Goal: Task Accomplishment & Management: Manage account settings

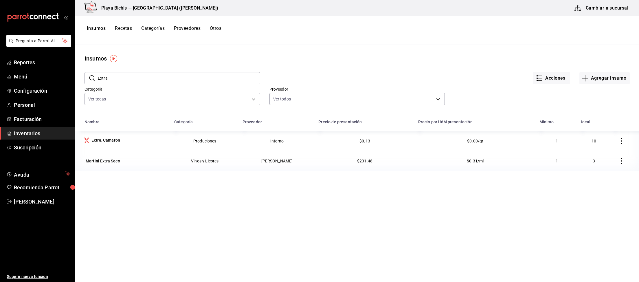
drag, startPoint x: 141, startPoint y: 82, endPoint x: 15, endPoint y: 67, distance: 126.5
click at [98, 72] on input "Extra" at bounding box center [179, 78] width 162 height 12
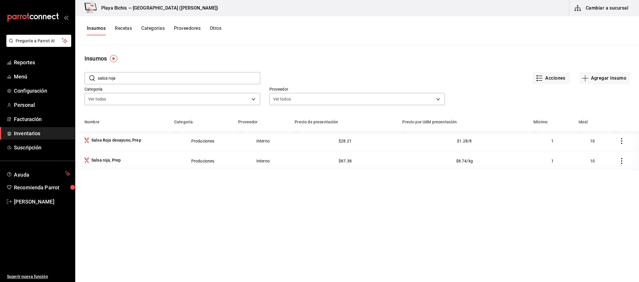
drag, startPoint x: 122, startPoint y: 68, endPoint x: 30, endPoint y: 69, distance: 92.0
click at [75, 69] on main "Insumos ​ salsa roja ​ Acciones Agregar insumo Categoría Ver todas 0381c52f-9b4…" at bounding box center [357, 161] width 564 height 233
click at [142, 77] on input "salsa roja" at bounding box center [179, 78] width 162 height 12
drag, startPoint x: 149, startPoint y: 79, endPoint x: 51, endPoint y: 77, distance: 98.2
click at [98, 77] on input "salsa roja" at bounding box center [179, 78] width 162 height 12
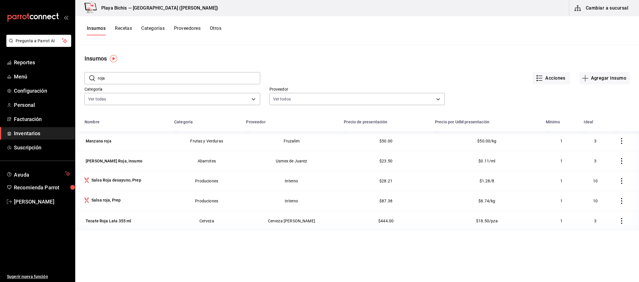
drag, startPoint x: 118, startPoint y: 80, endPoint x: 71, endPoint y: 71, distance: 46.9
click at [98, 72] on input "roja" at bounding box center [179, 78] width 162 height 12
click at [120, 74] on input "roja" at bounding box center [179, 78] width 162 height 12
drag, startPoint x: 112, startPoint y: 78, endPoint x: 57, endPoint y: 78, distance: 55.0
click at [98, 78] on input "roja" at bounding box center [179, 78] width 162 height 12
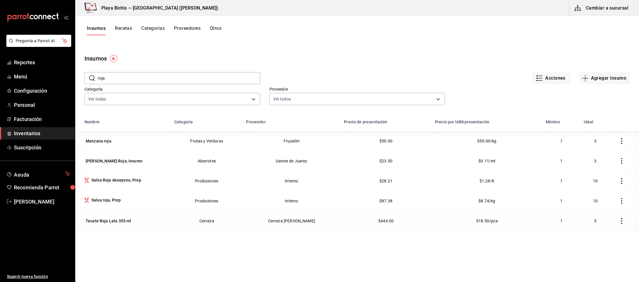
click at [98, 72] on input "roja" at bounding box center [179, 78] width 162 height 12
type input "completo"
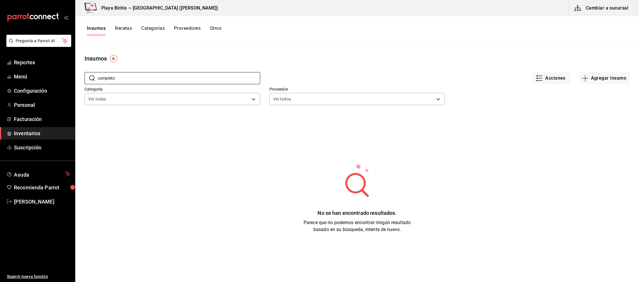
click at [125, 30] on button "Recetas" at bounding box center [123, 30] width 17 height 10
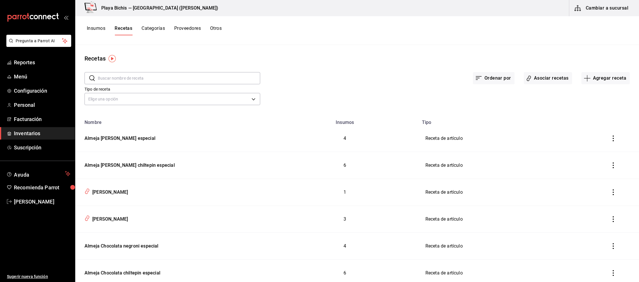
click at [130, 78] on input "text" at bounding box center [179, 78] width 162 height 12
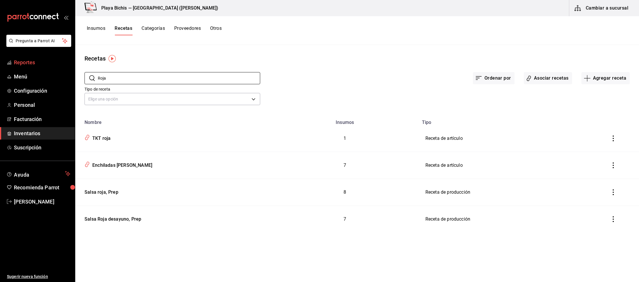
drag, startPoint x: 112, startPoint y: 78, endPoint x: 46, endPoint y: 66, distance: 66.7
click at [98, 72] on input "Roja" at bounding box center [179, 78] width 162 height 12
type input "Completo"
click at [119, 164] on div "Pastel de Crepa Completo" at bounding box center [111, 164] width 58 height 9
type input "Pastel de Crepa Completo"
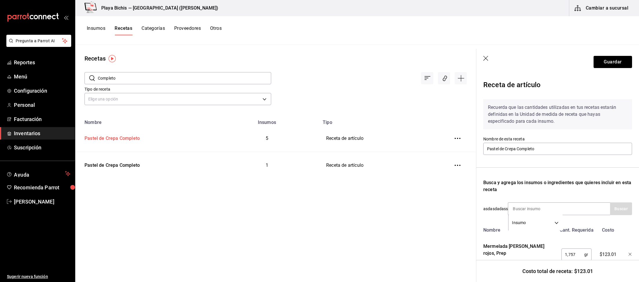
click at [112, 138] on div "Pastel de Crepa Completo" at bounding box center [111, 137] width 58 height 9
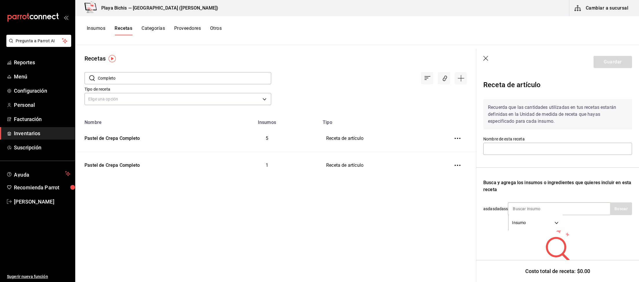
type input "Pastel de Crepa Completo"
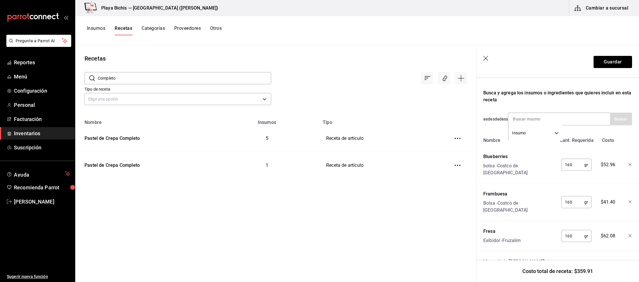
scroll to position [120, 0]
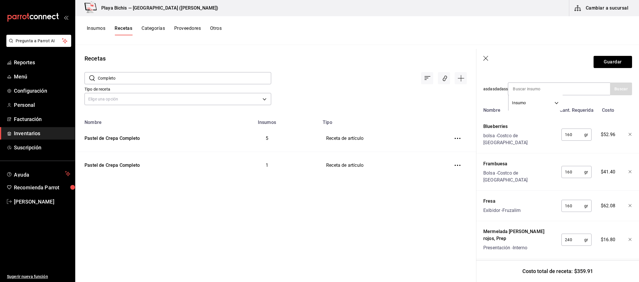
click at [485, 59] on icon "button" at bounding box center [485, 58] width 5 height 5
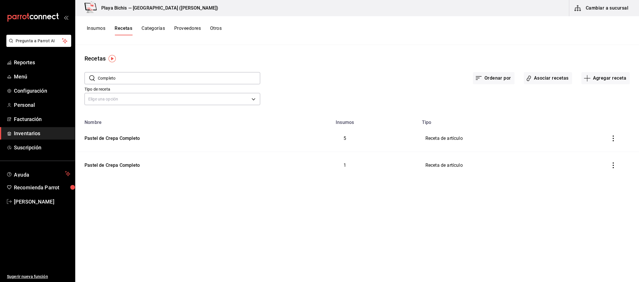
click at [612, 162] on button "inventoriesTable" at bounding box center [613, 165] width 13 height 13
click at [590, 174] on span "Eliminar" at bounding box center [595, 173] width 15 height 5
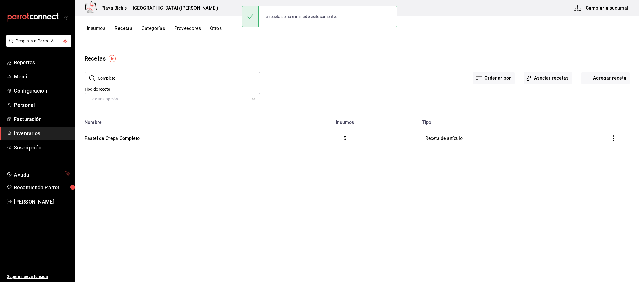
click at [119, 82] on input "Completo" at bounding box center [179, 78] width 162 height 12
drag, startPoint x: 136, startPoint y: 76, endPoint x: 67, endPoint y: 69, distance: 69.2
click at [98, 72] on input "Completo" at bounding box center [179, 78] width 162 height 12
drag, startPoint x: 138, startPoint y: 78, endPoint x: 26, endPoint y: 71, distance: 112.2
click at [98, 72] on input "Completo" at bounding box center [179, 78] width 162 height 12
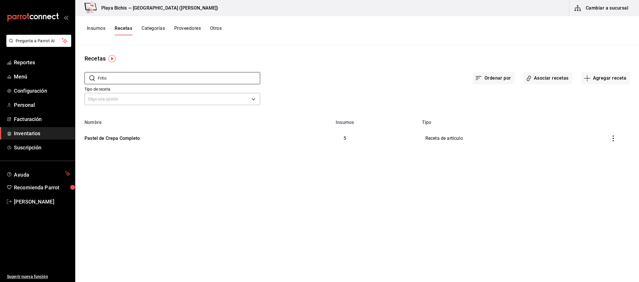
type input "Frito"
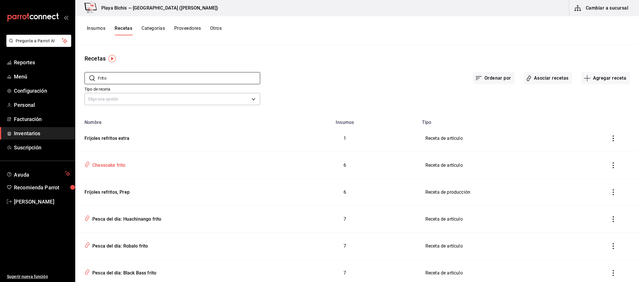
click at [118, 164] on div "Chesscake frito" at bounding box center [108, 164] width 36 height 9
type input "Chesscake frito"
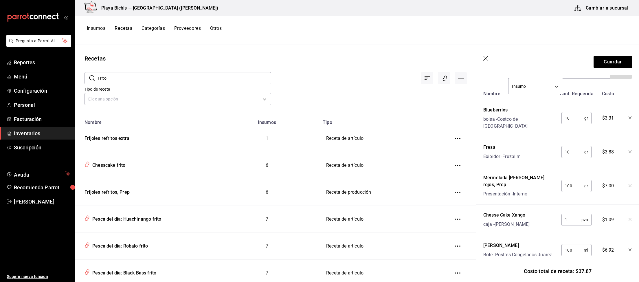
scroll to position [107, 0]
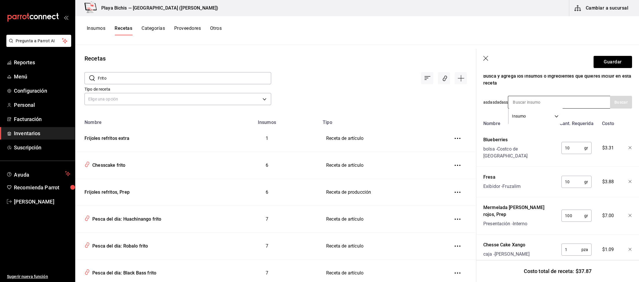
click at [552, 106] on input at bounding box center [537, 102] width 58 height 12
type input "M"
click at [423, 36] on div "Insumos Recetas Categorías Proveedores Otros" at bounding box center [357, 30] width 564 height 29
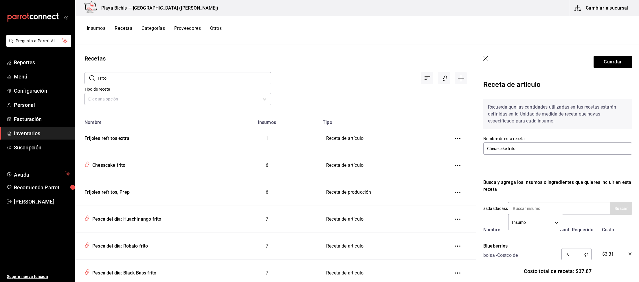
scroll to position [0, 0]
click at [619, 62] on button "Guardar" at bounding box center [613, 62] width 38 height 12
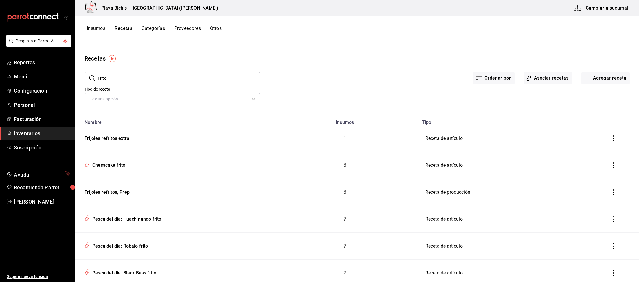
drag, startPoint x: 126, startPoint y: 78, endPoint x: 61, endPoint y: 66, distance: 66.5
click at [98, 72] on input "Frito" at bounding box center [179, 78] width 162 height 12
paste input "Queso fundido con Carne"
type input "Queso fundido con Carne"
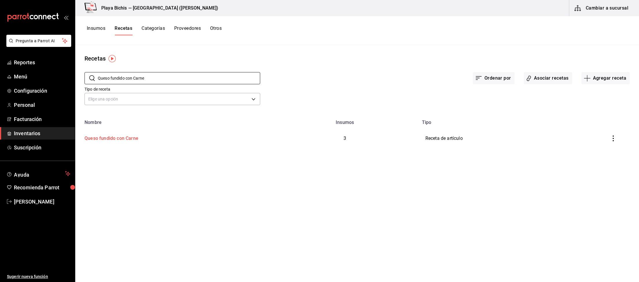
click at [121, 139] on div "Queso fundido con Carne" at bounding box center [110, 137] width 56 height 9
type input "Queso fundido con Carne"
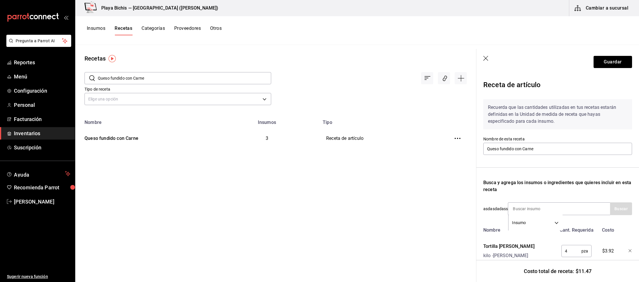
click at [486, 57] on icon "button" at bounding box center [486, 59] width 6 height 6
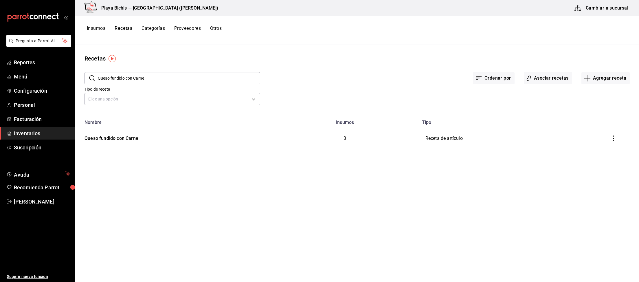
click at [612, 137] on icon "inventoriesTable" at bounding box center [613, 138] width 6 height 6
drag, startPoint x: 545, startPoint y: 208, endPoint x: 542, endPoint y: 175, distance: 32.5
click at [545, 198] on div at bounding box center [319, 141] width 639 height 282
click at [546, 76] on button "Asociar recetas" at bounding box center [548, 78] width 48 height 12
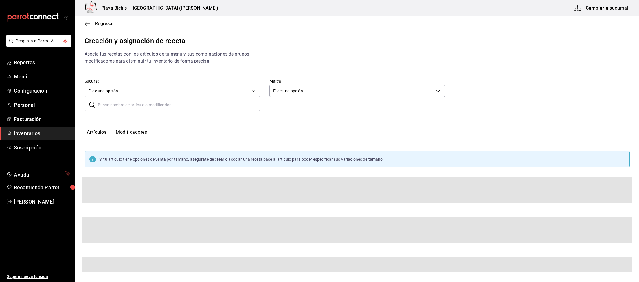
click at [140, 106] on input "text" at bounding box center [179, 105] width 162 height 12
paste input "Queso fundido con Carne"
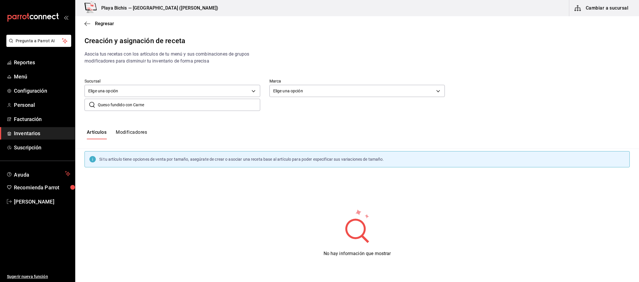
drag, startPoint x: 127, startPoint y: 105, endPoint x: 202, endPoint y: 107, distance: 75.3
click at [202, 107] on input "Queso fundido con Carne" at bounding box center [179, 105] width 162 height 12
type input "Queso fundido"
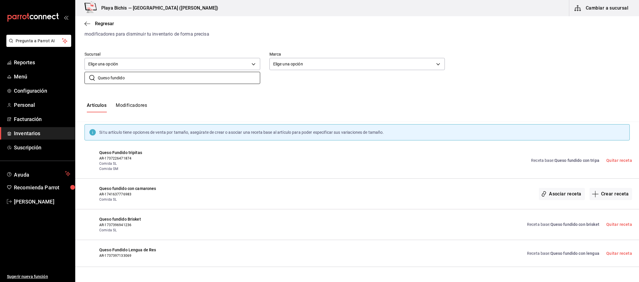
scroll to position [52, 0]
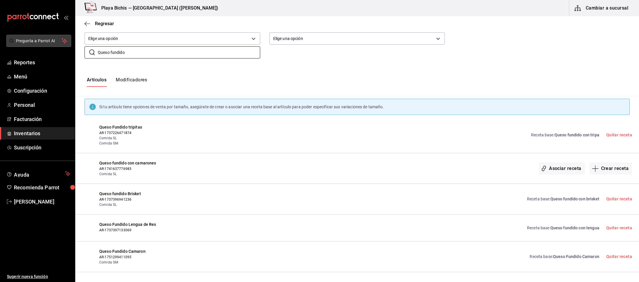
drag, startPoint x: 142, startPoint y: 54, endPoint x: 33, endPoint y: 46, distance: 109.4
click at [98, 47] on input "Queso fundido" at bounding box center [179, 53] width 162 height 12
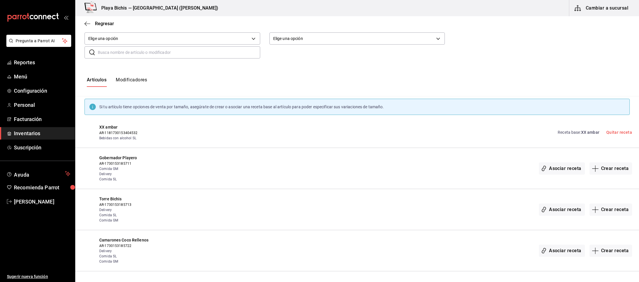
scroll to position [0, 0]
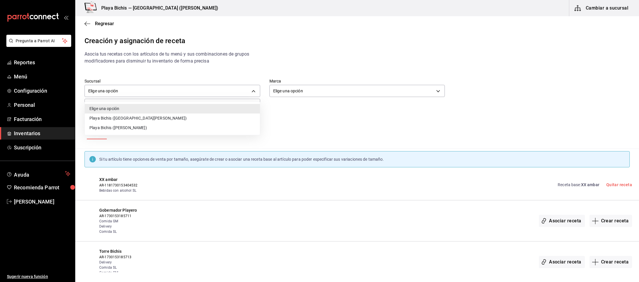
drag, startPoint x: 167, startPoint y: 91, endPoint x: 122, endPoint y: 89, distance: 44.6
click at [122, 89] on body "Pregunta a Parrot AI Reportes Menú Configuración Personal Facturación Inventari…" at bounding box center [319, 136] width 639 height 272
click at [126, 89] on div at bounding box center [319, 141] width 639 height 282
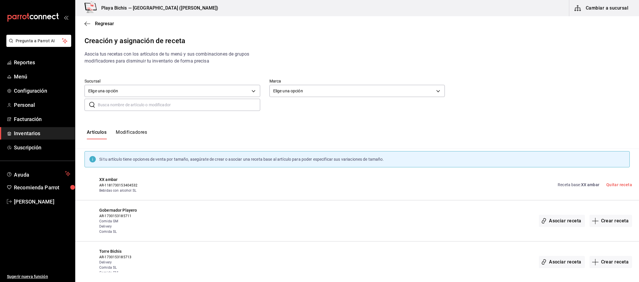
click at [113, 104] on input "text" at bounding box center [179, 105] width 162 height 12
paste input "Coctel Campechano GD"
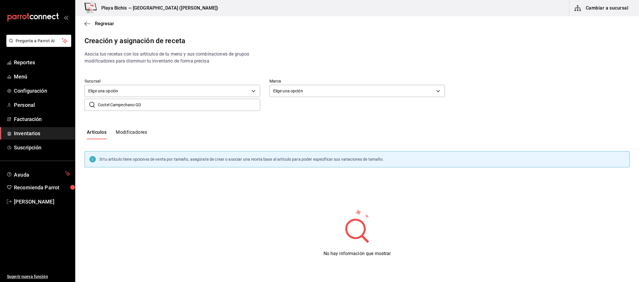
drag, startPoint x: 139, startPoint y: 104, endPoint x: 169, endPoint y: 105, distance: 29.5
click at [169, 105] on input "Coctel Campechano GD" at bounding box center [179, 105] width 162 height 12
type input "C"
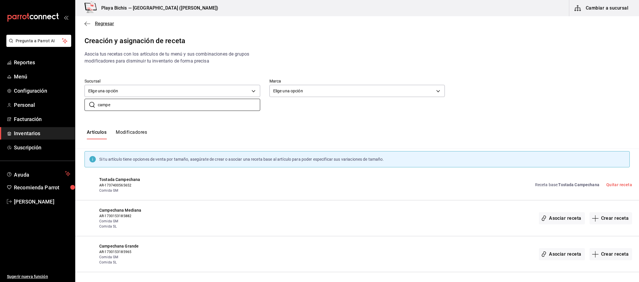
type input "campe"
click at [91, 24] on span "Regresar" at bounding box center [100, 23] width 30 height 5
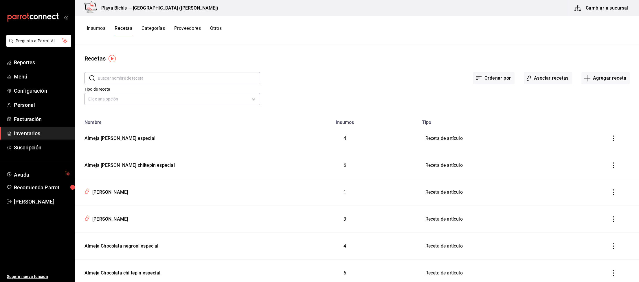
click at [117, 82] on input "text" at bounding box center [179, 78] width 162 height 12
paste input "Coctel Campechano GD"
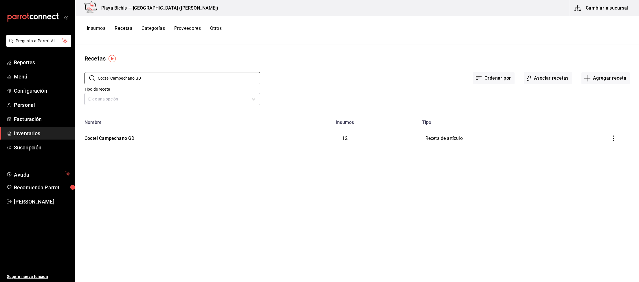
type input "Coctel Campechano GD"
click at [610, 141] on button "inventoriesTable" at bounding box center [613, 138] width 13 height 13
click at [547, 74] on div at bounding box center [319, 141] width 639 height 282
click at [548, 79] on button "Asociar recetas" at bounding box center [548, 78] width 48 height 12
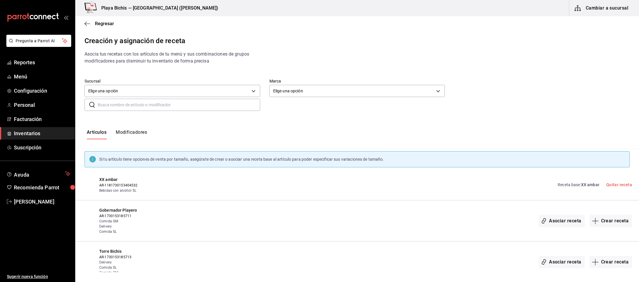
click at [136, 106] on input "text" at bounding box center [179, 105] width 162 height 12
paste input "Coctel Campechano GD"
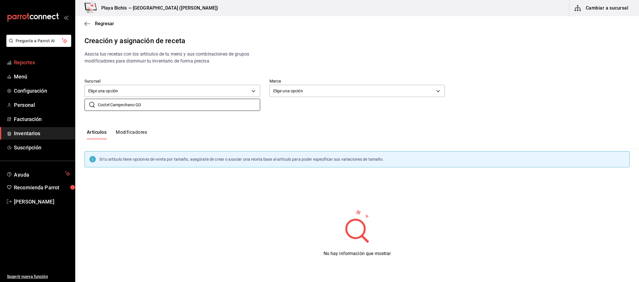
drag, startPoint x: 108, startPoint y: 104, endPoint x: 0, endPoint y: 61, distance: 116.2
click at [98, 99] on input "Coctel Campechano GD" at bounding box center [179, 105] width 162 height 12
drag, startPoint x: 123, startPoint y: 104, endPoint x: 149, endPoint y: 104, distance: 25.5
click at [148, 104] on input "Campechano GD" at bounding box center [179, 105] width 162 height 12
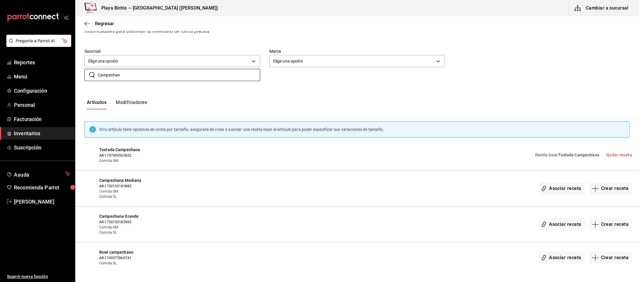
scroll to position [31, 0]
type input "Campechan"
click at [570, 223] on button "Asociar receta" at bounding box center [562, 223] width 46 height 12
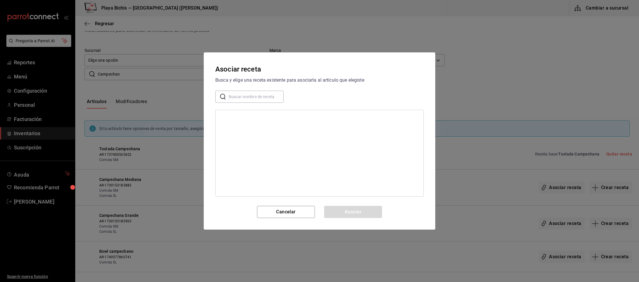
click at [259, 97] on input "text" at bounding box center [256, 97] width 55 height 12
paste input "Coctel Campechano GD"
type input "Coctel Campechano GD"
click at [267, 115] on div "Coctel Campechano GD" at bounding box center [320, 117] width 208 height 11
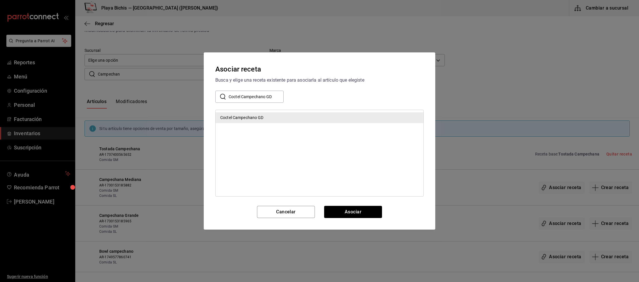
click at [368, 219] on div "Asociar receta Busca y elige una receta existente para asociarla al artículo qu…" at bounding box center [320, 140] width 232 height 177
click at [367, 214] on button "Asociar" at bounding box center [353, 212] width 58 height 12
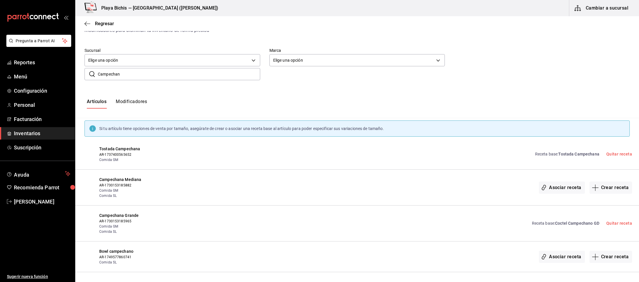
click at [126, 74] on input "Campechan" at bounding box center [179, 74] width 162 height 12
click at [559, 187] on button "Asociar receta" at bounding box center [562, 187] width 46 height 12
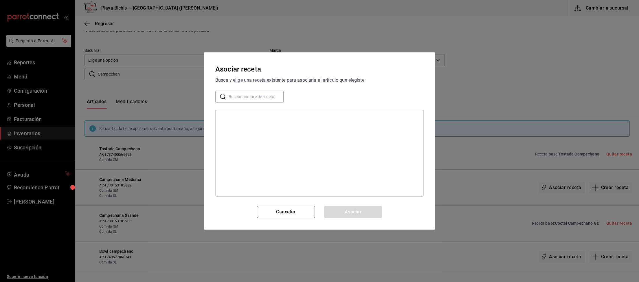
click at [249, 98] on input "text" at bounding box center [256, 97] width 55 height 12
click at [268, 97] on input "text" at bounding box center [256, 97] width 55 height 12
click at [250, 97] on input "text" at bounding box center [256, 97] width 55 height 12
paste input "Coctel Campechano MD"
type input "Coctel Campechano MD"
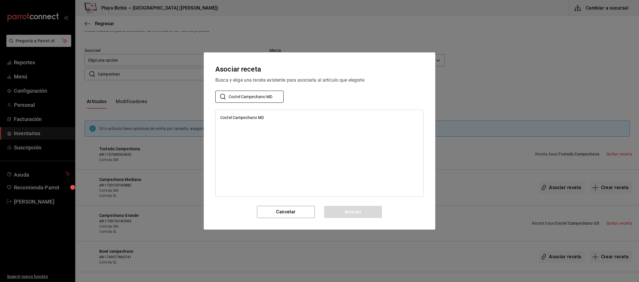
click at [262, 114] on div "Coctel Campechano MD" at bounding box center [320, 117] width 208 height 11
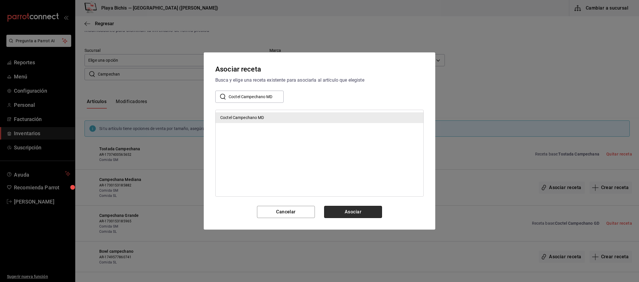
click at [352, 216] on button "Asociar" at bounding box center [353, 212] width 58 height 12
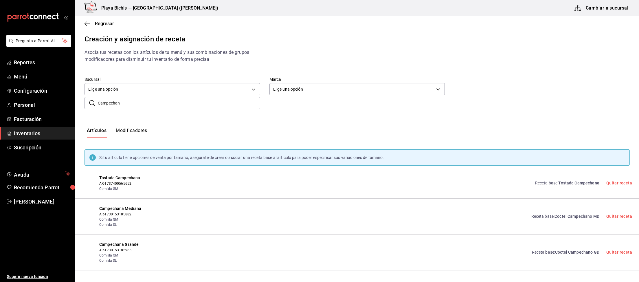
scroll to position [0, 0]
drag, startPoint x: 130, startPoint y: 104, endPoint x: 68, endPoint y: 95, distance: 62.6
click at [98, 99] on input "Campechan" at bounding box center [179, 105] width 162 height 12
paste input "eviche pescado"
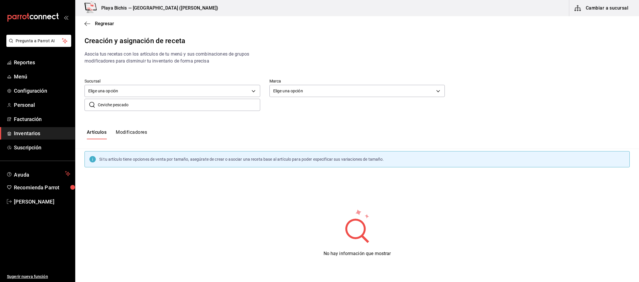
drag, startPoint x: 114, startPoint y: 105, endPoint x: 194, endPoint y: 103, distance: 80.2
click at [168, 104] on input "Ceviche pescado" at bounding box center [179, 105] width 162 height 12
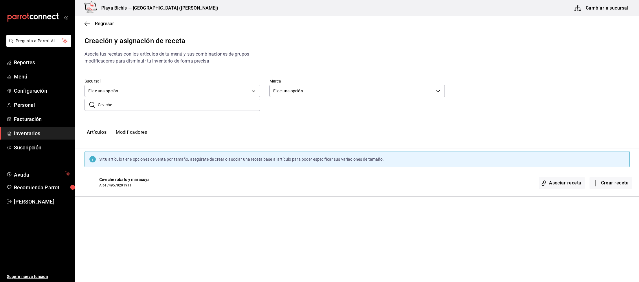
click at [104, 104] on input "Ceviche" at bounding box center [179, 105] width 162 height 12
type input "Cebiche"
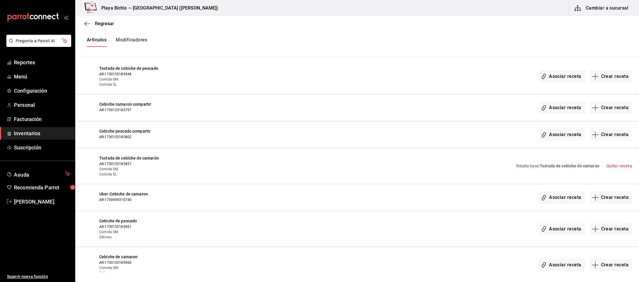
scroll to position [120, 0]
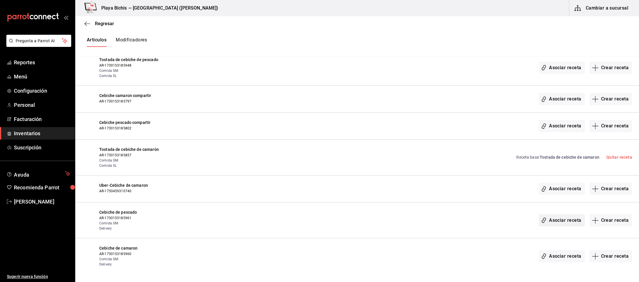
click at [562, 219] on button "Asociar receta" at bounding box center [562, 220] width 46 height 12
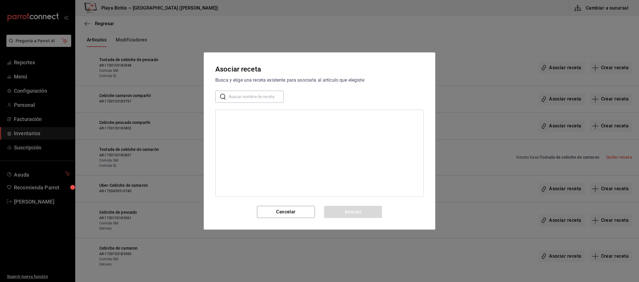
click at [260, 96] on input "text" at bounding box center [256, 97] width 55 height 12
paste input "Ceviche pescado"
type input "Ceviche pescado"
click at [253, 115] on div "Ceviche pescado" at bounding box center [320, 117] width 208 height 11
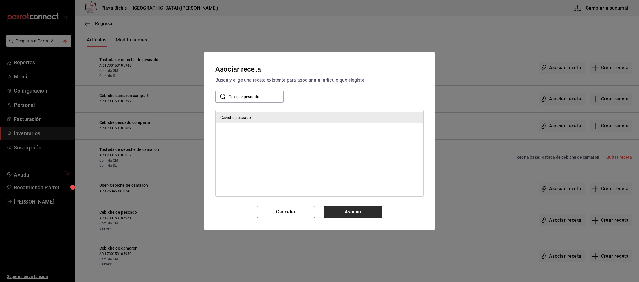
click at [354, 214] on button "Asociar" at bounding box center [353, 212] width 58 height 12
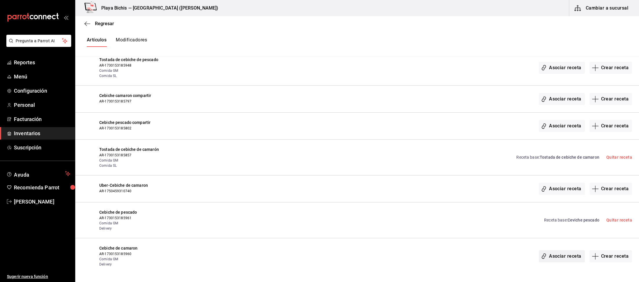
click at [566, 257] on button "Asociar receta" at bounding box center [562, 256] width 46 height 12
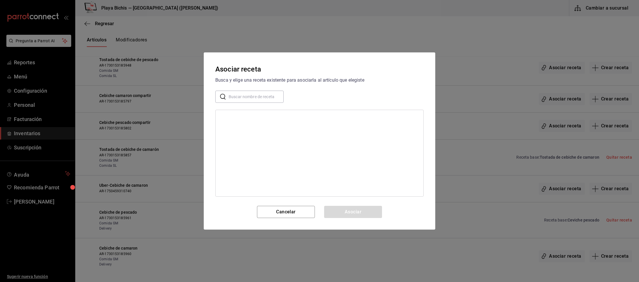
click at [263, 100] on input "text" at bounding box center [256, 97] width 55 height 12
paste input "C"
click at [259, 98] on input "text" at bounding box center [256, 97] width 55 height 12
type input "Ceviche"
click at [246, 151] on div "Ceviche Camaron" at bounding box center [236, 150] width 32 height 6
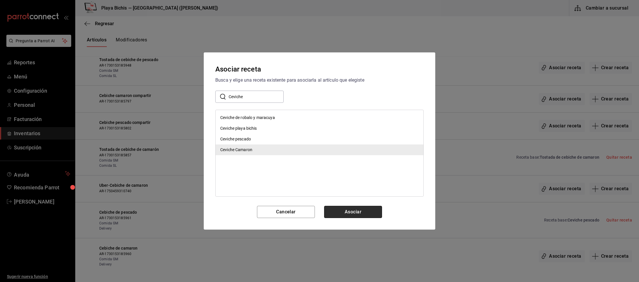
click at [360, 215] on button "Asociar" at bounding box center [353, 212] width 58 height 12
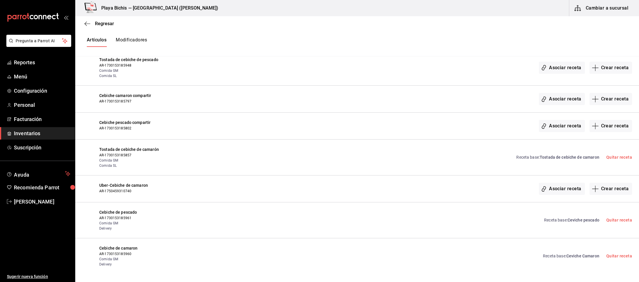
scroll to position [0, 0]
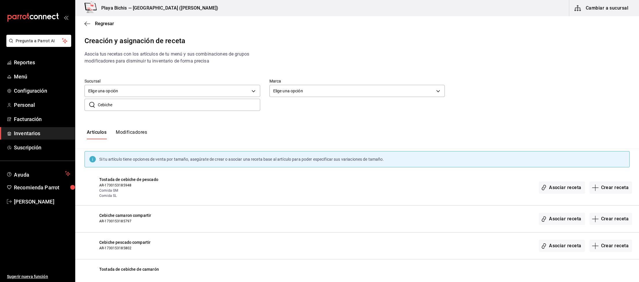
drag, startPoint x: 124, startPoint y: 104, endPoint x: 34, endPoint y: 98, distance: 90.2
click at [98, 99] on input "Cebiche" at bounding box center [179, 105] width 162 height 12
paste input "Aguachile negroni especial"
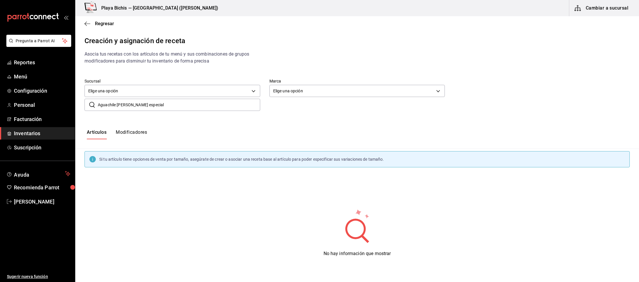
drag, startPoint x: 134, startPoint y: 104, endPoint x: 224, endPoint y: 102, distance: 90.3
click at [216, 104] on input "Aguachile negroni especial" at bounding box center [179, 105] width 162 height 12
drag, startPoint x: 116, startPoint y: 106, endPoint x: 197, endPoint y: 117, distance: 81.8
click at [197, 111] on input "Aguachile negroni" at bounding box center [179, 105] width 162 height 12
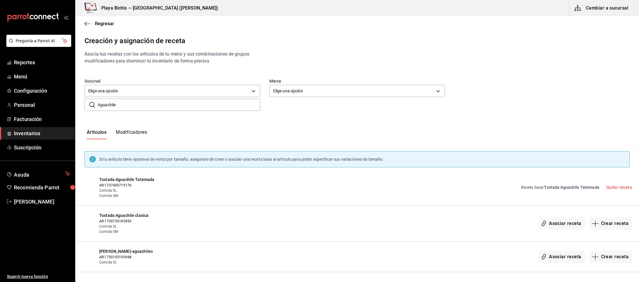
drag, startPoint x: 124, startPoint y: 102, endPoint x: 67, endPoint y: 103, distance: 57.6
click at [98, 103] on input "Aguachile" at bounding box center [179, 105] width 162 height 12
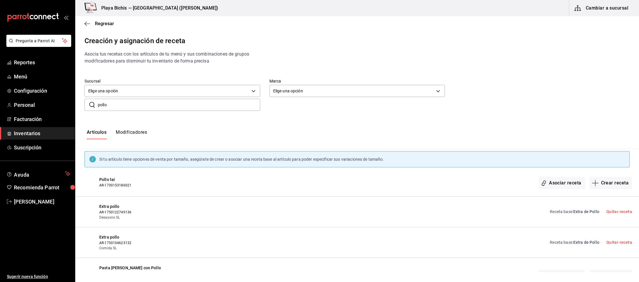
drag, startPoint x: 104, startPoint y: 106, endPoint x: 75, endPoint y: 98, distance: 29.3
click at [98, 99] on input "pollo" at bounding box center [179, 105] width 162 height 12
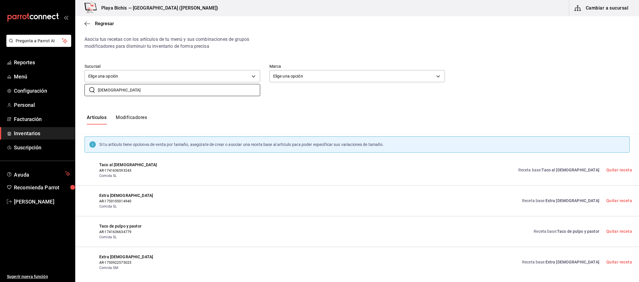
scroll to position [21, 0]
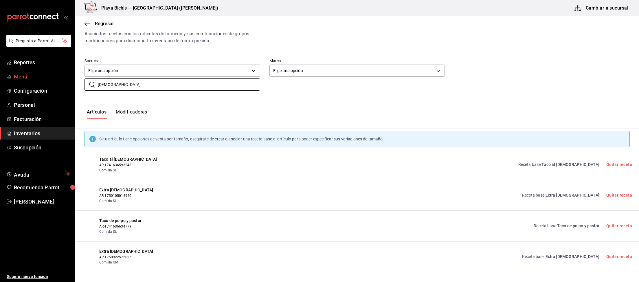
drag, startPoint x: 115, startPoint y: 84, endPoint x: 2, endPoint y: 74, distance: 113.9
click at [98, 79] on input "pastor" at bounding box center [179, 85] width 162 height 12
type input "corn"
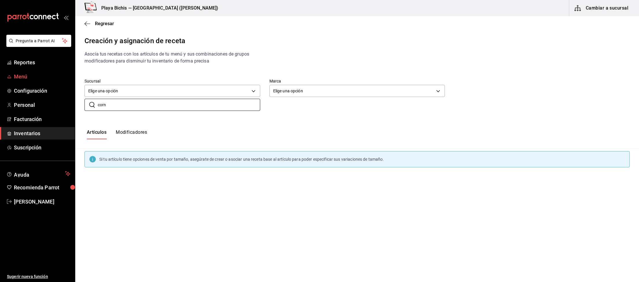
scroll to position [0, 0]
click at [104, 24] on span "Regresar" at bounding box center [104, 23] width 19 height 5
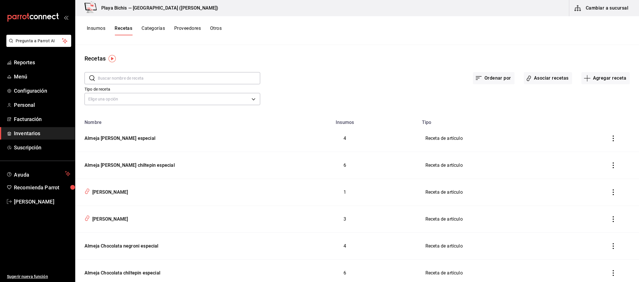
click at [130, 75] on input "text" at bounding box center [179, 78] width 162 height 12
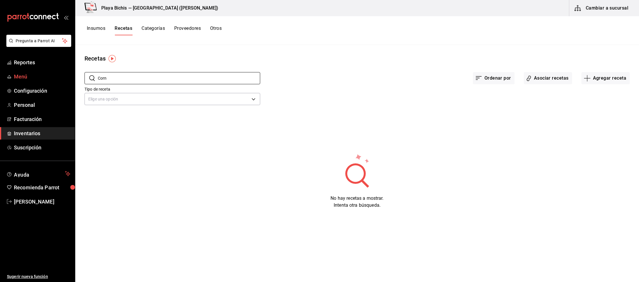
drag, startPoint x: 126, startPoint y: 79, endPoint x: 52, endPoint y: 74, distance: 74.3
click at [98, 74] on input "Corn" at bounding box center [179, 78] width 162 height 12
type input "M"
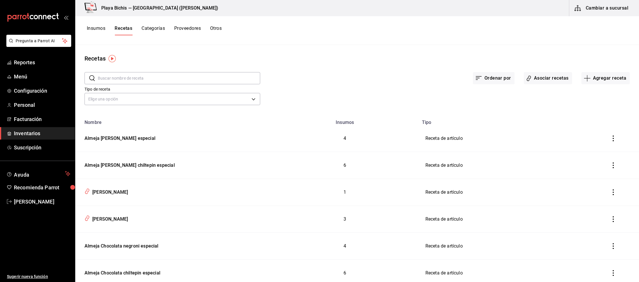
click at [92, 25] on div "Insumos Recetas Categorías Proveedores Otros" at bounding box center [357, 30] width 564 height 29
click at [95, 27] on button "Insumos" at bounding box center [96, 30] width 19 height 10
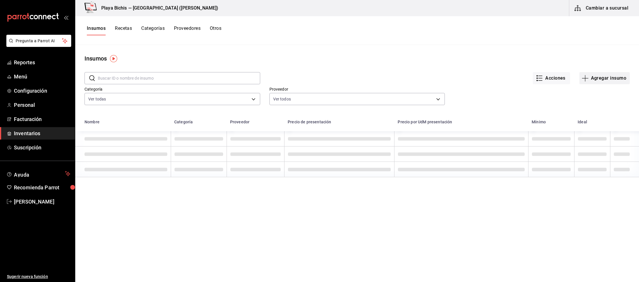
click at [606, 81] on button "Agregar insumo" at bounding box center [604, 78] width 50 height 12
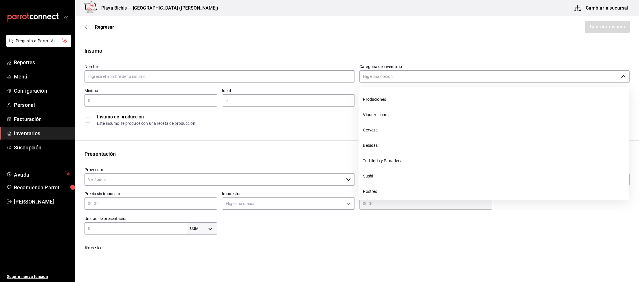
click at [407, 77] on input "Categoría de inventario" at bounding box center [488, 76] width 259 height 12
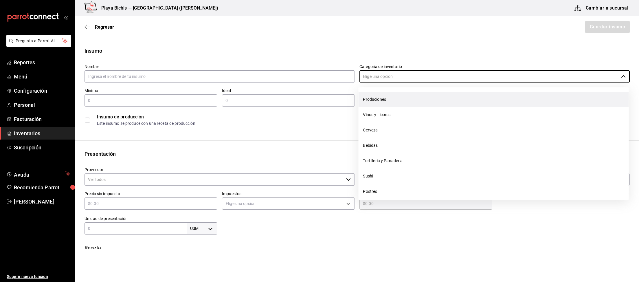
click at [423, 95] on li "Produciones" at bounding box center [493, 99] width 270 height 15
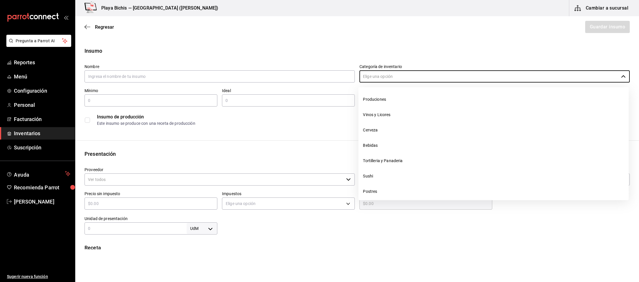
type input "Produciones"
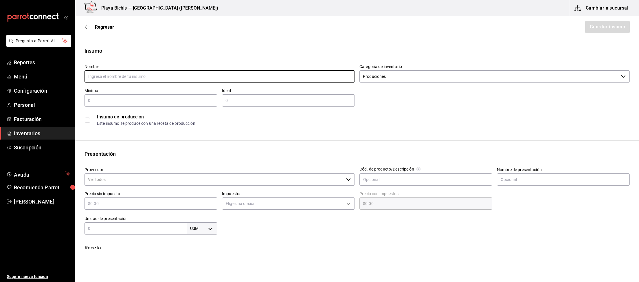
click at [178, 74] on input "text" at bounding box center [220, 76] width 270 height 12
paste input "Mexican corn cake, prep"
type input "Mexican corn cake, prep"
click at [131, 102] on input "text" at bounding box center [151, 100] width 133 height 7
type input "1"
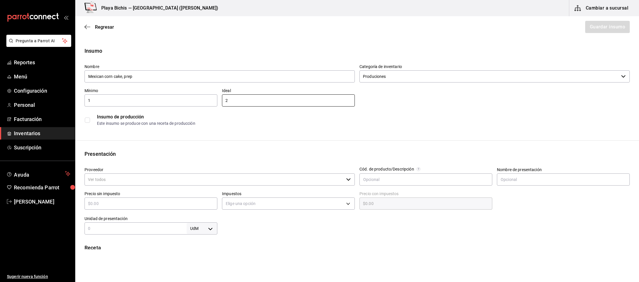
type input "2"
click at [121, 179] on input "Proveedor" at bounding box center [214, 179] width 259 height 12
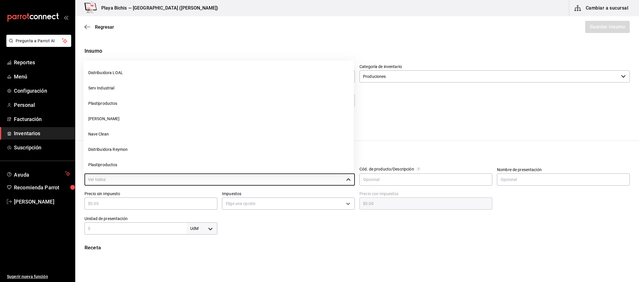
click at [451, 149] on div "Insumo Nombre Mexican corn cake, prep Categoría de inventario Produciones ​ Mín…" at bounding box center [357, 219] width 564 height 344
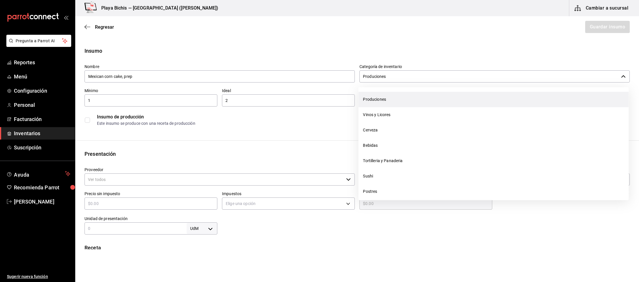
click at [404, 77] on input "Produciones" at bounding box center [488, 76] width 259 height 12
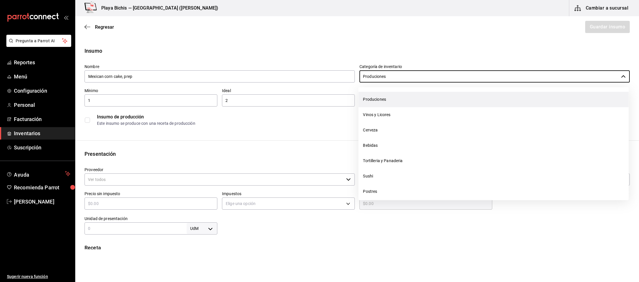
click at [393, 49] on div "Insumo" at bounding box center [357, 51] width 545 height 8
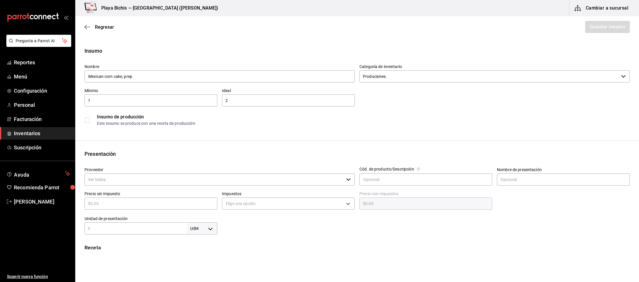
click at [85, 120] on input "checkbox" at bounding box center [87, 120] width 5 height 5
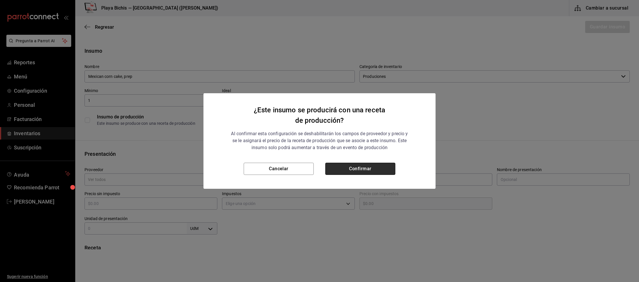
click at [351, 167] on button "Confirmar" at bounding box center [360, 169] width 70 height 12
checkbox input "true"
type input "$0.00"
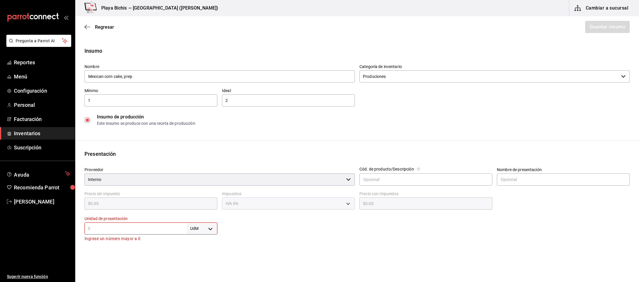
click at [206, 231] on body "Pregunta a Parrot AI Reportes Menú Configuración Personal Facturación Inventari…" at bounding box center [319, 124] width 639 height 249
click at [204, 237] on li "gr" at bounding box center [202, 237] width 30 height 10
type input "GRAM"
click at [115, 229] on input "text" at bounding box center [136, 228] width 102 height 7
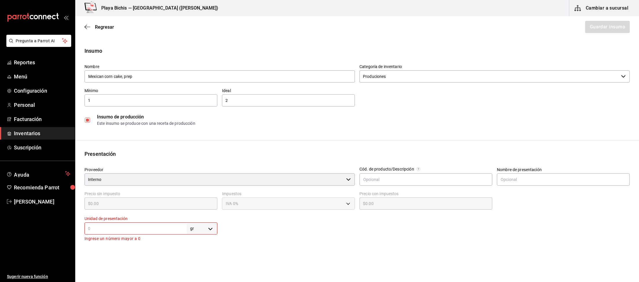
type input "1"
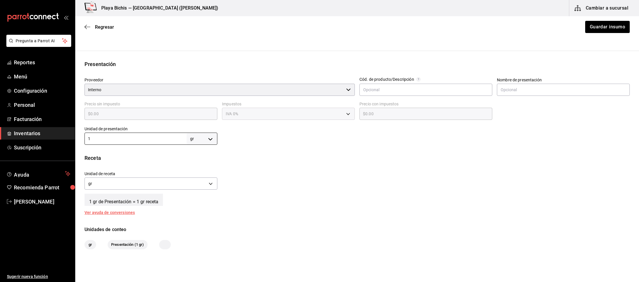
scroll to position [117, 0]
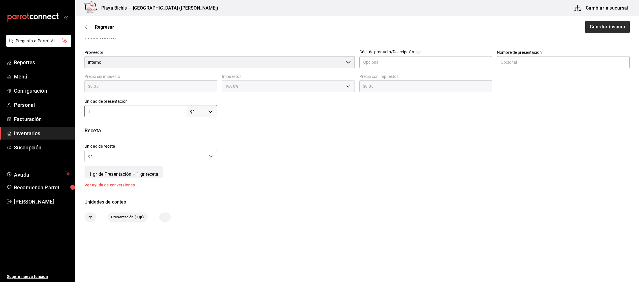
type input "1"
click at [613, 27] on button "Guardar insumo" at bounding box center [607, 27] width 45 height 12
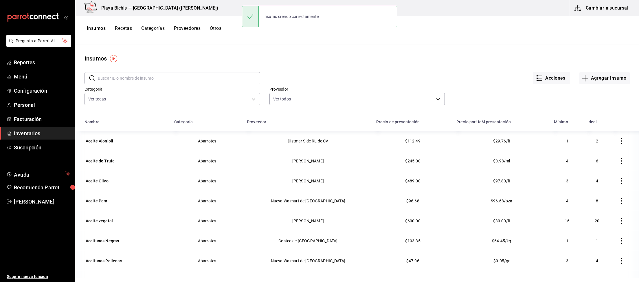
click at [119, 28] on button "Recetas" at bounding box center [123, 30] width 17 height 10
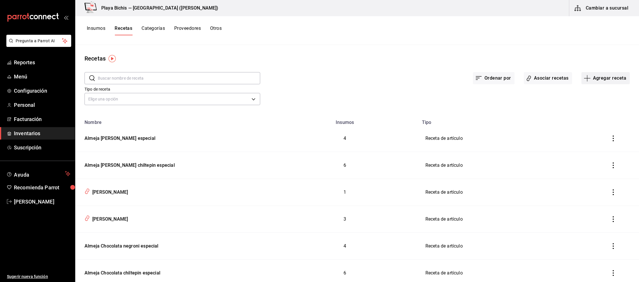
click at [601, 78] on button "Agregar receta" at bounding box center [605, 78] width 48 height 12
click at [595, 127] on span "Receta de producción" at bounding box center [605, 125] width 49 height 6
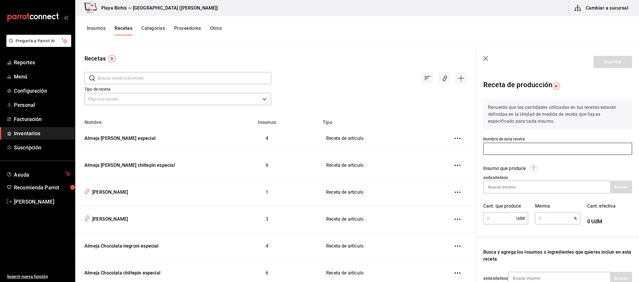
click at [491, 151] on input "text" at bounding box center [557, 149] width 149 height 12
paste input "Mexican corn cake, prep"
type input "Mexican corn cake, prep"
click at [530, 184] on input at bounding box center [513, 187] width 58 height 12
paste input "Mexican corn cake, prep"
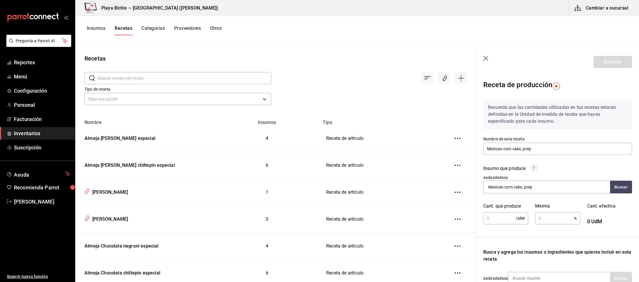
type input "Mexican corn cake, prep"
click at [633, 191] on div "Receta de producción Recuerda que las cantidades utilizadas en tus recetas esta…" at bounding box center [557, 225] width 163 height 300
click at [626, 189] on button "Buscar" at bounding box center [621, 187] width 22 height 13
click at [523, 206] on div "Mexican corn cake, prep" at bounding box center [513, 203] width 50 height 7
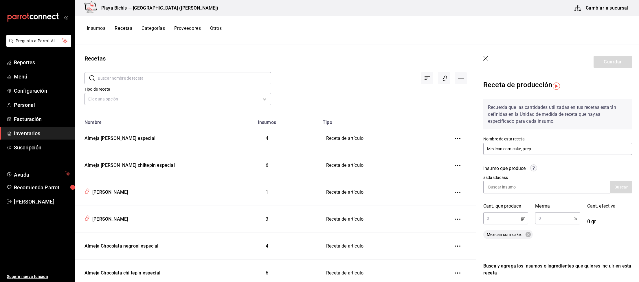
click at [505, 217] on input "text" at bounding box center [502, 218] width 38 height 12
type input "1,200"
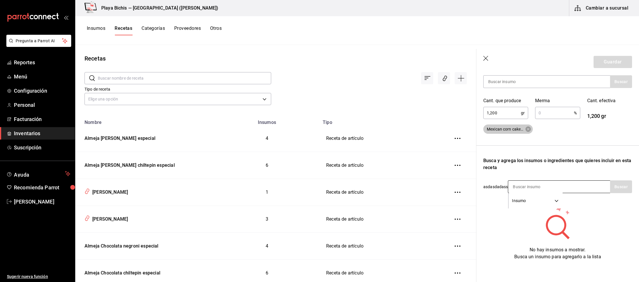
scroll to position [107, 0]
click at [524, 186] on input at bounding box center [537, 185] width 58 height 12
type input "Harina"
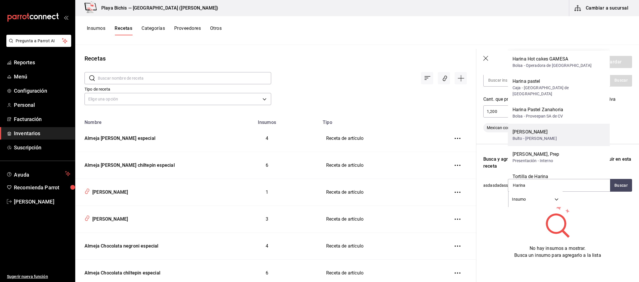
click at [557, 129] on div "Harina Trigo" at bounding box center [535, 132] width 44 height 7
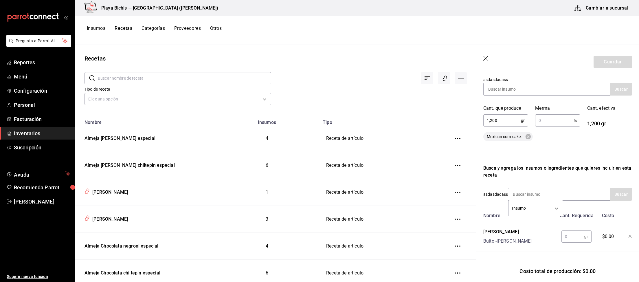
scroll to position [98, 0]
click at [568, 240] on input "text" at bounding box center [572, 237] width 23 height 12
type input "250"
click at [519, 195] on input at bounding box center [537, 194] width 58 height 12
type input "azucar"
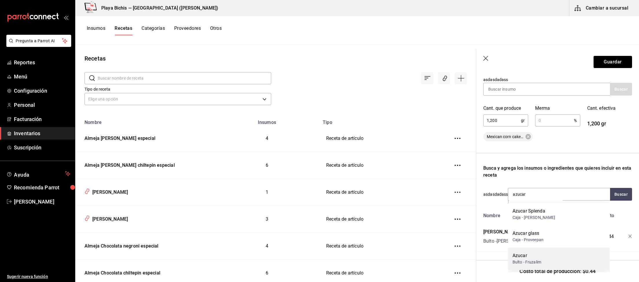
click at [546, 258] on div "Azucar Bulto - Fruzalim" at bounding box center [559, 258] width 102 height 22
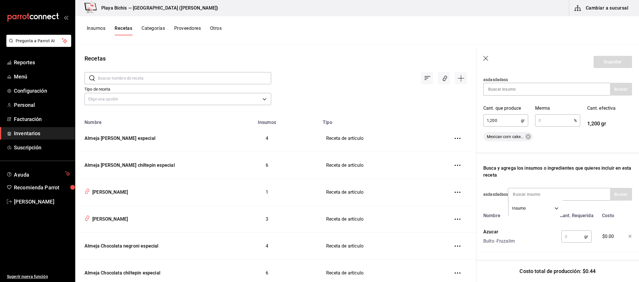
click at [570, 238] on input "text" at bounding box center [572, 237] width 23 height 12
type input "150"
click at [534, 194] on input at bounding box center [537, 194] width 58 height 12
click at [508, 188] on input "hornear" at bounding box center [537, 194] width 58 height 12
type input "p"
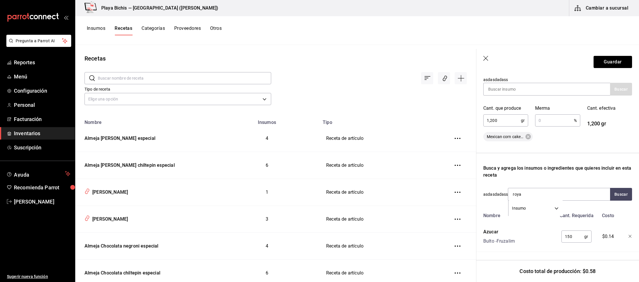
type input "royal"
click at [546, 212] on div "Royal" at bounding box center [537, 211] width 48 height 7
click at [575, 237] on input "text" at bounding box center [572, 237] width 23 height 12
type input "25"
click at [539, 195] on input at bounding box center [537, 194] width 58 height 12
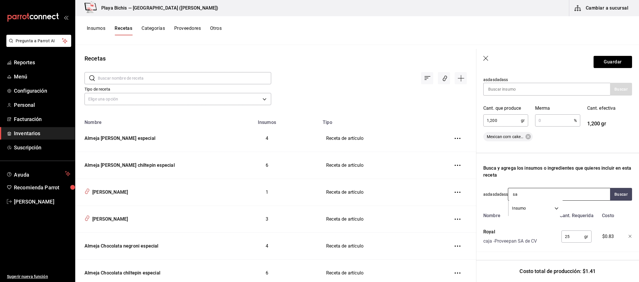
type input "sal"
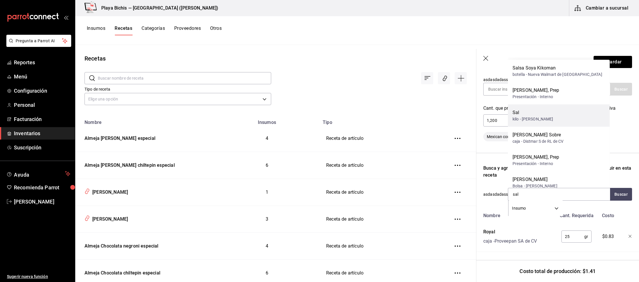
click at [563, 114] on div "Sal kilo - Ramon Lopez Gomez" at bounding box center [559, 115] width 102 height 22
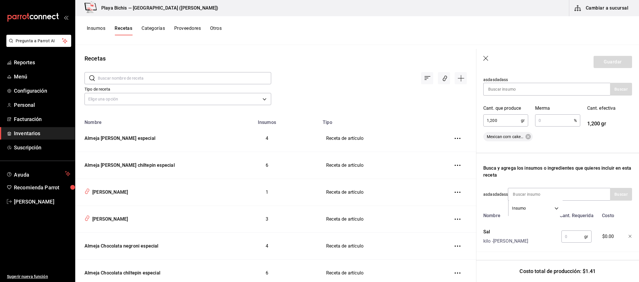
click at [572, 233] on input "text" at bounding box center [572, 237] width 23 height 12
type input "5"
click at [568, 197] on div "Insumo SUPPLY" at bounding box center [559, 194] width 102 height 13
click at [561, 195] on input at bounding box center [537, 194] width 58 height 12
type input "mantequilla"
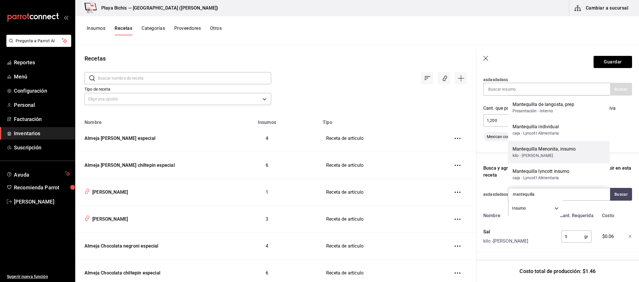
click at [572, 151] on div "Mantequilla Menonita, insumo" at bounding box center [544, 149] width 63 height 7
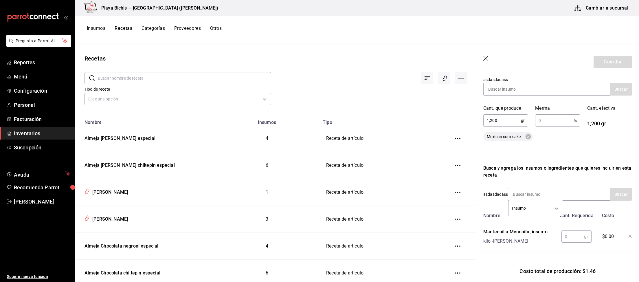
click at [573, 235] on input "text" at bounding box center [572, 237] width 23 height 12
type input "60"
click at [534, 192] on input at bounding box center [537, 194] width 58 height 12
type input "aceite"
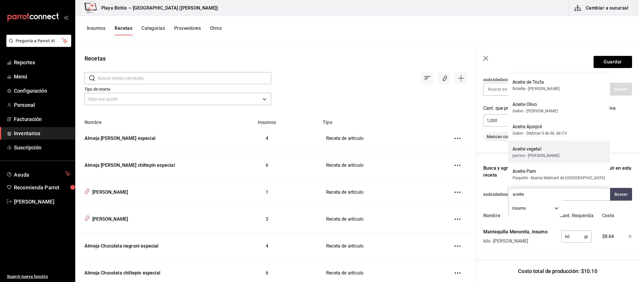
click at [552, 153] on div "porron - Ramon Lopez Gomez" at bounding box center [536, 156] width 47 height 6
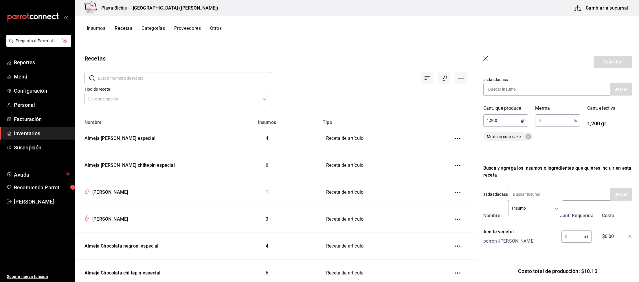
click at [575, 235] on input "text" at bounding box center [572, 237] width 22 height 12
type input "60"
click at [534, 194] on input at bounding box center [537, 194] width 58 height 12
type input "leche"
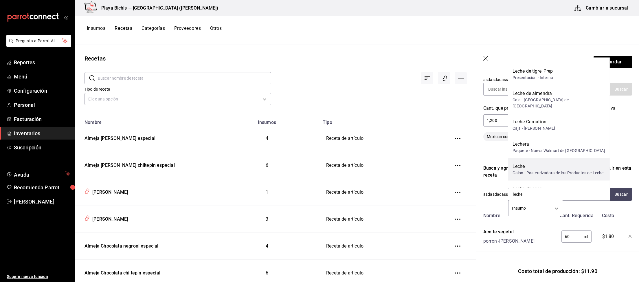
scroll to position [30, 0]
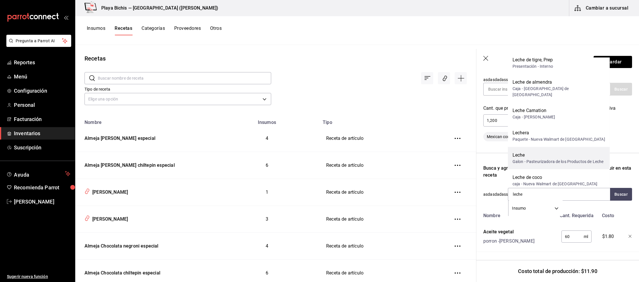
click at [568, 159] on div "Galon - Pasteurizadora de los Productos de Leche" at bounding box center [558, 162] width 91 height 6
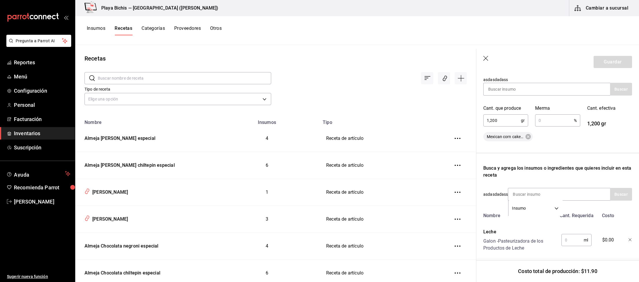
click at [576, 239] on input "text" at bounding box center [572, 240] width 22 height 12
type input "1"
type input "240"
click at [542, 193] on input at bounding box center [537, 194] width 58 height 12
type input "huevo"
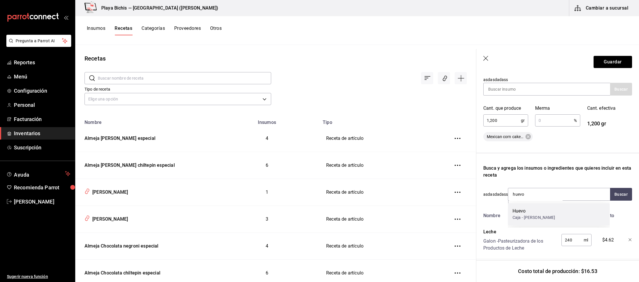
click at [549, 209] on div "Huevo" at bounding box center [534, 211] width 43 height 7
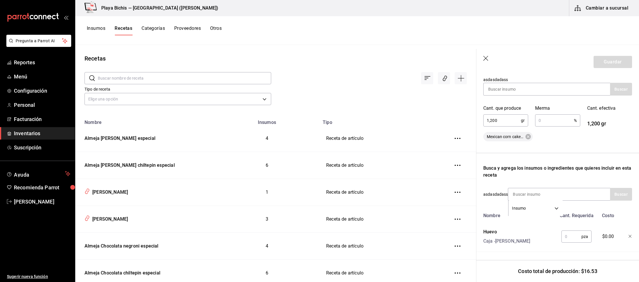
click at [571, 234] on input "text" at bounding box center [571, 237] width 20 height 12
type input "4"
click at [522, 191] on input at bounding box center [537, 194] width 58 height 12
type input "elote"
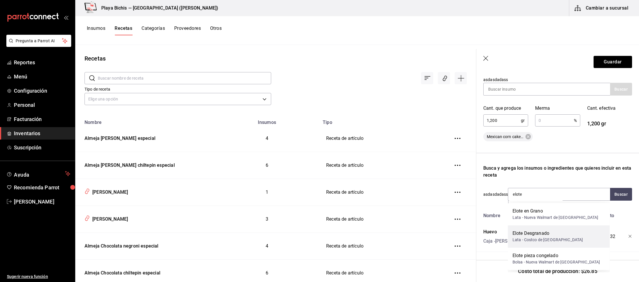
click at [557, 232] on div "Elote Desgranado Lata - Costco de Mexico" at bounding box center [559, 236] width 102 height 22
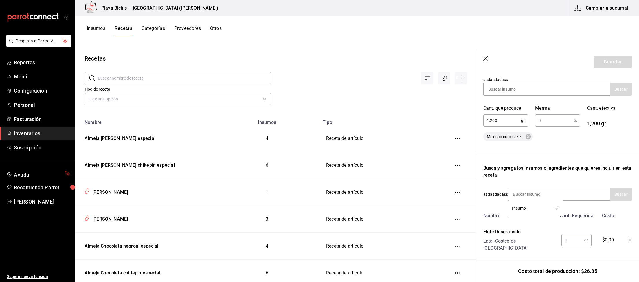
click at [575, 239] on input "text" at bounding box center [572, 240] width 23 height 12
type input "200"
click at [552, 187] on div "Recuerda que las cantidades utilizadas en tus recetas estarán definidas en la U…" at bounding box center [557, 253] width 149 height 512
click at [555, 192] on input at bounding box center [537, 194] width 58 height 12
type input "Crema"
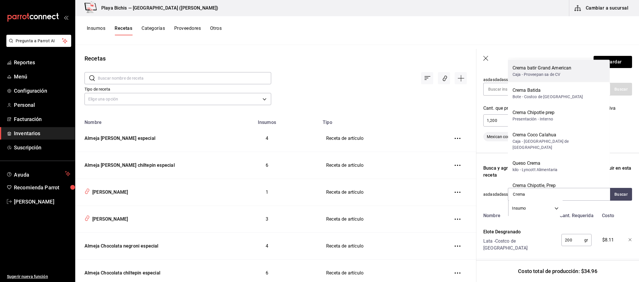
click at [554, 71] on div "Crema batir Grand American" at bounding box center [542, 68] width 59 height 7
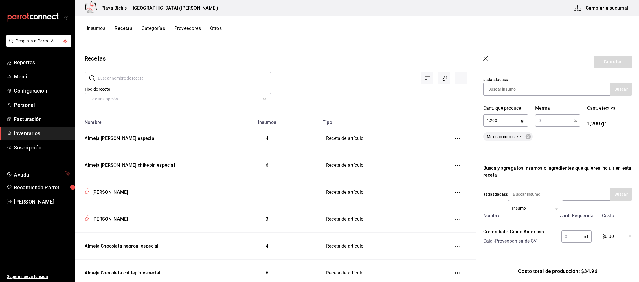
click at [570, 240] on input "text" at bounding box center [572, 237] width 22 height 12
type input "50"
click at [543, 193] on input at bounding box center [537, 194] width 58 height 12
type input "vainilla"
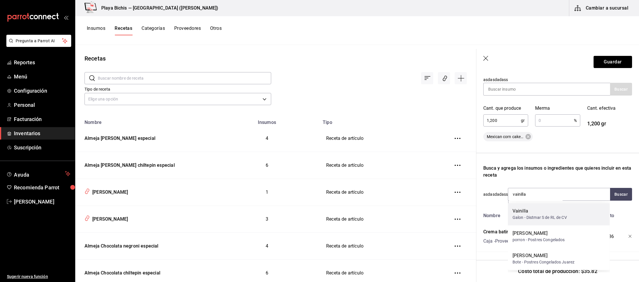
click at [562, 214] on div "Vainilla" at bounding box center [540, 211] width 54 height 7
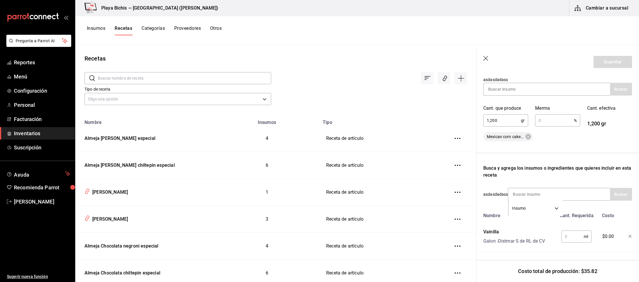
click at [575, 242] on input "text" at bounding box center [572, 237] width 22 height 12
type input "10"
click at [544, 194] on input at bounding box center [537, 194] width 58 height 12
drag, startPoint x: 535, startPoint y: 195, endPoint x: 433, endPoint y: 191, distance: 102.2
click at [508, 191] on input "Cremor" at bounding box center [537, 194] width 58 height 12
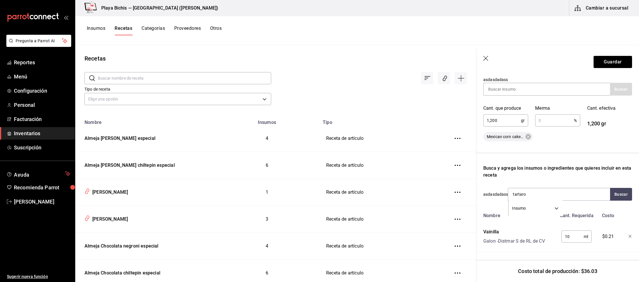
type input "tartaro"
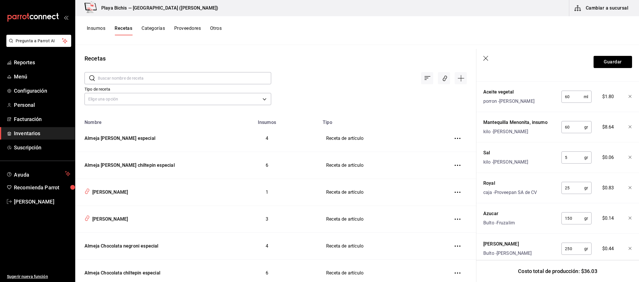
scroll to position [409, 0]
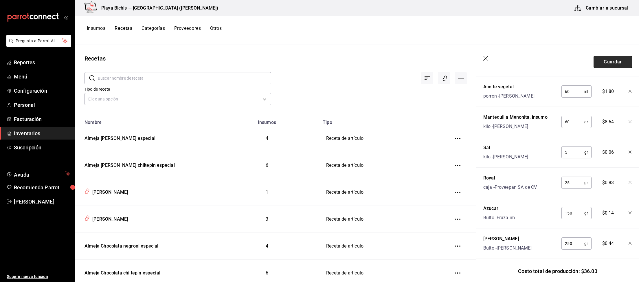
click at [616, 64] on button "Guardar" at bounding box center [613, 62] width 38 height 12
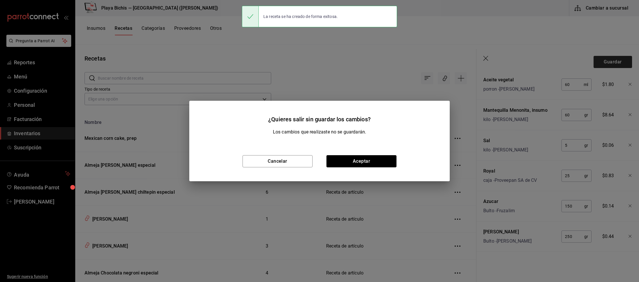
scroll to position [398, 0]
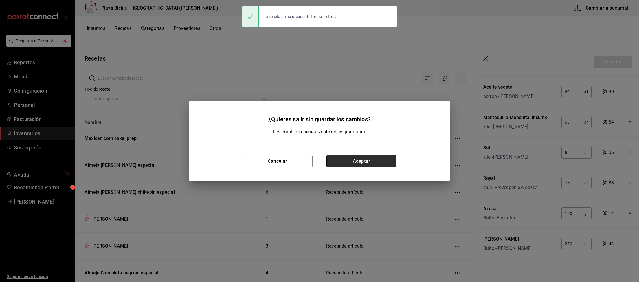
click at [348, 166] on button "Aceptar" at bounding box center [361, 161] width 70 height 12
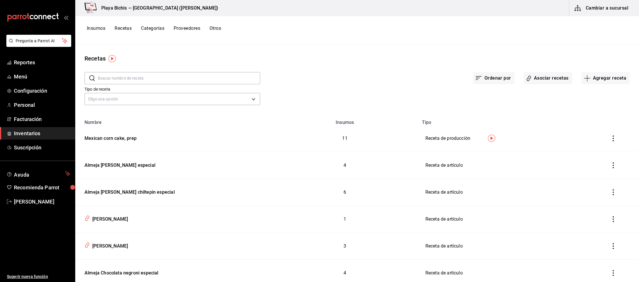
click at [162, 75] on input "text" at bounding box center [179, 78] width 162 height 12
click at [612, 78] on button "Agregar receta" at bounding box center [605, 78] width 48 height 12
click at [601, 93] on span "Receta" at bounding box center [605, 94] width 49 height 6
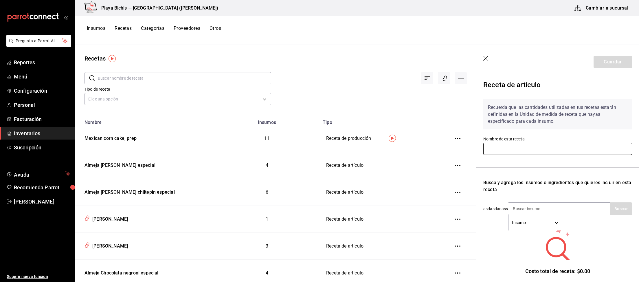
click at [526, 150] on input "text" at bounding box center [557, 149] width 149 height 12
paste input "M"
click at [526, 150] on input "text" at bounding box center [557, 149] width 149 height 12
type input "Mexican Corn Cake"
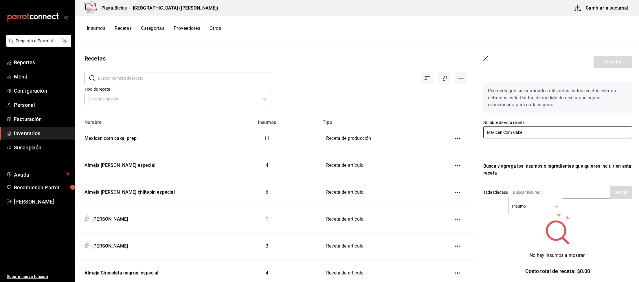
scroll to position [23, 0]
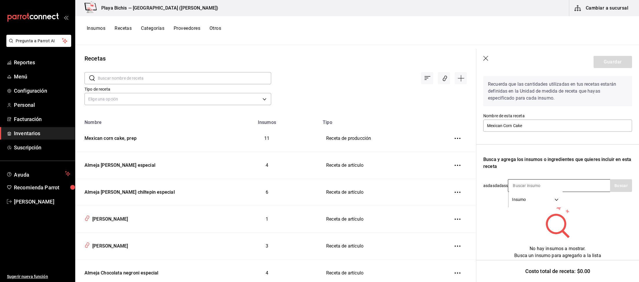
click at [537, 184] on input at bounding box center [537, 185] width 58 height 12
click at [518, 183] on input at bounding box center [537, 185] width 58 height 12
paste input "Mexican corn cake, prep"
type input "Mexican corn cake, prep"
click at [619, 186] on button "Buscar" at bounding box center [621, 185] width 22 height 13
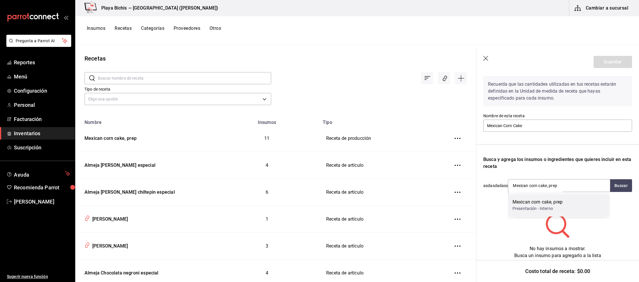
click at [525, 205] on div "Mexican corn cake, prep" at bounding box center [538, 202] width 50 height 7
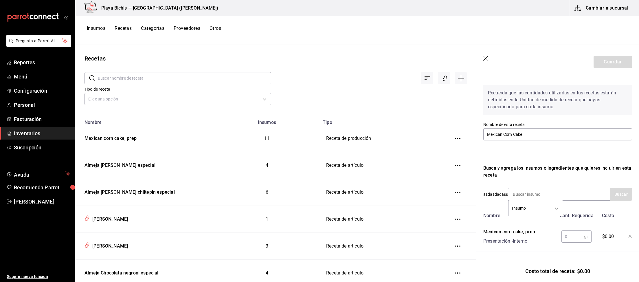
scroll to position [14, 0]
click at [573, 238] on input "text" at bounding box center [572, 237] width 23 height 12
type input "150"
click at [600, 65] on button "Guardar" at bounding box center [613, 62] width 38 height 12
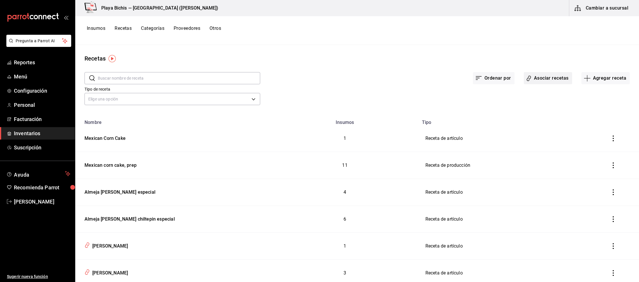
click at [559, 78] on button "Asociar recetas" at bounding box center [548, 78] width 48 height 12
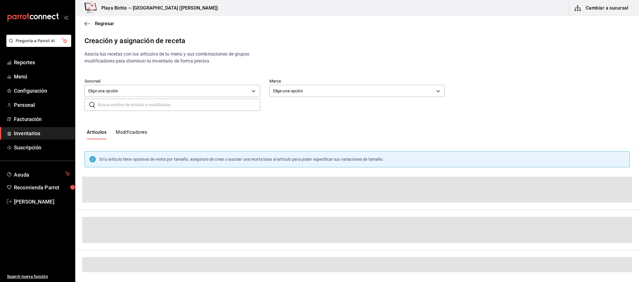
click at [150, 103] on input "text" at bounding box center [179, 105] width 162 height 12
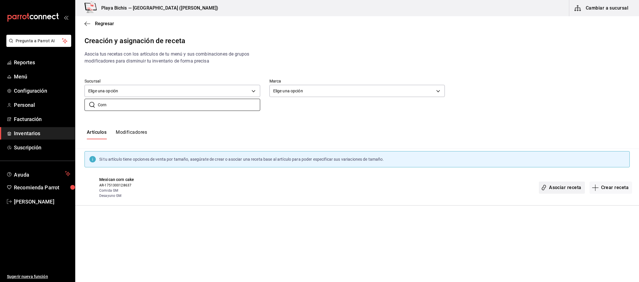
type input "Corn"
click at [567, 188] on button "Asociar receta" at bounding box center [562, 187] width 46 height 12
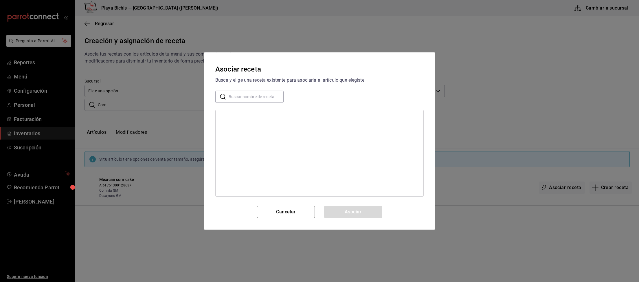
click at [242, 95] on input "text" at bounding box center [256, 97] width 55 height 12
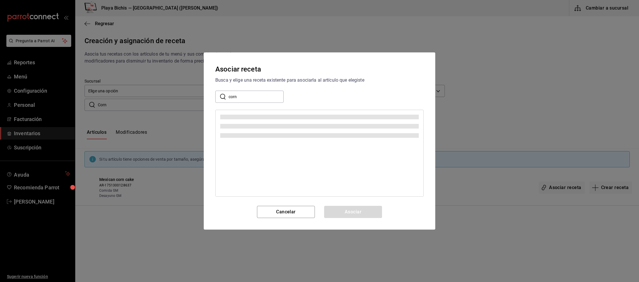
type input "corn"
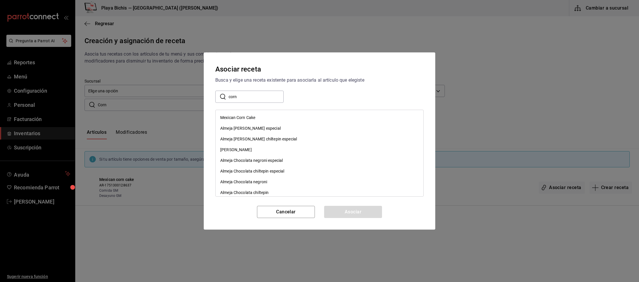
click at [233, 118] on div "Mexican Corn Cake" at bounding box center [237, 118] width 35 height 6
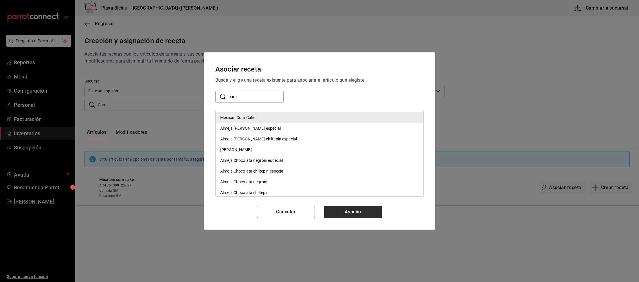
click at [367, 214] on button "Asociar" at bounding box center [353, 212] width 58 height 12
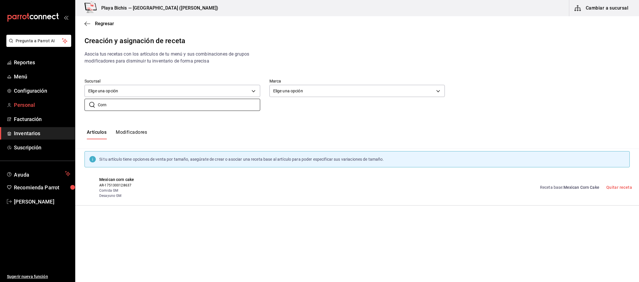
drag, startPoint x: 118, startPoint y: 102, endPoint x: 72, endPoint y: 99, distance: 45.6
click at [98, 99] on input "Corn" at bounding box center [179, 105] width 162 height 12
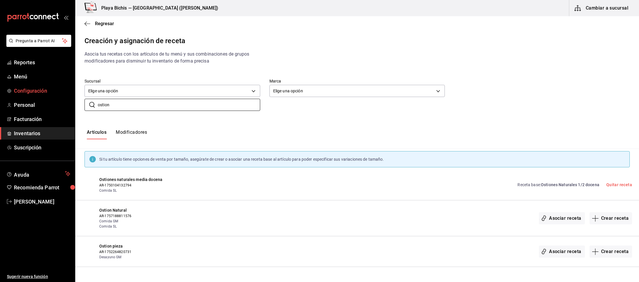
drag, startPoint x: 129, startPoint y: 107, endPoint x: 0, endPoint y: 94, distance: 129.1
click at [98, 99] on input "ostion" at bounding box center [179, 105] width 162 height 12
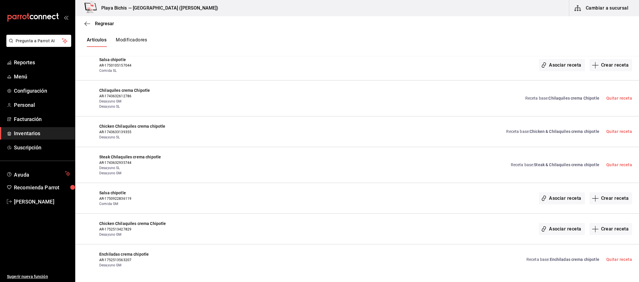
scroll to position [159, 0]
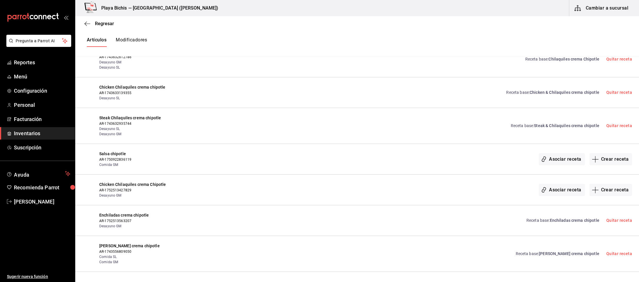
type input "Chipotle"
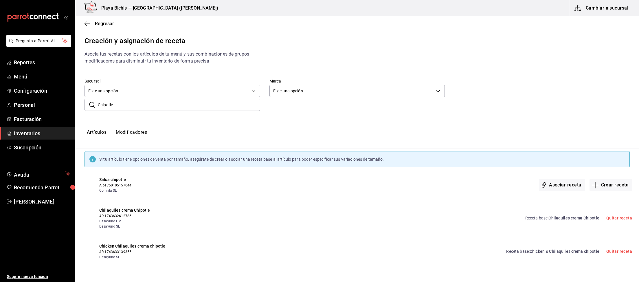
click at [98, 99] on input "Chipotle" at bounding box center [179, 105] width 162 height 12
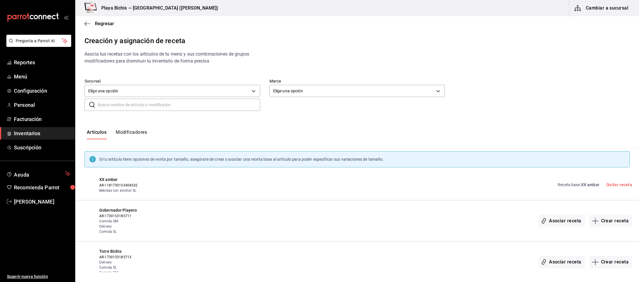
click at [147, 100] on input "text" at bounding box center [179, 105] width 162 height 12
paste input "Tostada Aguachile chiltepin"
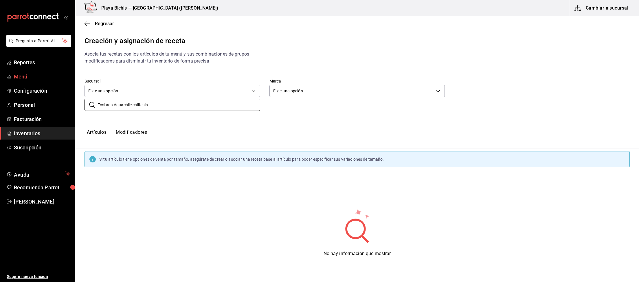
drag, startPoint x: 72, startPoint y: 95, endPoint x: 0, endPoint y: 71, distance: 76.1
click at [98, 99] on input "Tostada Aguachile chiltepin" at bounding box center [179, 105] width 162 height 12
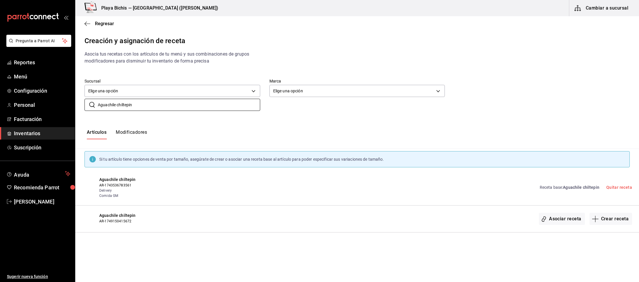
drag, startPoint x: 146, startPoint y: 102, endPoint x: 0, endPoint y: 69, distance: 150.0
click at [98, 99] on input "Aguachile chiltepin" at bounding box center [179, 105] width 162 height 12
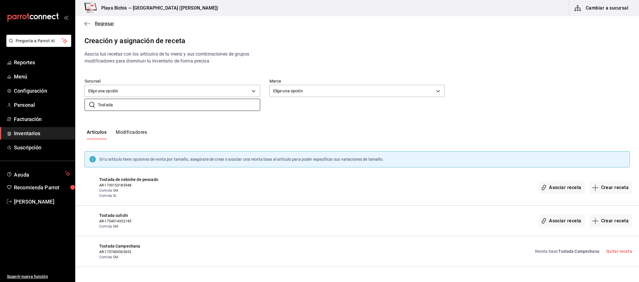
type input "Tostada"
click at [101, 24] on span "Regresar" at bounding box center [104, 23] width 19 height 5
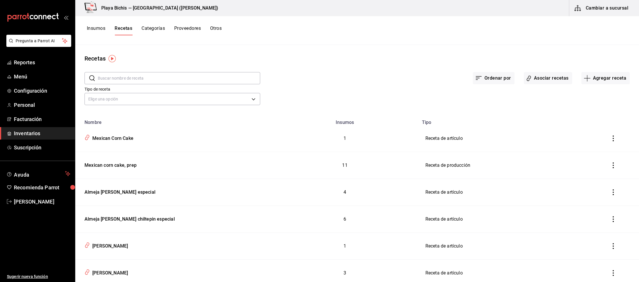
click at [191, 78] on input "text" at bounding box center [179, 78] width 162 height 12
paste input "Tostada Aguachile chiltepin"
type input "Tostada Aguachile"
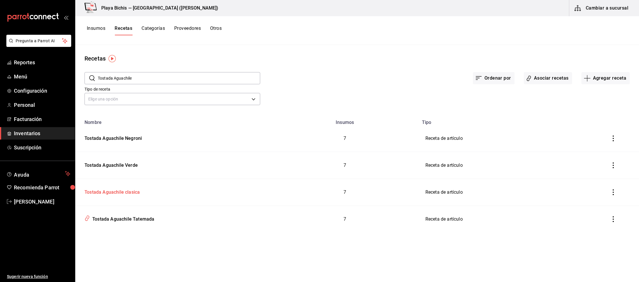
click at [131, 192] on div "Tostada Aguachile clasica" at bounding box center [111, 191] width 58 height 9
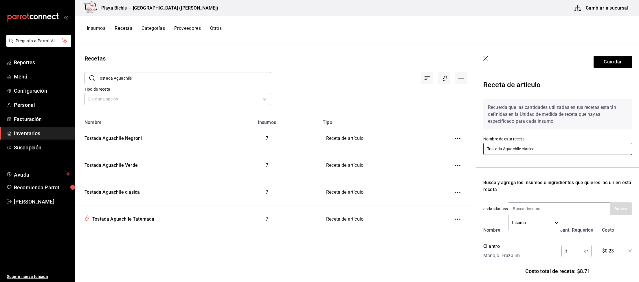
drag, startPoint x: 522, startPoint y: 148, endPoint x: 559, endPoint y: 148, distance: 37.0
click at [559, 148] on input "Tostada Aguachile clasica" at bounding box center [557, 149] width 149 height 12
drag, startPoint x: 540, startPoint y: 147, endPoint x: 403, endPoint y: 135, distance: 136.8
click at [483, 143] on input "Tostada Aguachile clasica" at bounding box center [557, 149] width 149 height 12
paste input "hiltepin"
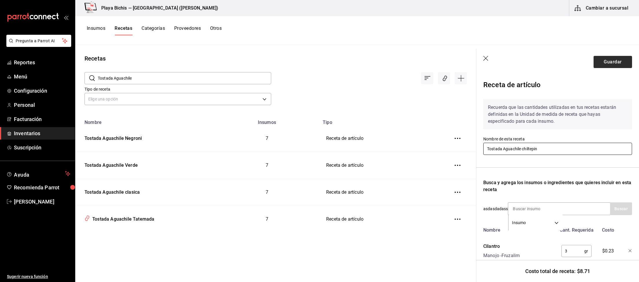
type input "Tostada Aguachile chiltepin"
click at [615, 64] on button "Guardar" at bounding box center [613, 62] width 38 height 12
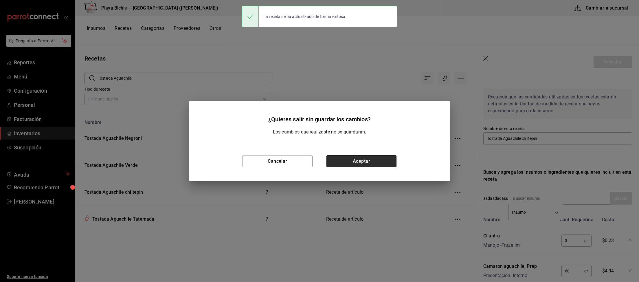
click at [360, 164] on button "Aceptar" at bounding box center [361, 161] width 70 height 12
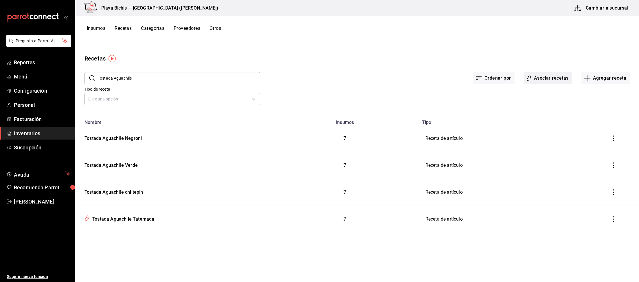
click at [538, 80] on button "Asociar recetas" at bounding box center [548, 78] width 48 height 12
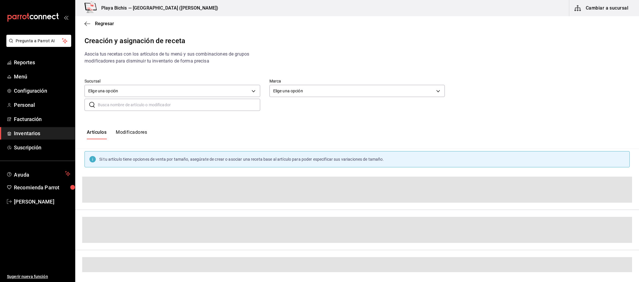
click at [137, 106] on input "text" at bounding box center [179, 105] width 162 height 12
type input "a"
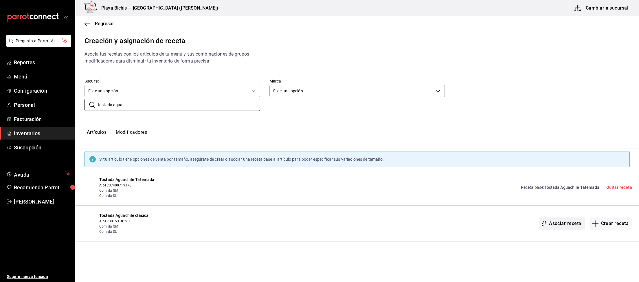
type input "tostada agua"
click at [555, 224] on button "Asociar receta" at bounding box center [562, 223] width 46 height 12
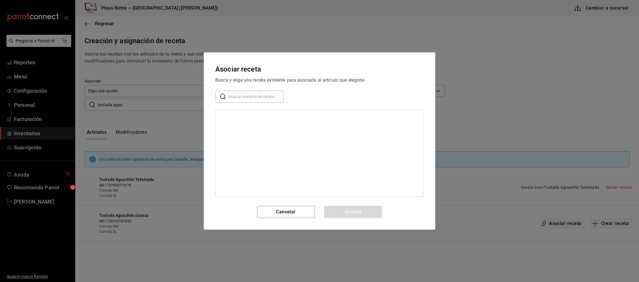
click at [256, 98] on input "text" at bounding box center [256, 97] width 55 height 12
type input "tostada aguachile"
click at [255, 138] on div "Tostada Aguachile chiltepin" at bounding box center [245, 139] width 50 height 6
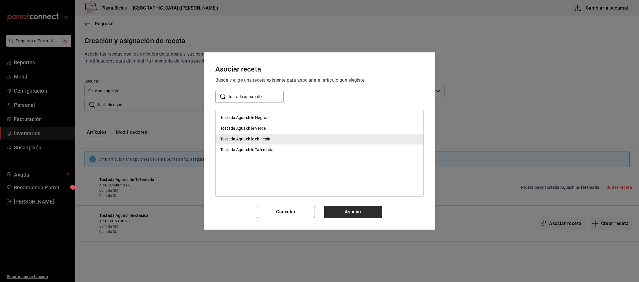
click at [346, 210] on button "Asociar" at bounding box center [353, 212] width 58 height 12
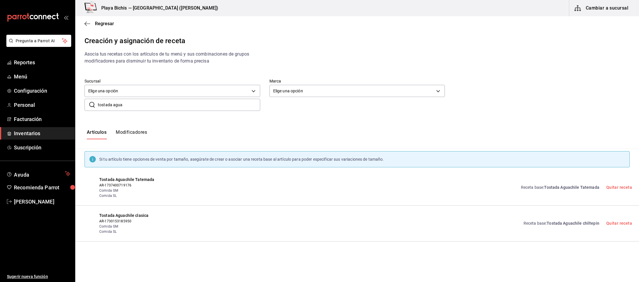
click at [170, 107] on input "tostada agua" at bounding box center [179, 105] width 162 height 12
drag, startPoint x: 131, startPoint y: 102, endPoint x: 0, endPoint y: 88, distance: 131.3
click at [98, 99] on input "tostada agua" at bounding box center [179, 105] width 162 height 12
type input "verde"
click at [106, 22] on span "Regresar" at bounding box center [104, 23] width 19 height 5
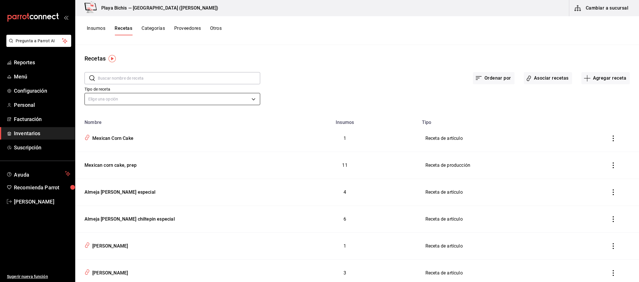
click at [126, 100] on body "Pregunta a Parrot AI Reportes Menú Configuración Personal Facturación Inventari…" at bounding box center [319, 139] width 639 height 278
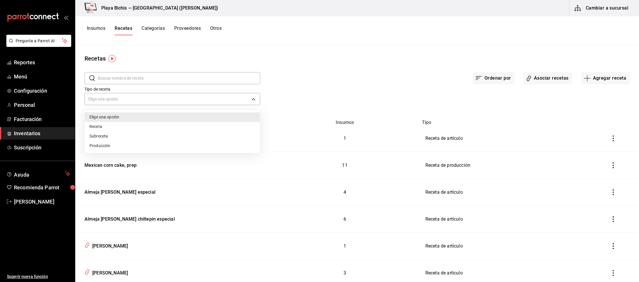
click at [139, 75] on div at bounding box center [319, 141] width 639 height 282
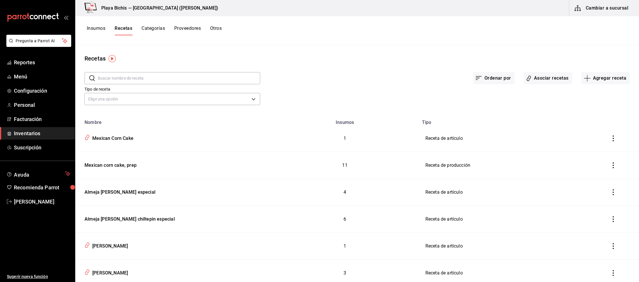
click at [165, 77] on input "text" at bounding box center [179, 78] width 162 height 12
type input "verde"
click at [555, 78] on button "Asociar recetas" at bounding box center [548, 78] width 48 height 12
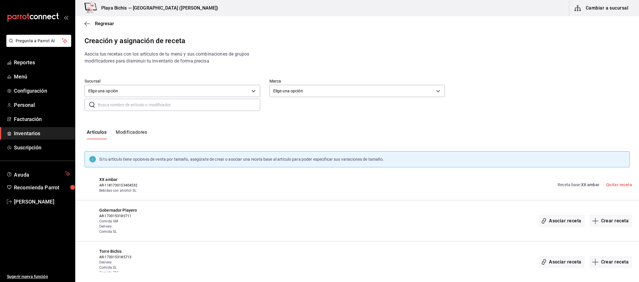
click at [130, 102] on input "text" at bounding box center [179, 105] width 162 height 12
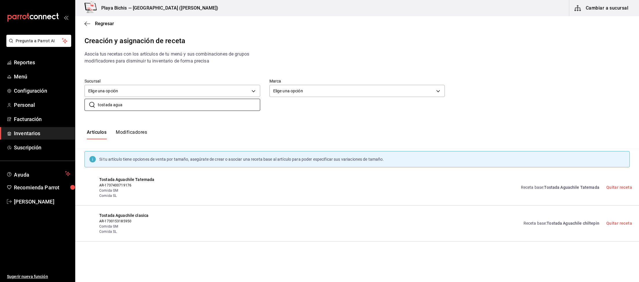
drag, startPoint x: 111, startPoint y: 105, endPoint x: 275, endPoint y: 109, distance: 164.5
click at [260, 109] on input "tostada agua" at bounding box center [179, 105] width 162 height 12
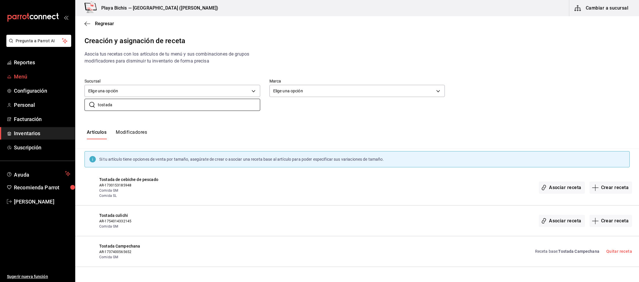
type input "tostada"
click at [23, 80] on span "Menú" at bounding box center [42, 77] width 56 height 8
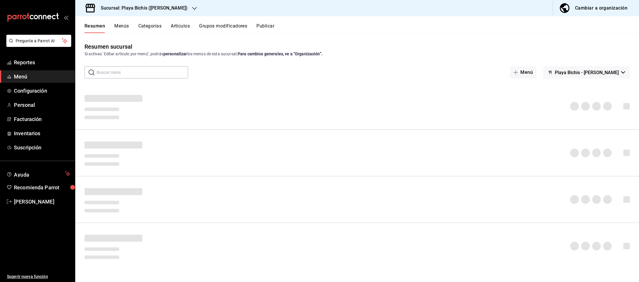
click at [610, 10] on div "Cambiar a organización" at bounding box center [601, 8] width 52 height 8
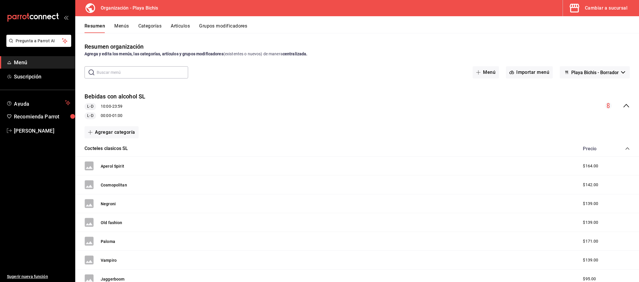
click at [185, 24] on button "Artículos" at bounding box center [180, 28] width 19 height 10
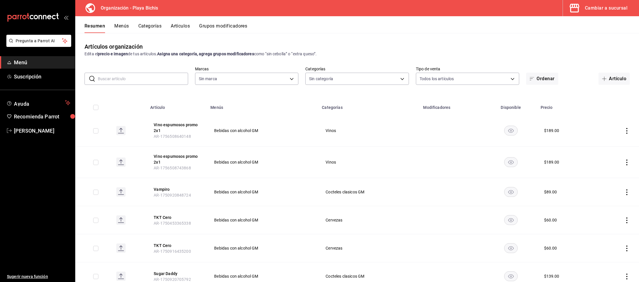
type input "fe36cced-a852-4f1a-8271-09aa1de54485,c69fb537-4ad6-4f35-a5e7-7409f99e9dd5,64073…"
click at [142, 78] on input "text" at bounding box center [143, 79] width 90 height 12
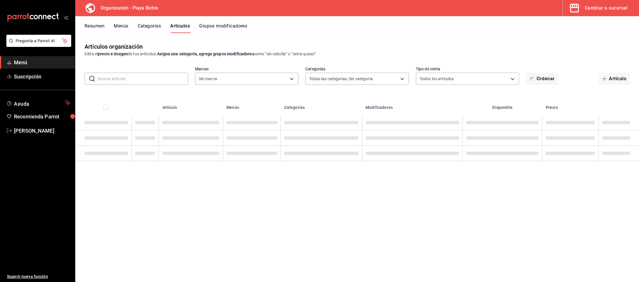
type input "a"
type input "2b6203e3-68c9-492c-8139-d2404e68bc4d,5cffe0c5-1d87-45c7-8974-ad5cddc46f5f"
type input "agua"
type input "8ebe99e7-8ccb-42e5-9a90-2c7c819c0618,2a1bdb06-3383-4ba0-a971-51aee5cfb993,28e32…"
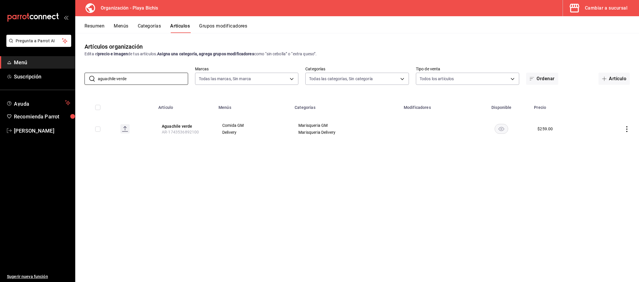
drag, startPoint x: 29, startPoint y: 61, endPoint x: 4, endPoint y: 56, distance: 24.9
click at [98, 73] on input "aguachile verde" at bounding box center [143, 79] width 90 height 12
type input "tostada"
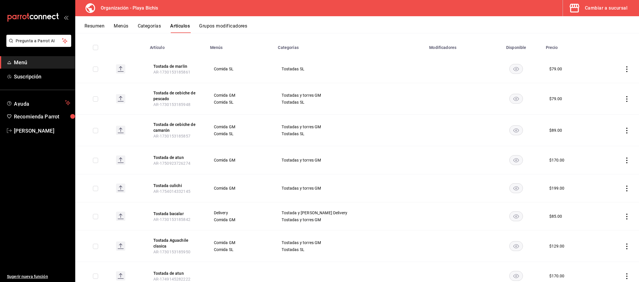
scroll to position [90, 0]
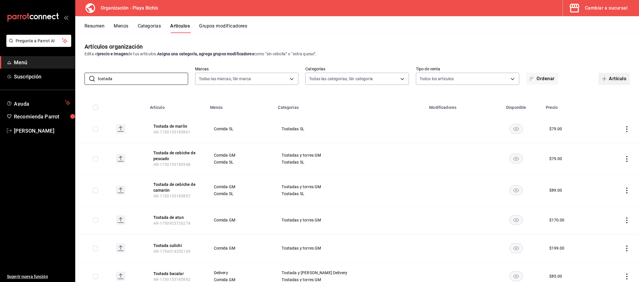
click at [612, 80] on button "Artículo" at bounding box center [614, 79] width 31 height 12
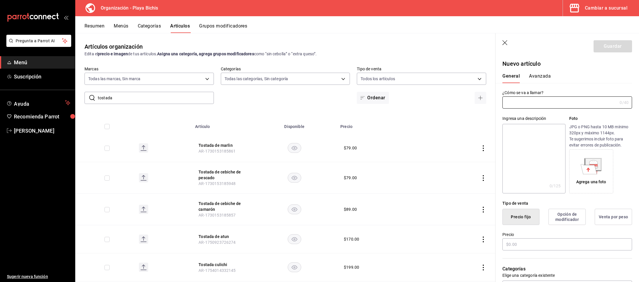
type input "AR-1758832497441"
click at [504, 42] on icon "button" at bounding box center [505, 43] width 6 height 6
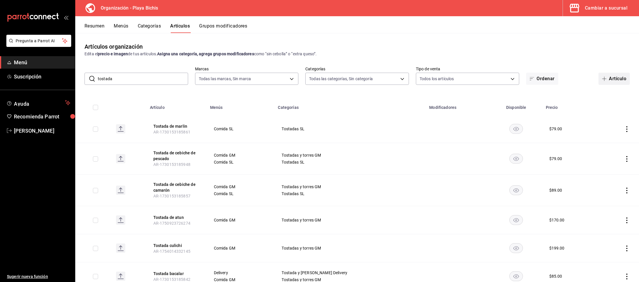
click at [621, 82] on button "Artículo" at bounding box center [614, 79] width 31 height 12
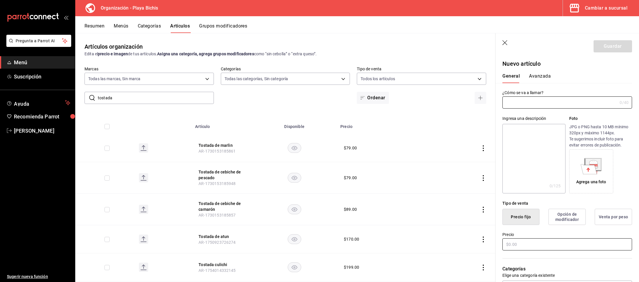
click at [526, 246] on input "text" at bounding box center [567, 244] width 130 height 12
type input "$129.00"
click at [531, 76] on button "Avanzada" at bounding box center [540, 78] width 22 height 10
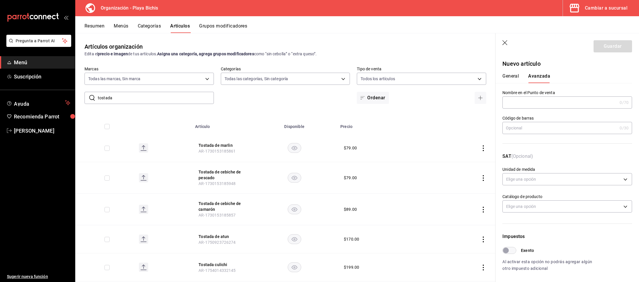
scroll to position [120, 0]
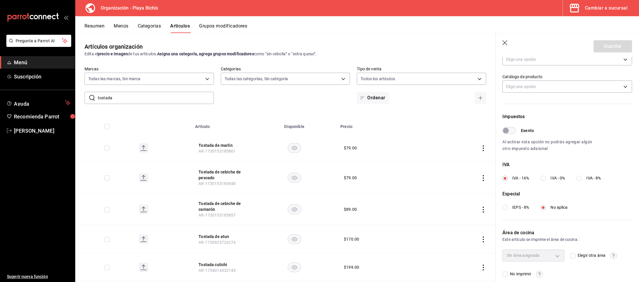
click at [581, 177] on input "IVA - 8%" at bounding box center [579, 178] width 5 height 5
radio input "true"
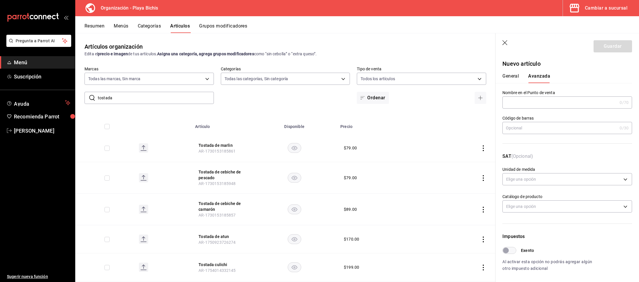
click at [510, 74] on button "General" at bounding box center [510, 78] width 16 height 10
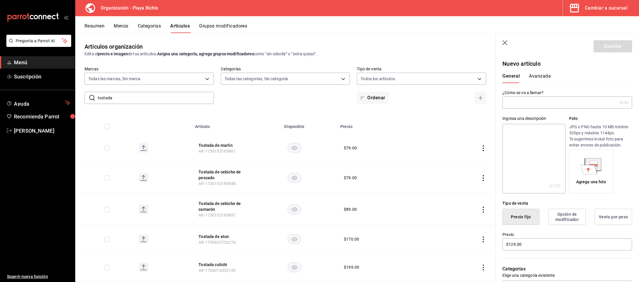
click at [527, 97] on input "text" at bounding box center [559, 103] width 115 height 12
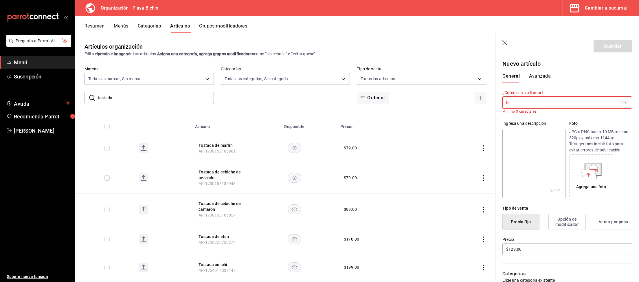
type input "t"
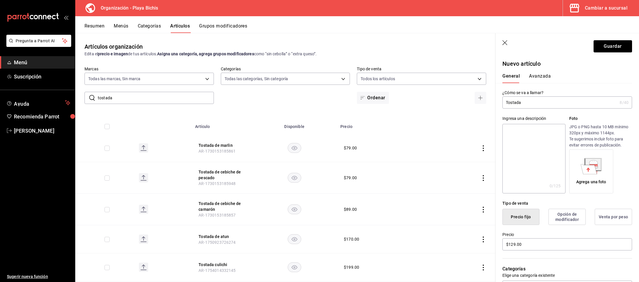
drag, startPoint x: 530, startPoint y: 104, endPoint x: 414, endPoint y: 103, distance: 115.5
click at [502, 103] on input "Tostada" at bounding box center [559, 103] width 115 height 12
paste input "Aguachile Verde"
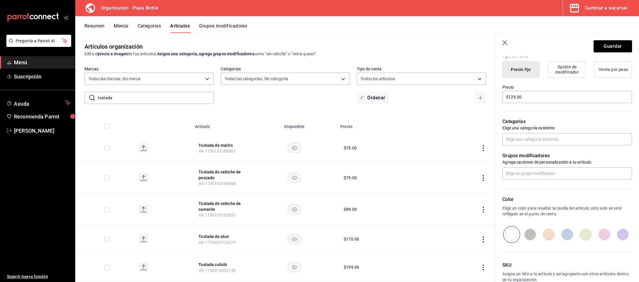
scroll to position [150, 0]
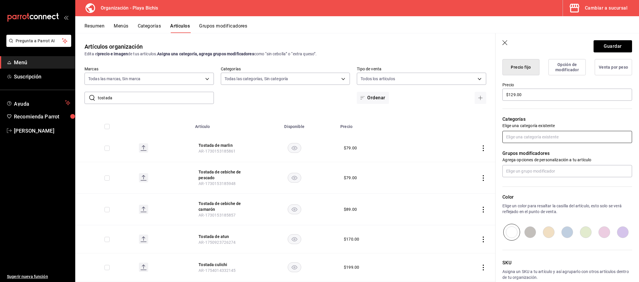
type input "Tostada Aguachile Verde"
click at [530, 138] on input "text" at bounding box center [567, 137] width 130 height 12
type input "Tostadas"
click at [533, 167] on li "Tostadas SL" at bounding box center [568, 169] width 130 height 10
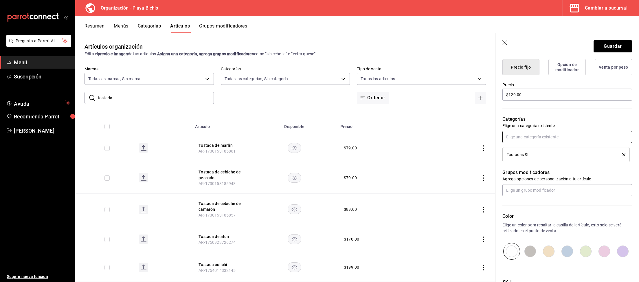
click at [535, 138] on input "text" at bounding box center [567, 137] width 130 height 12
type input "Tostadas"
click at [533, 168] on li "Tostadas y torres GM" at bounding box center [568, 169] width 130 height 10
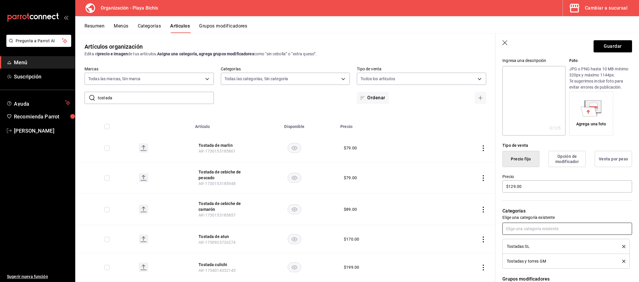
scroll to position [0, 0]
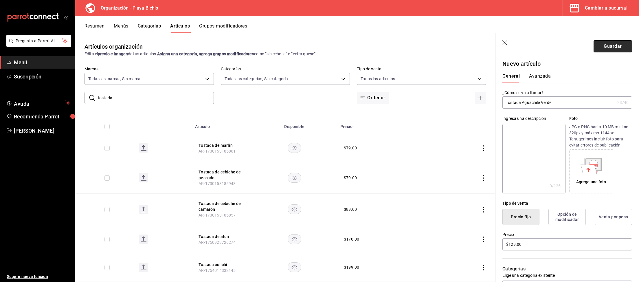
click at [610, 50] on button "Guardar" at bounding box center [613, 46] width 38 height 12
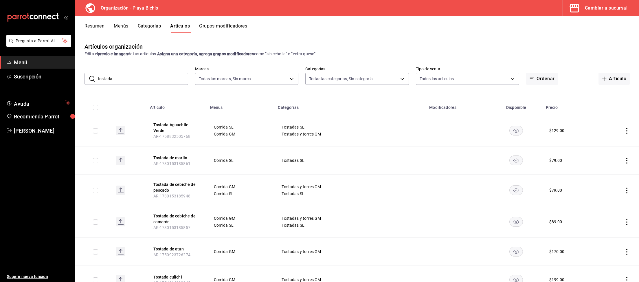
drag, startPoint x: 121, startPoint y: 82, endPoint x: 66, endPoint y: 69, distance: 56.7
click at [98, 73] on input "tostada" at bounding box center [143, 79] width 90 height 12
click at [606, 9] on div "Cambiar a sucursal" at bounding box center [606, 8] width 43 height 8
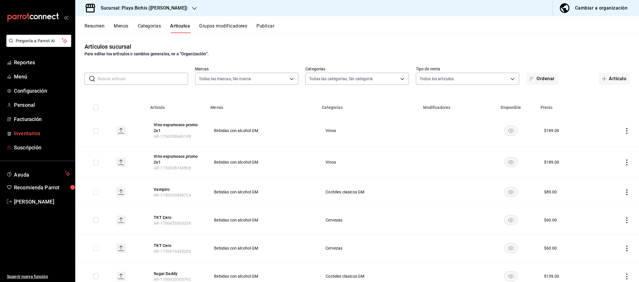
click at [32, 133] on span "Inventarios" at bounding box center [42, 133] width 56 height 8
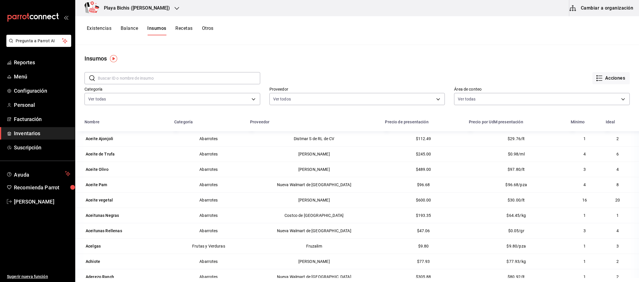
click at [593, 11] on button "Cambiar a organización" at bounding box center [601, 8] width 65 height 16
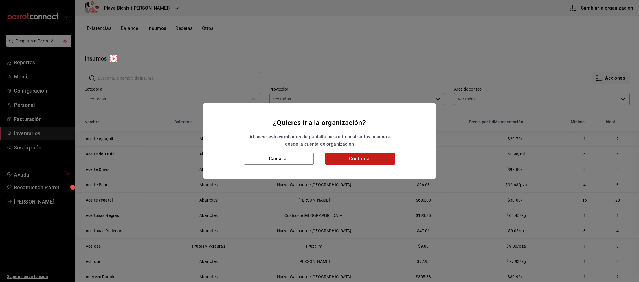
click at [352, 157] on button "Confirmar" at bounding box center [360, 159] width 70 height 12
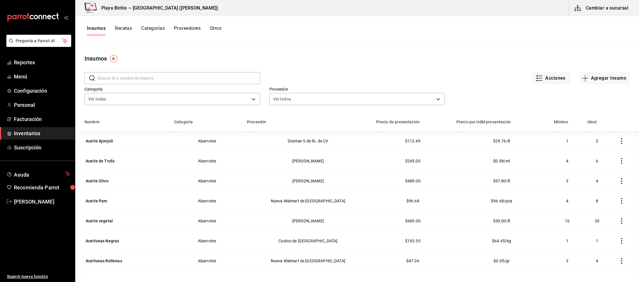
click at [162, 77] on input "text" at bounding box center [179, 78] width 162 height 12
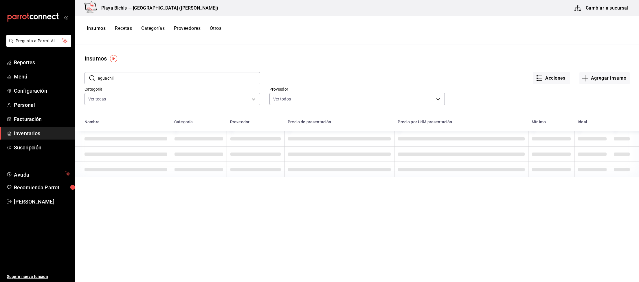
type input "aguachile"
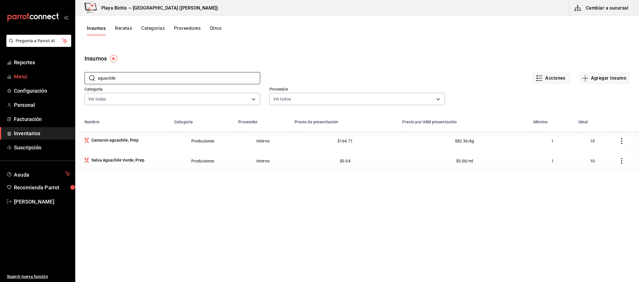
drag, startPoint x: 127, startPoint y: 78, endPoint x: 33, endPoint y: 78, distance: 94.6
click at [98, 78] on input "aguachile" at bounding box center [179, 78] width 162 height 12
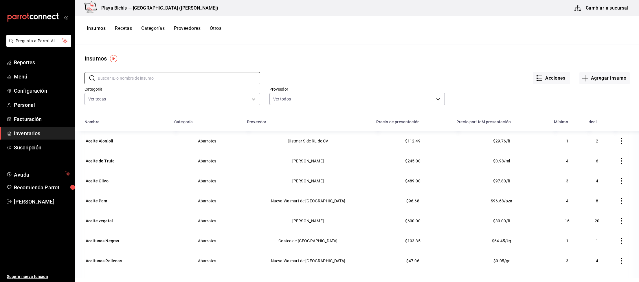
click at [125, 28] on button "Recetas" at bounding box center [123, 30] width 17 height 10
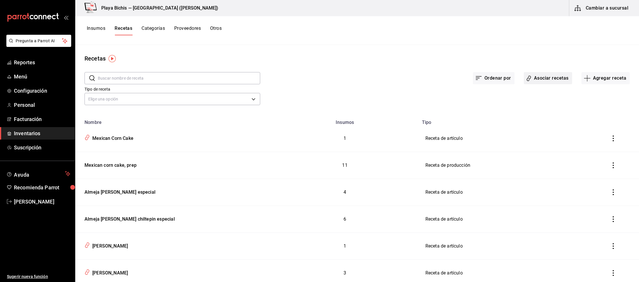
click at [543, 79] on button "Asociar recetas" at bounding box center [548, 78] width 48 height 12
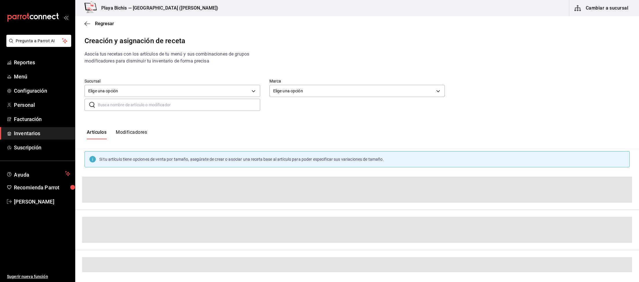
click at [123, 107] on input "text" at bounding box center [179, 105] width 162 height 12
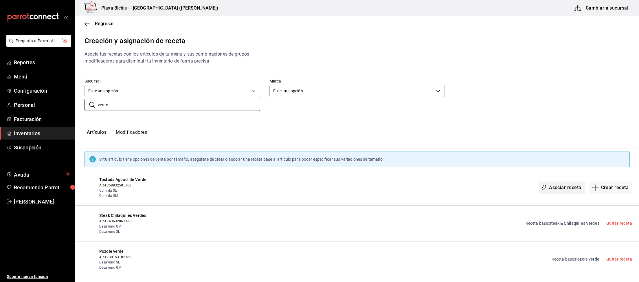
type input "verde"
click at [568, 189] on button "Asociar receta" at bounding box center [562, 187] width 46 height 12
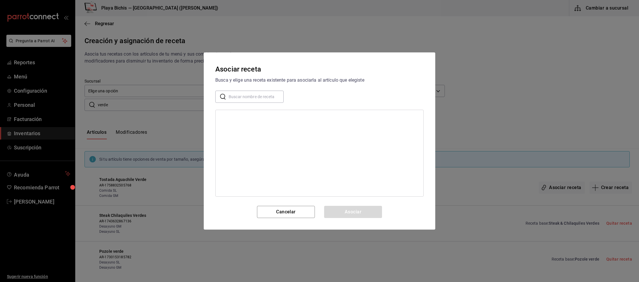
click at [248, 97] on input "text" at bounding box center [256, 97] width 55 height 12
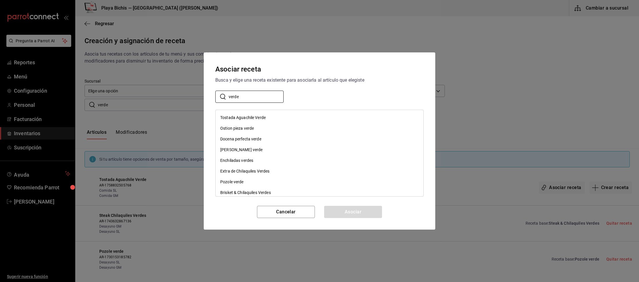
type input "verde"
click at [289, 118] on div "Tostada Aguachile Verde" at bounding box center [320, 117] width 208 height 11
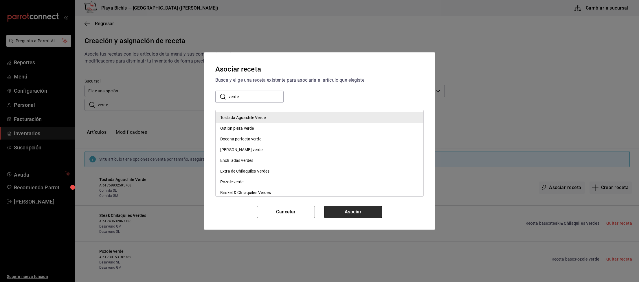
click at [368, 213] on button "Asociar" at bounding box center [353, 212] width 58 height 12
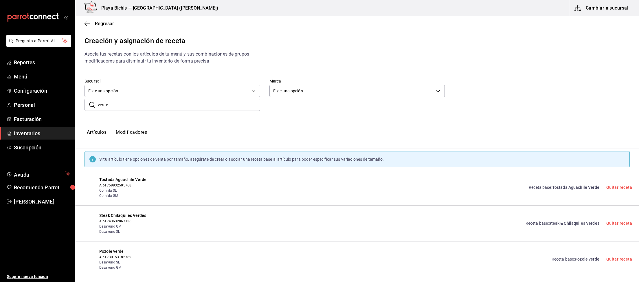
drag, startPoint x: 151, startPoint y: 107, endPoint x: 19, endPoint y: 96, distance: 131.5
click at [98, 99] on input "verde" at bounding box center [179, 105] width 162 height 12
type input "negroni"
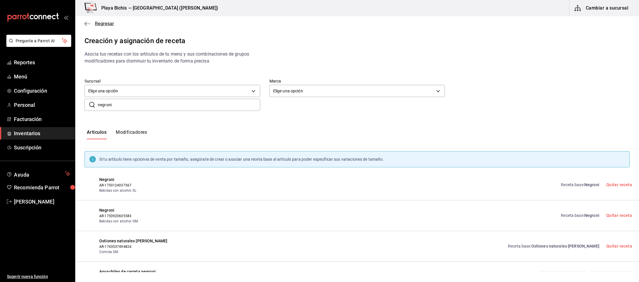
click at [105, 24] on span "Regresar" at bounding box center [104, 23] width 19 height 5
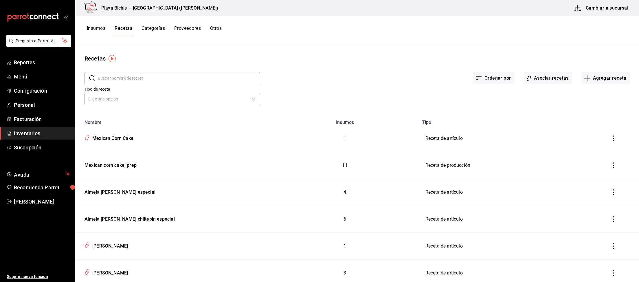
click at [141, 76] on input "text" at bounding box center [179, 78] width 162 height 12
type input "negroni"
click at [609, 10] on button "Cambiar a sucursal" at bounding box center [601, 8] width 65 height 16
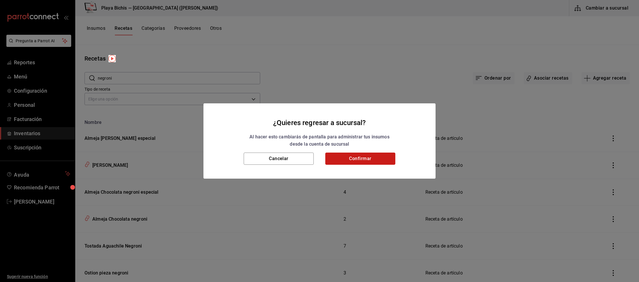
click at [382, 162] on button "Confirmar" at bounding box center [360, 159] width 70 height 12
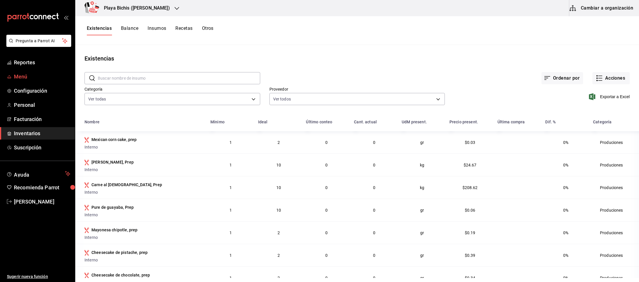
click at [21, 76] on span "Menú" at bounding box center [42, 77] width 56 height 8
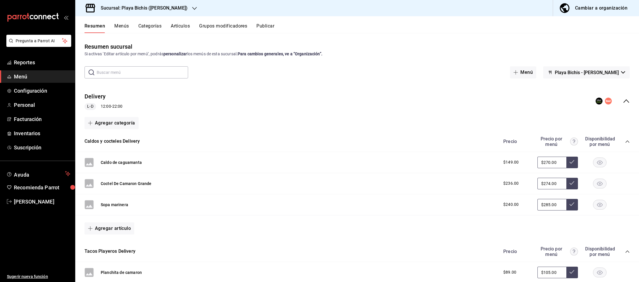
click at [124, 25] on button "Menús" at bounding box center [121, 28] width 14 height 10
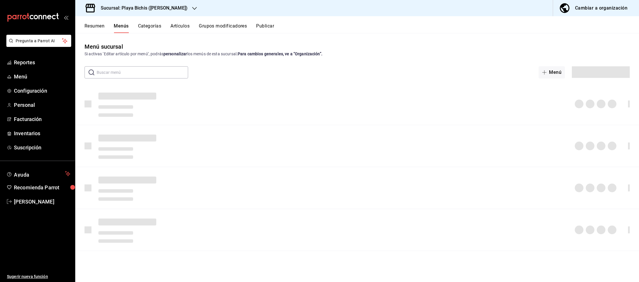
click at [180, 25] on button "Artículos" at bounding box center [179, 28] width 19 height 10
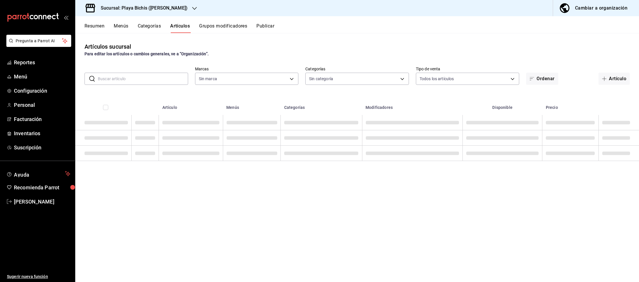
click at [144, 81] on input "text" at bounding box center [143, 79] width 90 height 12
type input "4ba3d68a-2a71-4bf4-8272-d27f8f663470,fbc14f8a-a0c0-448e-9dac-7011cab8a3fb"
type input "neg"
type input "fe36cced-a852-4f1a-8271-09aa1de54485,c69fb537-4ad6-4f35-a5e7-7409f99e9dd5,64073…"
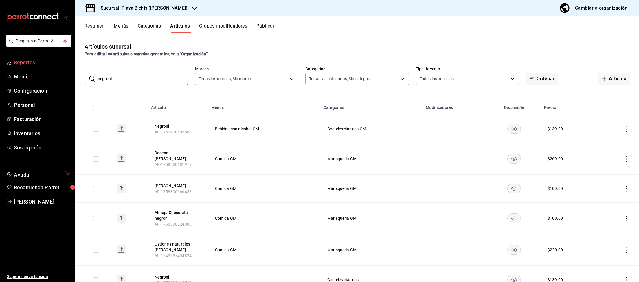
drag, startPoint x: 155, startPoint y: 76, endPoint x: 0, endPoint y: 57, distance: 155.7
click at [98, 73] on input "negroni" at bounding box center [143, 79] width 90 height 12
type input "aguachile"
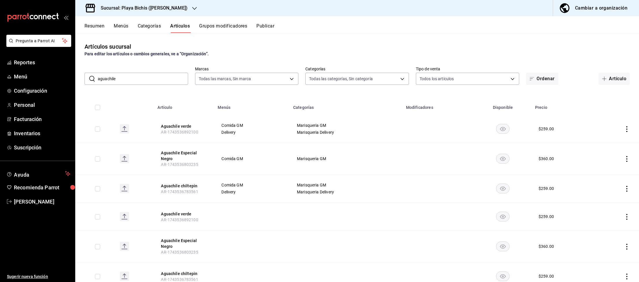
click at [594, 9] on div "Cambiar a organización" at bounding box center [601, 8] width 52 height 8
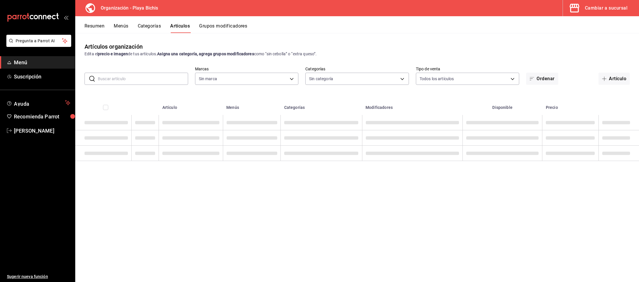
type input "2b6203e3-68c9-492c-8139-d2404e68bc4d,5cffe0c5-1d87-45c7-8974-ad5cddc46f5f"
type input "8ebe99e7-8ccb-42e5-9a90-2c7c819c0618,2a1bdb06-3383-4ba0-a971-51aee5cfb993,28e32…"
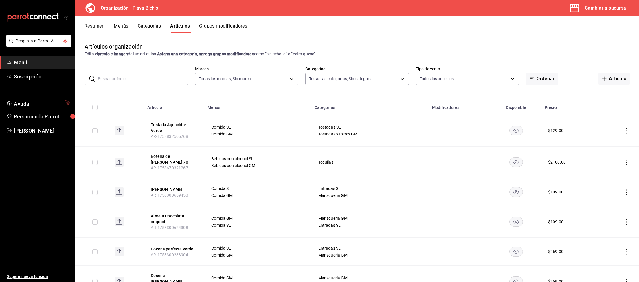
click at [136, 76] on input "text" at bounding box center [143, 79] width 90 height 12
type input "aguachile"
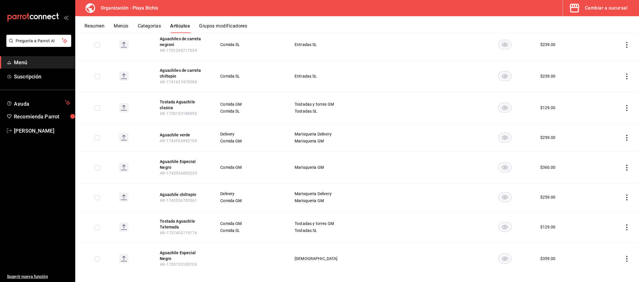
scroll to position [31, 0]
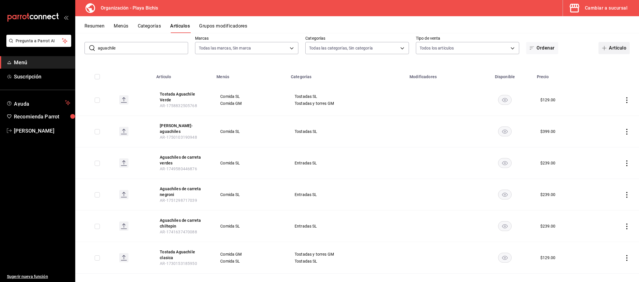
click at [612, 51] on button "Artículo" at bounding box center [614, 48] width 31 height 12
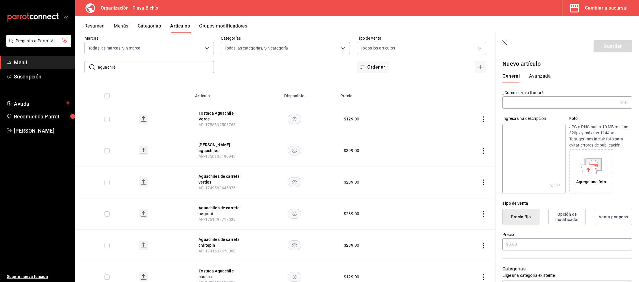
click at [582, 99] on input "text" at bounding box center [559, 103] width 115 height 12
paste input "Tostada Aguachile Negroni"
type input "Tostada Aguachile Negroni"
click at [535, 244] on input "text" at bounding box center [567, 244] width 130 height 12
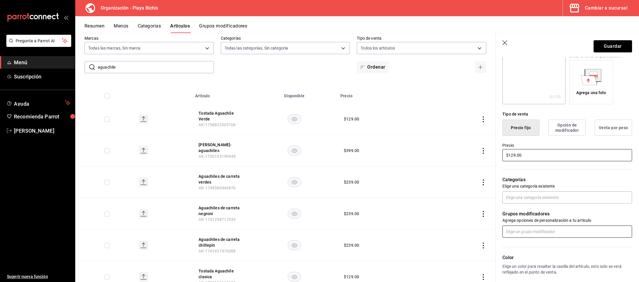
scroll to position [90, 0]
type input "$129.00"
click at [539, 197] on input "text" at bounding box center [567, 197] width 130 height 12
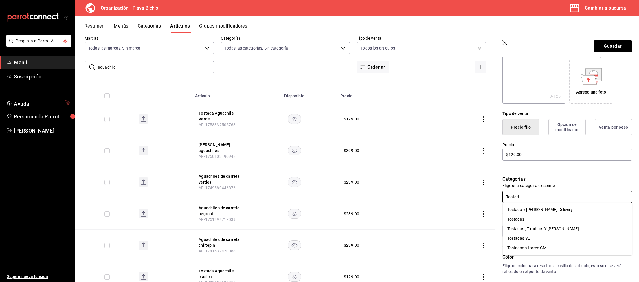
type input "Tostada"
click at [537, 239] on li "Tostadas SL" at bounding box center [568, 239] width 130 height 10
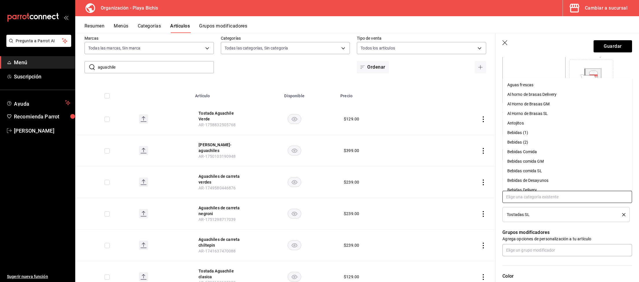
click at [531, 197] on input "text" at bounding box center [567, 197] width 130 height 12
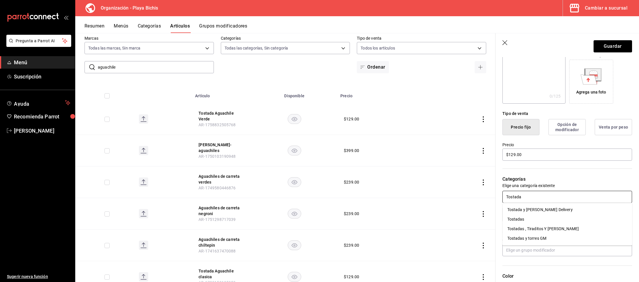
type input "Tostadas"
click at [543, 227] on li "Tostadas y torres GM" at bounding box center [568, 229] width 130 height 10
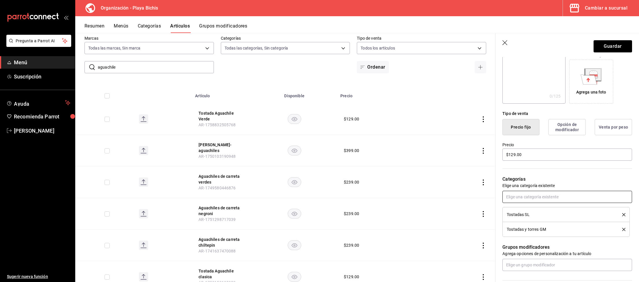
scroll to position [0, 0]
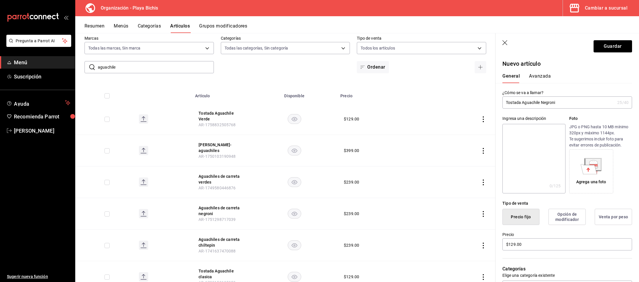
click at [539, 81] on button "Avanzada" at bounding box center [540, 78] width 22 height 10
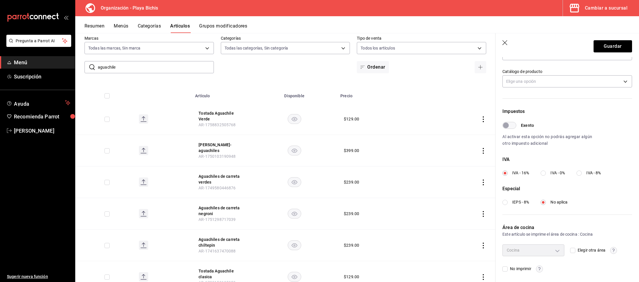
scroll to position [127, 0]
click at [588, 170] on span "IVA - 8%" at bounding box center [593, 171] width 14 height 6
click at [582, 170] on input "IVA - 8%" at bounding box center [579, 170] width 5 height 5
radio input "true"
click at [607, 46] on button "Guardar" at bounding box center [613, 46] width 38 height 12
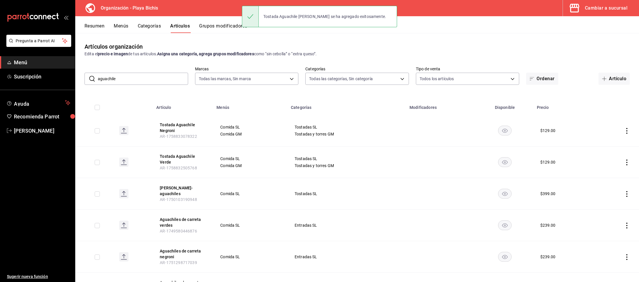
click at [603, 12] on div "Cambiar a sucursal" at bounding box center [606, 8] width 43 height 8
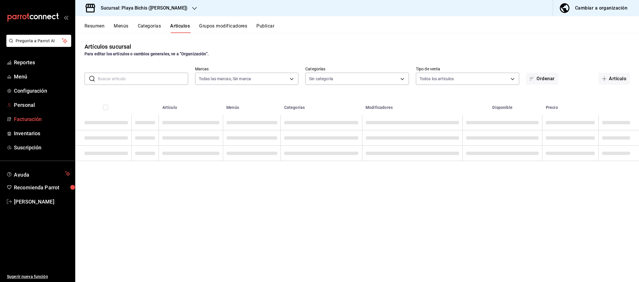
type input "4ba3d68a-2a71-4bf4-8272-d27f8f663470,fbc14f8a-a0c0-448e-9dac-7011cab8a3fb"
type input "fe36cced-a852-4f1a-8271-09aa1de54485,c69fb537-4ad6-4f35-a5e7-7409f99e9dd5,64073…"
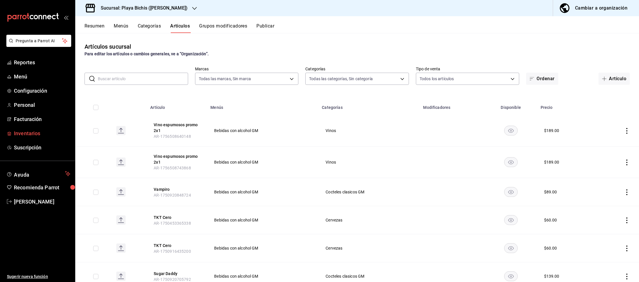
click at [34, 131] on span "Inventarios" at bounding box center [42, 133] width 56 height 8
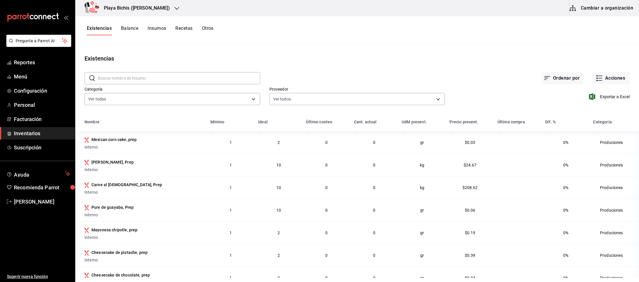
click at [179, 76] on input "text" at bounding box center [179, 78] width 162 height 12
type input "negroni"
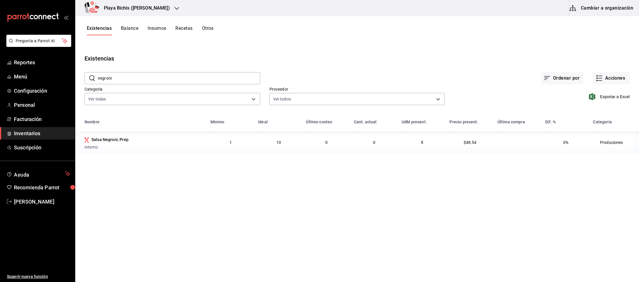
click at [158, 29] on button "Insumos" at bounding box center [157, 30] width 19 height 10
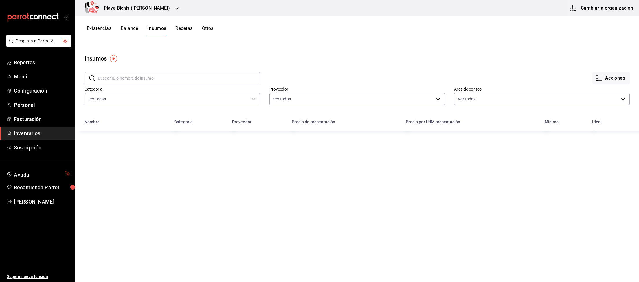
click at [605, 11] on button "Cambiar a organización" at bounding box center [601, 8] width 65 height 16
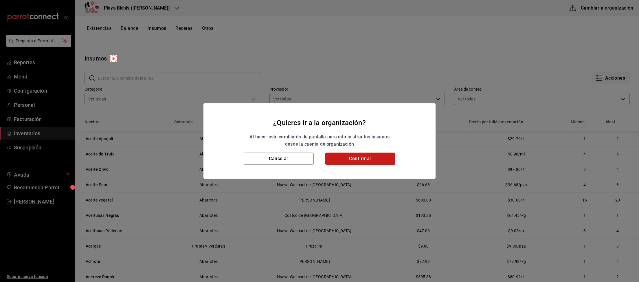
click at [377, 159] on button "Confirmar" at bounding box center [360, 159] width 70 height 12
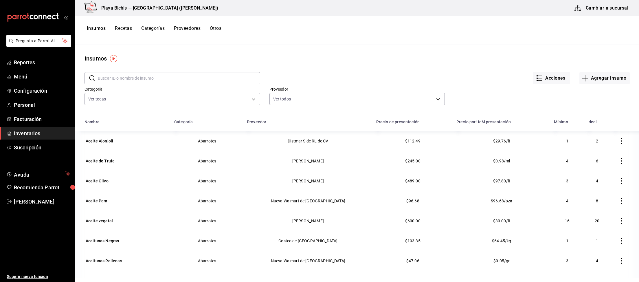
click at [142, 78] on input "text" at bounding box center [179, 78] width 162 height 12
type input "Negroni"
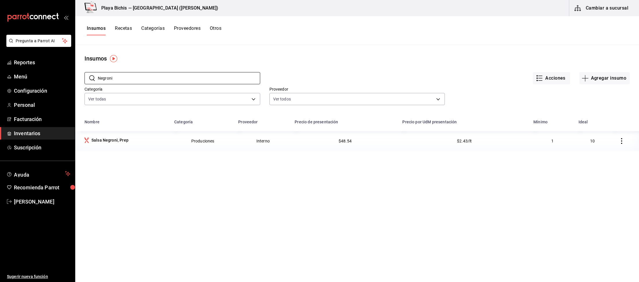
click at [131, 29] on button "Recetas" at bounding box center [123, 30] width 17 height 10
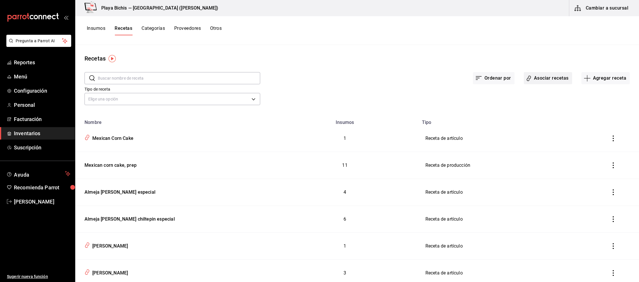
click at [553, 80] on button "Asociar recetas" at bounding box center [548, 78] width 48 height 12
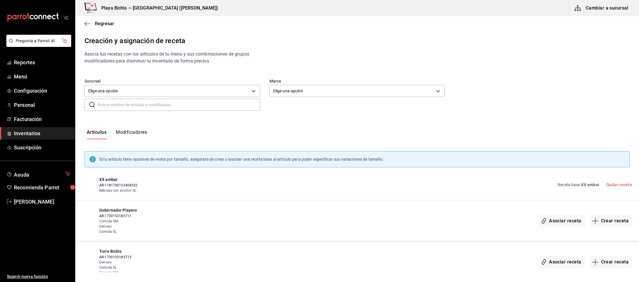
click at [149, 104] on input "text" at bounding box center [179, 105] width 162 height 12
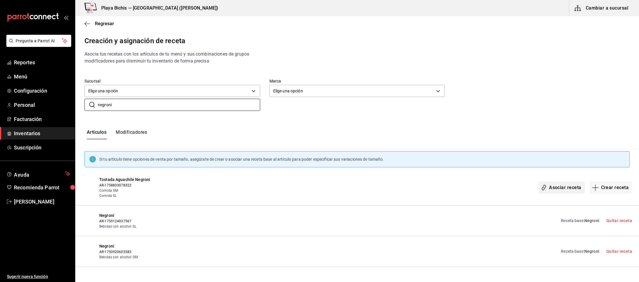
type input "negroni"
click at [568, 188] on button "Asociar receta" at bounding box center [562, 187] width 46 height 12
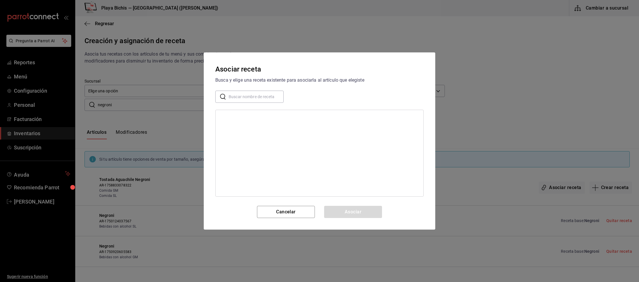
click at [251, 101] on input "text" at bounding box center [256, 97] width 55 height 12
type input "negroni"
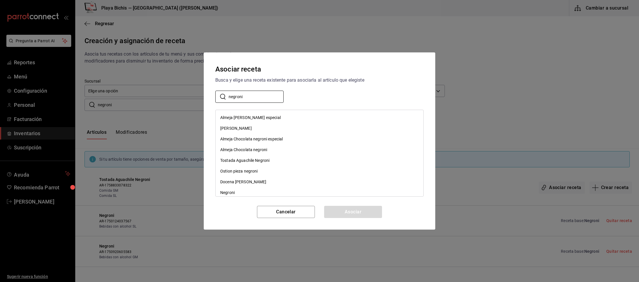
click at [259, 162] on div "Tostada Aguachile Negroni" at bounding box center [244, 160] width 49 height 6
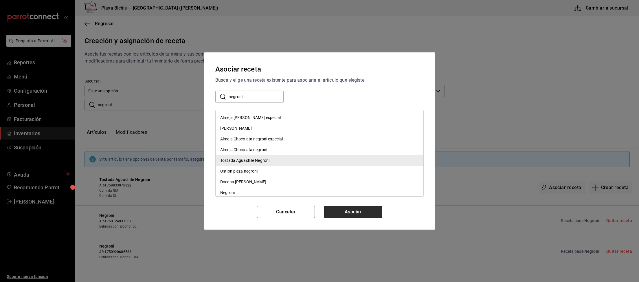
click at [339, 208] on button "Asociar" at bounding box center [353, 212] width 58 height 12
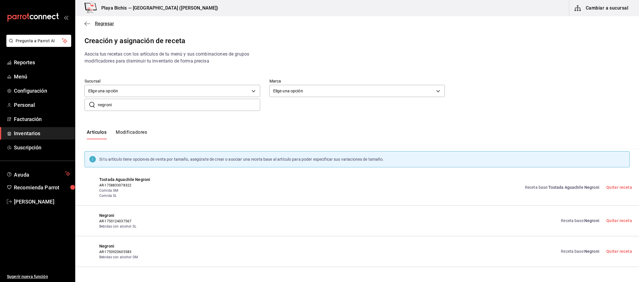
click at [108, 21] on span "Regresar" at bounding box center [104, 23] width 19 height 5
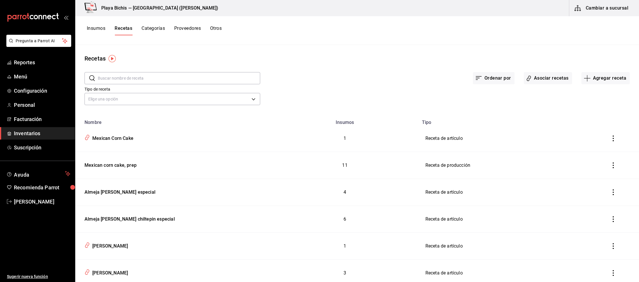
click at [144, 78] on input "text" at bounding box center [179, 78] width 162 height 12
type input "cumple"
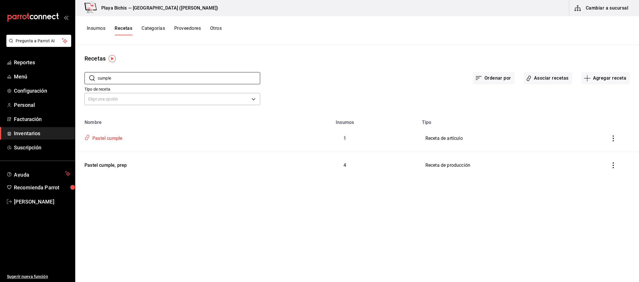
click at [121, 138] on div "Pastel cumple" at bounding box center [106, 137] width 32 height 9
type input "Pastel cumple"
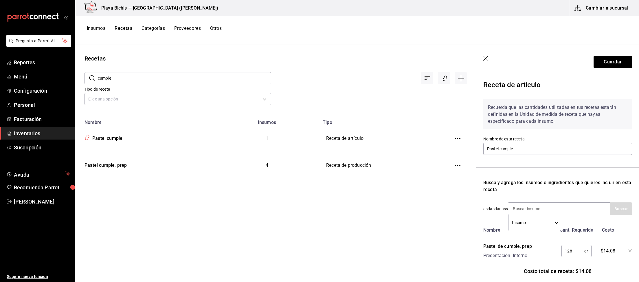
click at [489, 60] on icon "button" at bounding box center [486, 59] width 6 height 6
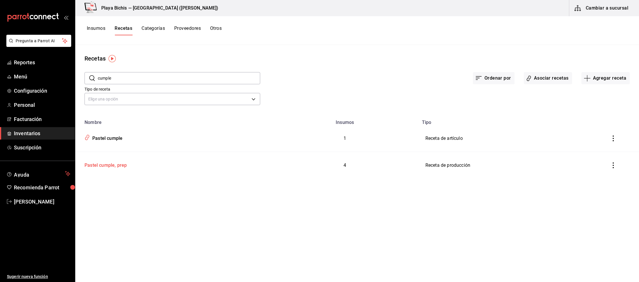
click at [97, 165] on div "Pastel cumple, prep" at bounding box center [104, 164] width 45 height 9
type input "Pastel cumple, prep"
type input "1,535"
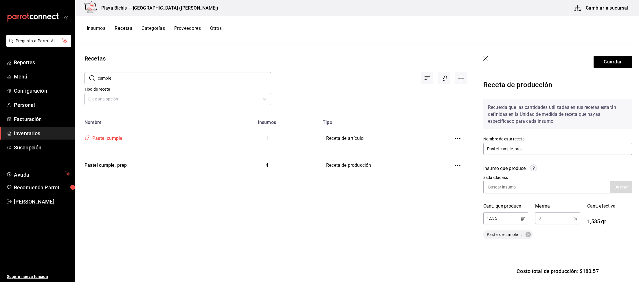
click at [107, 140] on div "Pastel cumple" at bounding box center [106, 137] width 32 height 9
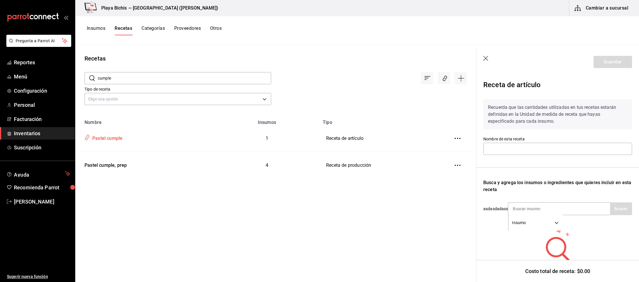
type input "Pastel cumple"
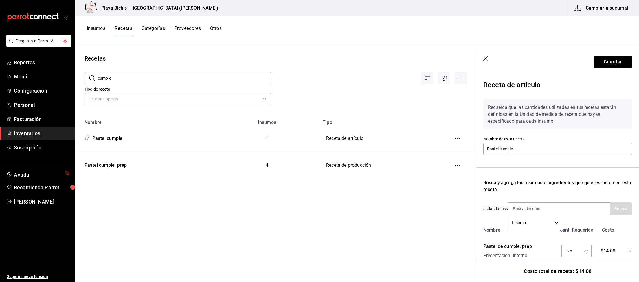
click at [486, 58] on icon "button" at bounding box center [485, 58] width 5 height 5
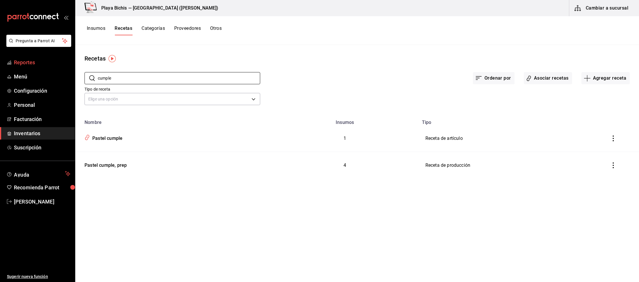
drag, startPoint x: 119, startPoint y: 80, endPoint x: 0, endPoint y: 57, distance: 121.4
click at [98, 72] on input "cumple" at bounding box center [179, 78] width 162 height 12
type input "Chocolate"
drag, startPoint x: 146, startPoint y: 76, endPoint x: 0, endPoint y: 55, distance: 147.1
click at [98, 72] on input "Chocolate" at bounding box center [179, 78] width 162 height 12
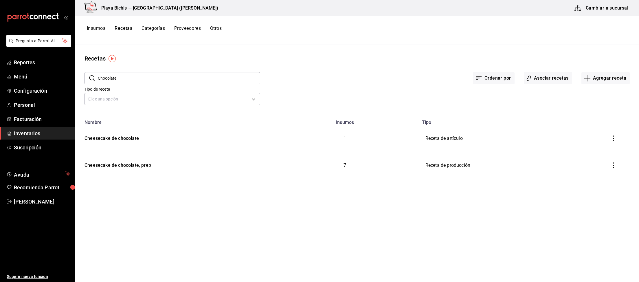
click at [115, 77] on input "Chocolate" at bounding box center [179, 78] width 162 height 12
drag, startPoint x: 130, startPoint y: 77, endPoint x: 0, endPoint y: 58, distance: 131.4
click at [98, 72] on input "Chocolate" at bounding box center [179, 78] width 162 height 12
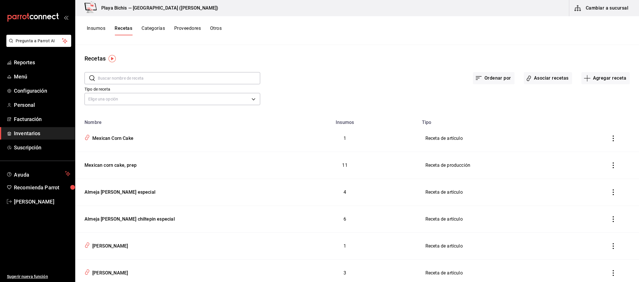
click at [608, 9] on button "Cambiar a sucursal" at bounding box center [601, 8] width 65 height 16
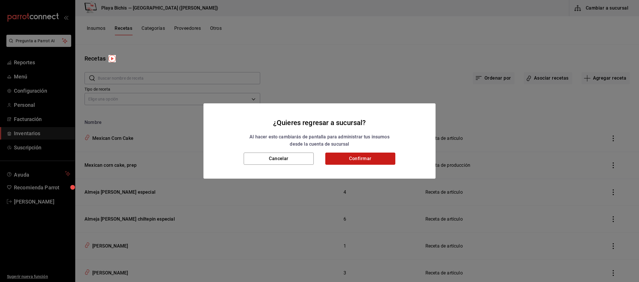
click at [366, 158] on button "Confirmar" at bounding box center [360, 159] width 70 height 12
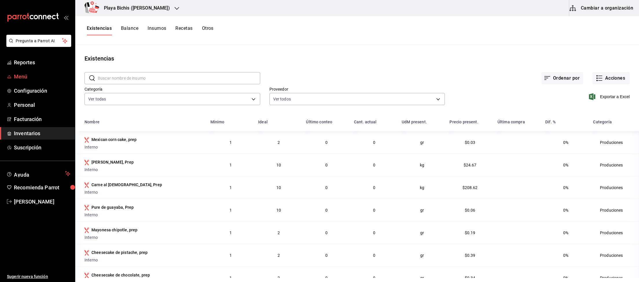
click at [20, 77] on span "Menú" at bounding box center [42, 77] width 56 height 8
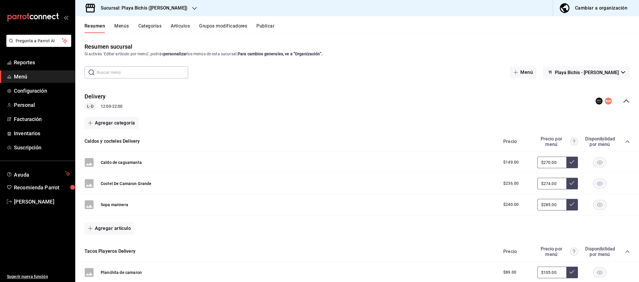
click at [183, 26] on button "Artículos" at bounding box center [180, 28] width 19 height 10
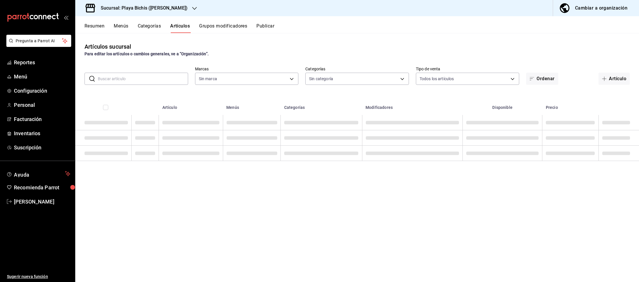
click at [127, 79] on input "text" at bounding box center [143, 79] width 90 height 12
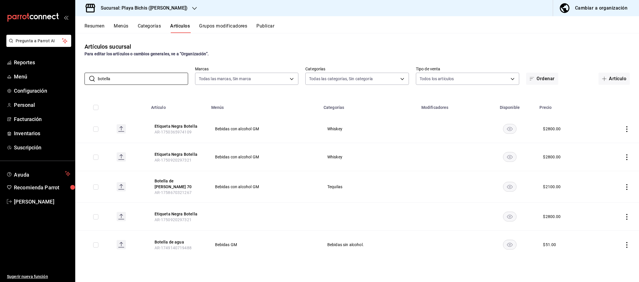
click at [627, 157] on icon "actions" at bounding box center [627, 157] width 6 height 6
click at [607, 194] on span "Eliminar" at bounding box center [609, 194] width 15 height 5
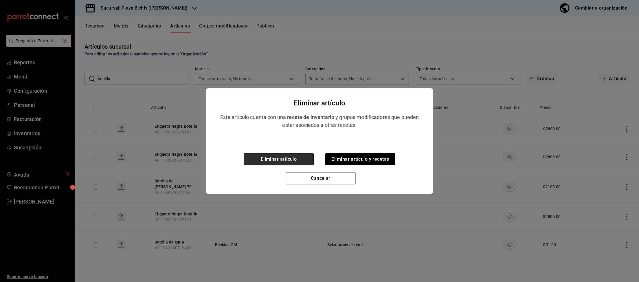
click at [287, 162] on button "Eliminar artículo" at bounding box center [279, 159] width 70 height 12
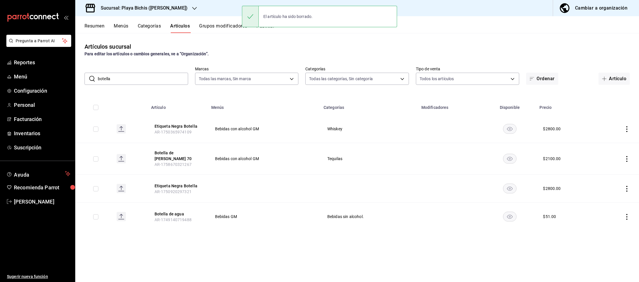
click at [626, 186] on icon "actions" at bounding box center [626, 189] width 1 height 6
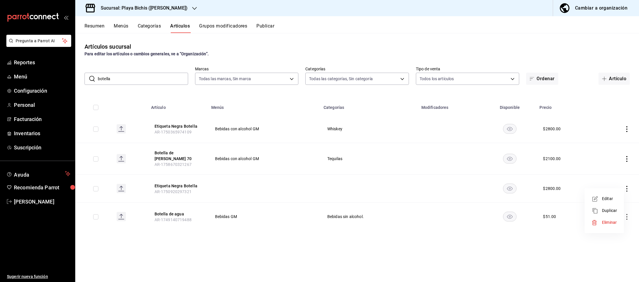
click at [601, 222] on div at bounding box center [597, 223] width 10 height 6
click at [599, 197] on button "Eliminar" at bounding box center [601, 196] width 38 height 12
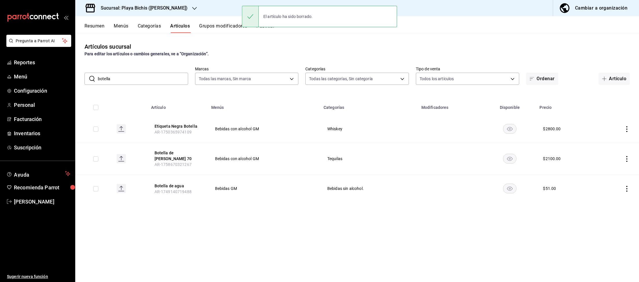
click at [117, 76] on input "botella" at bounding box center [143, 79] width 90 height 12
drag, startPoint x: 93, startPoint y: 75, endPoint x: 79, endPoint y: 73, distance: 14.7
click at [98, 73] on input "botella" at bounding box center [143, 79] width 90 height 12
type input "vino"
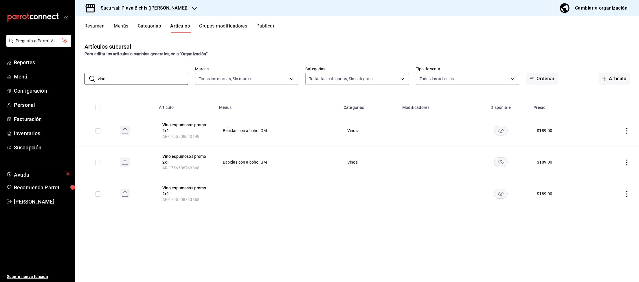
click at [626, 192] on icon "actions" at bounding box center [627, 194] width 6 height 6
click at [603, 232] on span "Eliminar" at bounding box center [609, 231] width 15 height 5
click at [434, 226] on div at bounding box center [319, 141] width 639 height 282
click at [567, 45] on div at bounding box center [319, 141] width 639 height 282
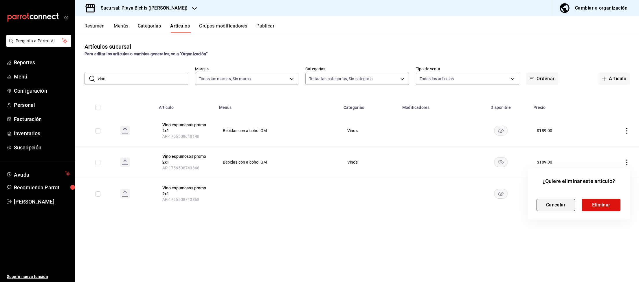
click at [554, 205] on button "Cancelar" at bounding box center [556, 205] width 38 height 12
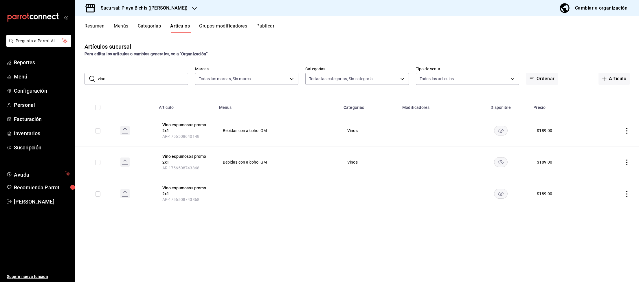
click at [593, 9] on div "Cambiar a organización" at bounding box center [601, 8] width 52 height 8
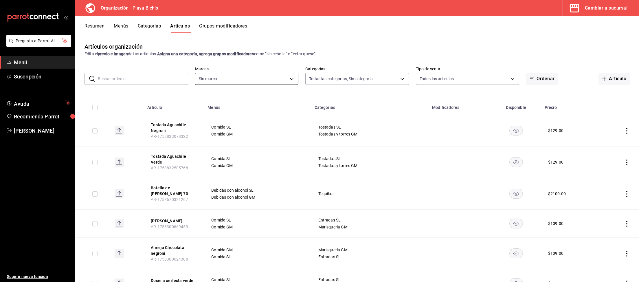
type input "2b6203e3-68c9-492c-8139-d2404e68bc4d,5cffe0c5-1d87-45c7-8974-ad5cddc46f5f"
type input "8ebe99e7-8ccb-42e5-9a90-2c7c819c0618,2a1bdb06-3383-4ba0-a971-51aee5cfb993,28e32…"
click at [138, 76] on input "text" at bounding box center [143, 79] width 90 height 12
type input "botella"
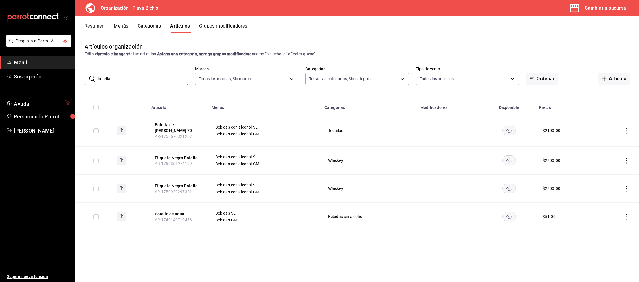
drag, startPoint x: 105, startPoint y: 75, endPoint x: 0, endPoint y: 46, distance: 108.5
click at [98, 73] on input "botella" at bounding box center [143, 79] width 90 height 12
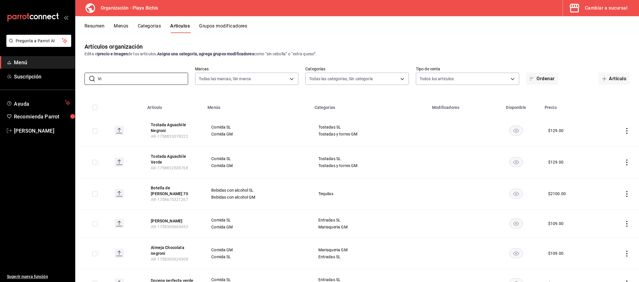
type input "V"
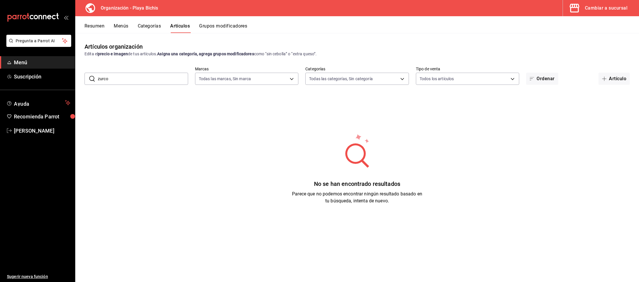
click at [118, 80] on input "zurco" at bounding box center [143, 79] width 90 height 12
drag, startPoint x: 123, startPoint y: 80, endPoint x: 34, endPoint y: 73, distance: 89.4
click at [98, 73] on input "zurco" at bounding box center [143, 79] width 90 height 12
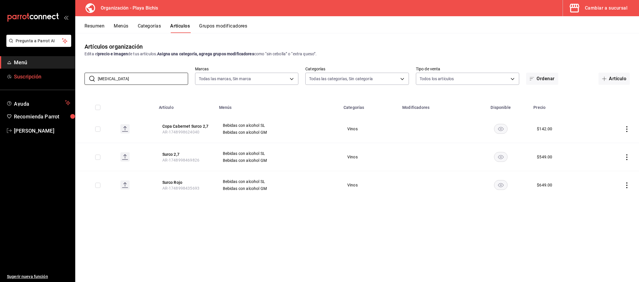
drag, startPoint x: 115, startPoint y: 81, endPoint x: 47, endPoint y: 71, distance: 68.6
click at [98, 73] on input "[MEDICAL_DATA]" at bounding box center [143, 79] width 90 height 12
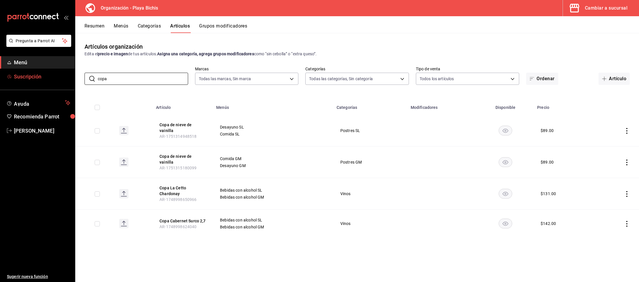
type input "copa"
drag, startPoint x: 120, startPoint y: 80, endPoint x: 5, endPoint y: 67, distance: 116.2
click at [98, 73] on input "copa" at bounding box center [143, 79] width 90 height 12
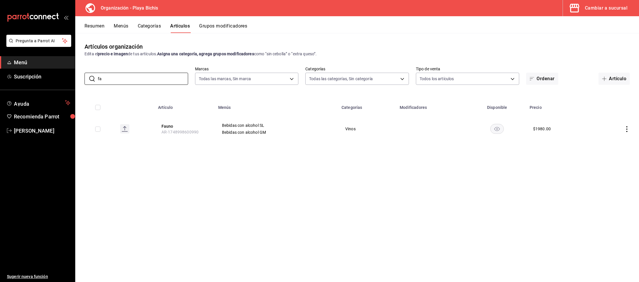
type input "f"
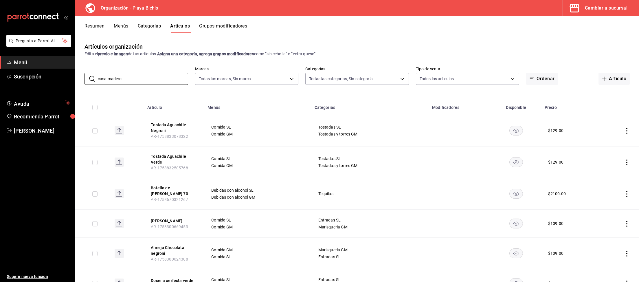
type input "casa madero"
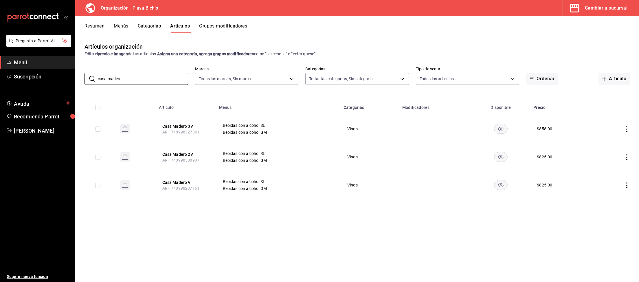
drag, startPoint x: 132, startPoint y: 80, endPoint x: 0, endPoint y: 61, distance: 133.6
click at [98, 73] on input "casa madero" at bounding box center [143, 79] width 90 height 12
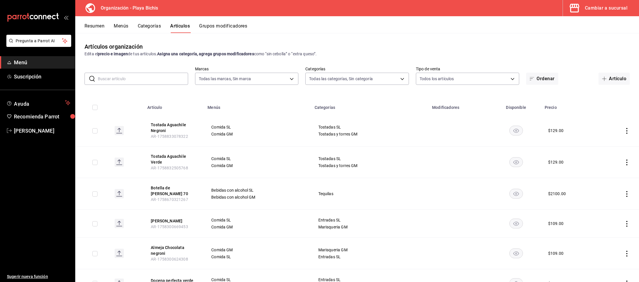
click at [145, 79] on input "text" at bounding box center [143, 79] width 90 height 12
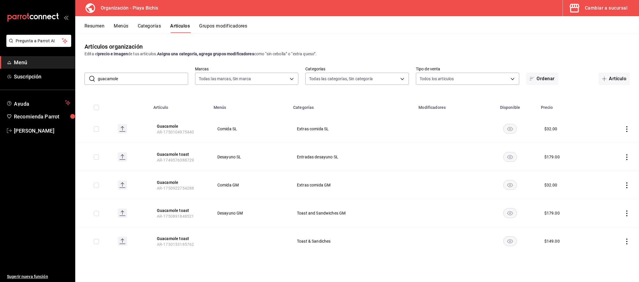
drag, startPoint x: 161, startPoint y: 78, endPoint x: 0, endPoint y: 56, distance: 162.2
click at [98, 73] on input "guacamole" at bounding box center [143, 79] width 90 height 12
type input "g"
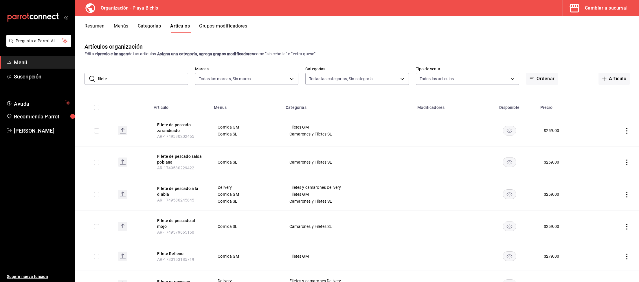
drag, startPoint x: 121, startPoint y: 70, endPoint x: 47, endPoint y: 61, distance: 74.6
click at [75, 61] on div "Artículos organización Edita el precio e imagen de tus artículos. Asigna una ca…" at bounding box center [357, 157] width 564 height 249
click at [117, 78] on input "filete" at bounding box center [143, 79] width 90 height 12
drag, startPoint x: 118, startPoint y: 78, endPoint x: 5, endPoint y: 57, distance: 115.5
click at [98, 73] on input "filete" at bounding box center [143, 79] width 90 height 12
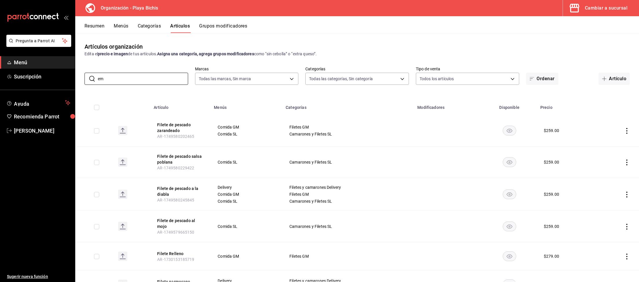
type input "e"
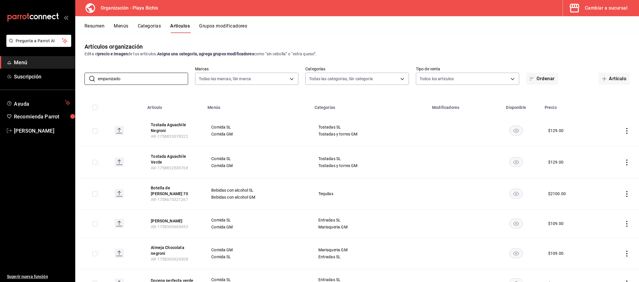
type input "empanizado"
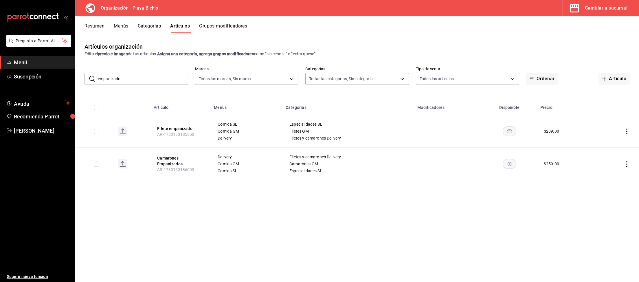
drag, startPoint x: 82, startPoint y: 74, endPoint x: 0, endPoint y: 45, distance: 86.4
click at [98, 73] on input "empanizado" at bounding box center [143, 79] width 90 height 12
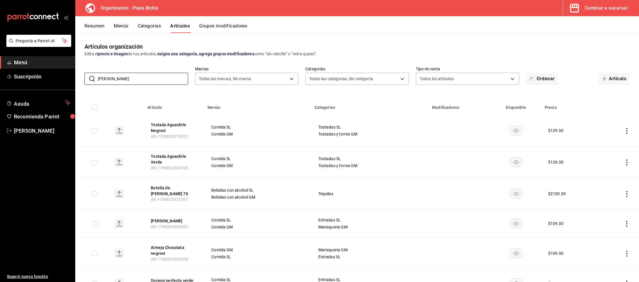
type input "[PERSON_NAME]"
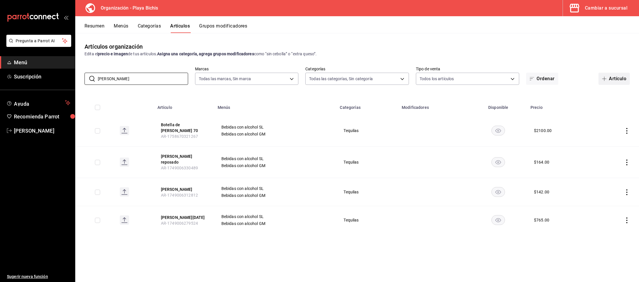
click at [613, 82] on button "Artículo" at bounding box center [614, 79] width 31 height 12
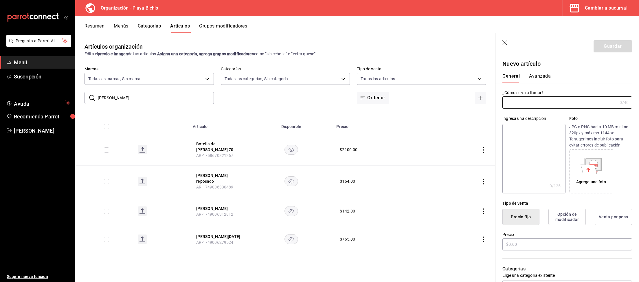
click at [504, 43] on icon "button" at bounding box center [505, 43] width 6 height 6
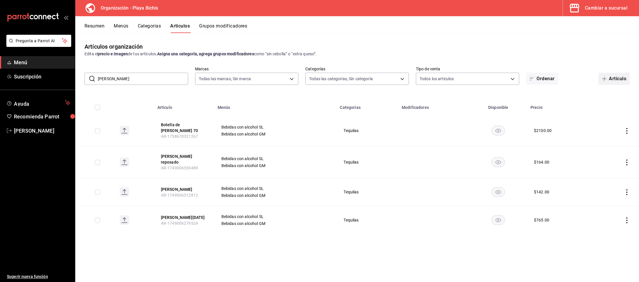
click at [616, 78] on button "Artículo" at bounding box center [614, 79] width 31 height 12
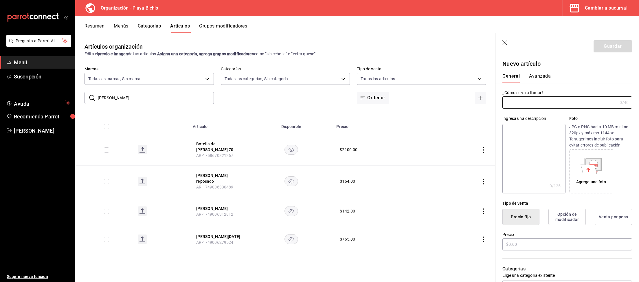
type input "AR-1758833531272"
click at [513, 104] on input "text" at bounding box center [559, 103] width 115 height 12
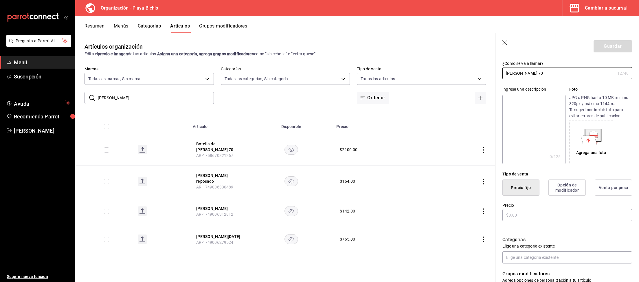
scroll to position [60, 0]
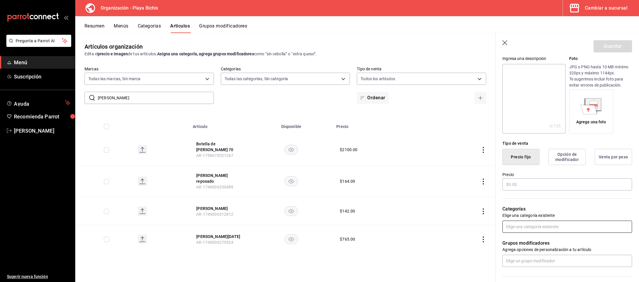
type input "[PERSON_NAME] 70"
click at [523, 225] on input "text" at bounding box center [567, 227] width 130 height 12
type input "Tequil"
click at [504, 42] on icon "button" at bounding box center [505, 43] width 6 height 6
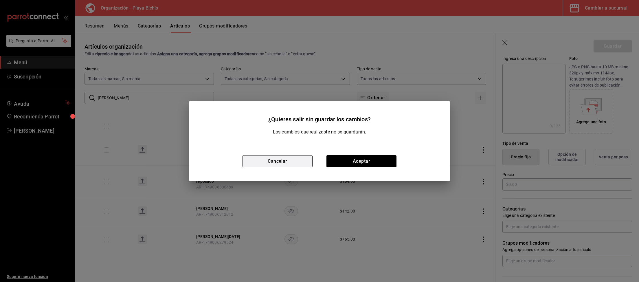
click at [264, 163] on button "Cancelar" at bounding box center [278, 161] width 70 height 12
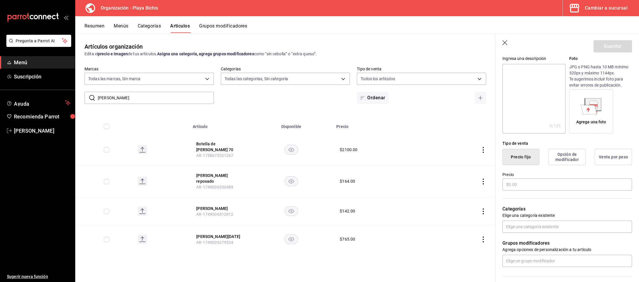
click at [505, 39] on header "Guardar" at bounding box center [568, 45] width 144 height 24
click at [505, 43] on icon "button" at bounding box center [505, 43] width 6 height 6
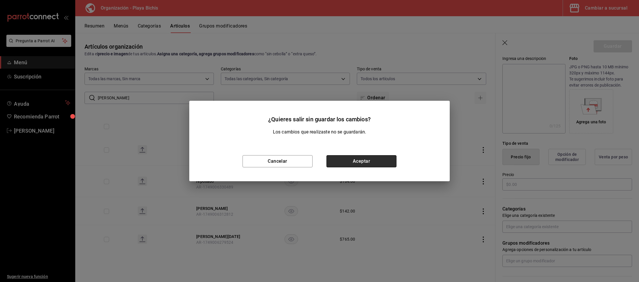
click at [358, 165] on button "Aceptar" at bounding box center [361, 161] width 70 height 12
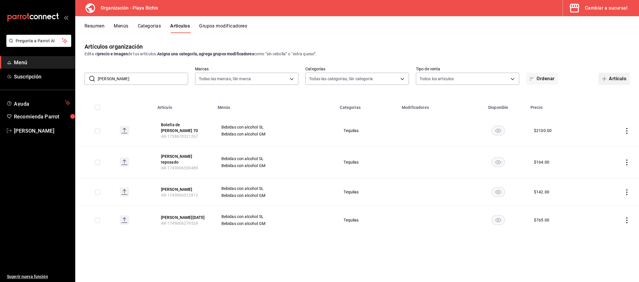
click at [615, 79] on button "Artículo" at bounding box center [614, 79] width 31 height 12
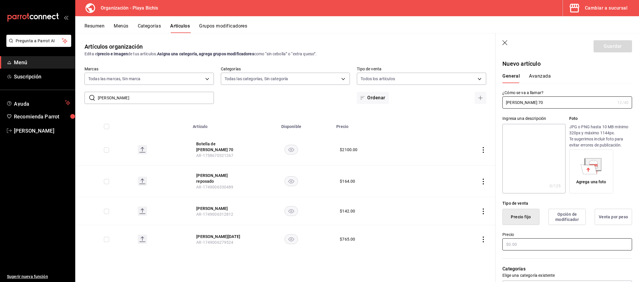
type input "[PERSON_NAME] 70"
click at [523, 244] on input "text" at bounding box center [567, 244] width 130 height 12
click at [542, 71] on div "General [PERSON_NAME]" at bounding box center [564, 75] width 137 height 15
click at [543, 75] on button "Avanzada" at bounding box center [540, 78] width 22 height 10
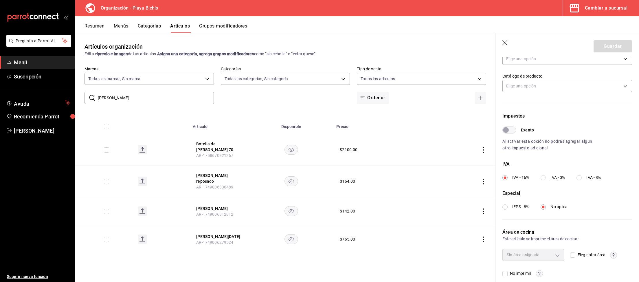
scroll to position [127, 0]
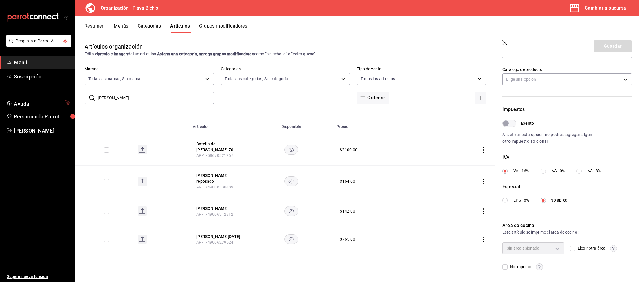
click at [587, 170] on label "IVA - 8%" at bounding box center [589, 171] width 24 height 6
click at [582, 170] on input "IVA - 8%" at bounding box center [579, 170] width 5 height 5
radio input "true"
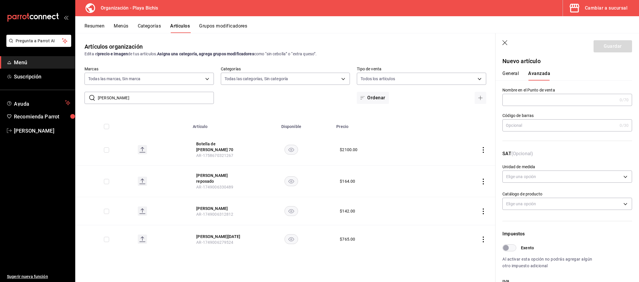
scroll to position [0, 0]
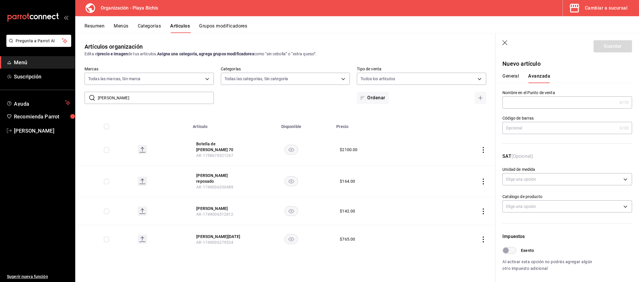
click at [513, 75] on button "General" at bounding box center [510, 78] width 16 height 10
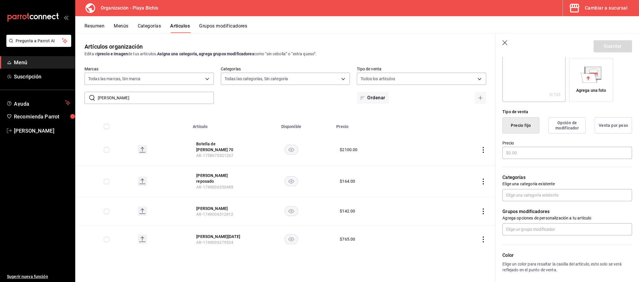
scroll to position [120, 0]
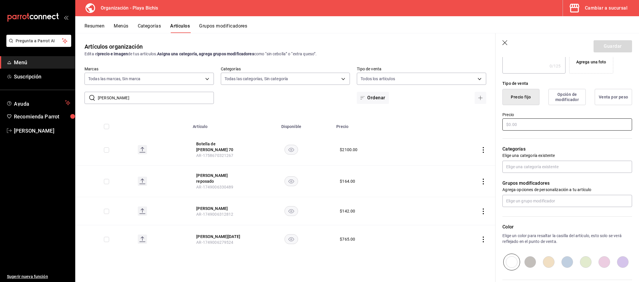
click at [519, 120] on input "text" at bounding box center [567, 124] width 130 height 12
click at [530, 166] on input "text" at bounding box center [567, 167] width 130 height 12
type input "Bebidas"
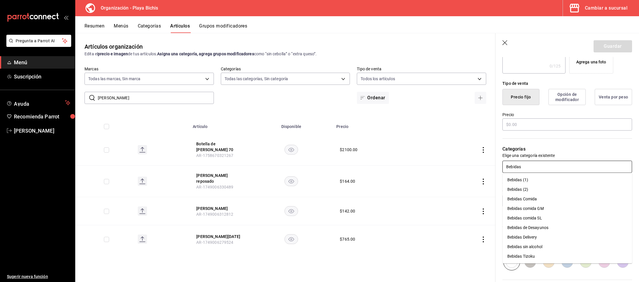
drag, startPoint x: 536, startPoint y: 169, endPoint x: 493, endPoint y: 163, distance: 43.6
click at [502, 163] on input "Bebidas" at bounding box center [567, 167] width 130 height 12
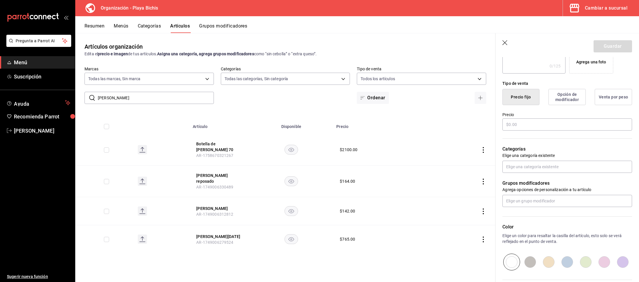
click at [439, 262] on div "Artículos organización Edita el precio e imagen de tus artículos. Asigna una ca…" at bounding box center [285, 157] width 420 height 249
click at [504, 39] on header "Guardar" at bounding box center [568, 45] width 144 height 24
click at [506, 43] on icon "button" at bounding box center [505, 43] width 6 height 6
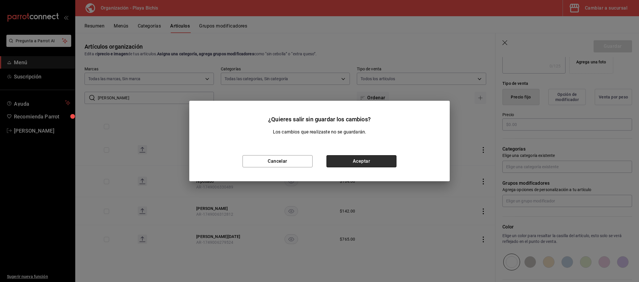
click at [372, 164] on button "Aceptar" at bounding box center [361, 161] width 70 height 12
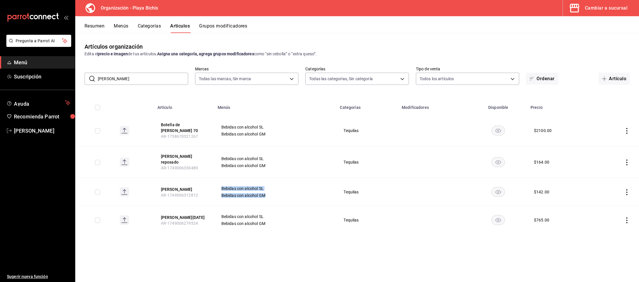
drag, startPoint x: 219, startPoint y: 182, endPoint x: 285, endPoint y: 191, distance: 66.3
click at [285, 191] on td "Bebidas con alcohol SL Bebidas con alcohol GM" at bounding box center [275, 192] width 122 height 28
click at [293, 247] on div "Artículos organización Edita el precio e imagen de tus artículos. Asigna una ca…" at bounding box center [357, 157] width 564 height 249
click at [606, 77] on icon "button" at bounding box center [604, 78] width 5 height 5
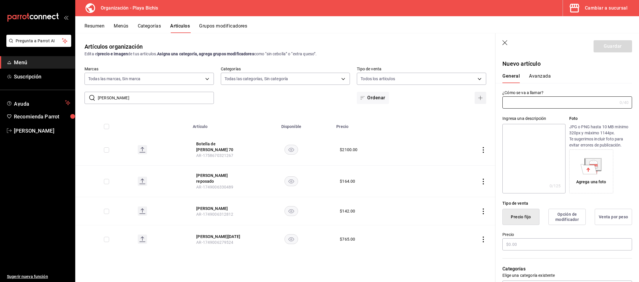
type input "AR-1758833602798"
click at [597, 102] on input "text" at bounding box center [559, 103] width 115 height 12
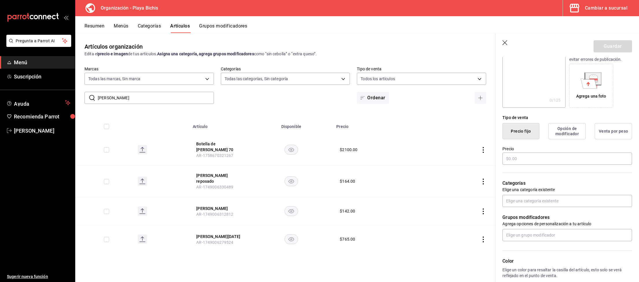
scroll to position [90, 0]
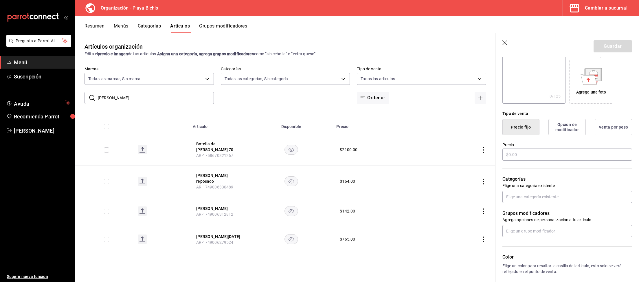
type input "[PERSON_NAME] 70"
click at [504, 41] on icon "button" at bounding box center [505, 43] width 6 height 6
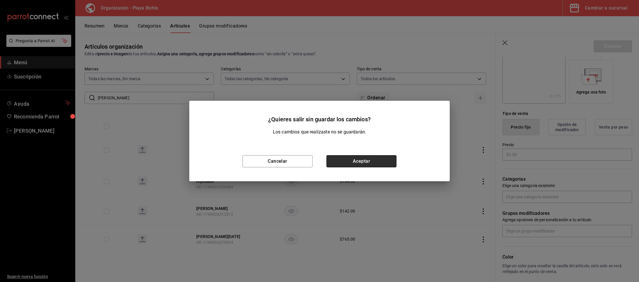
click at [341, 162] on button "Aceptar" at bounding box center [361, 161] width 70 height 12
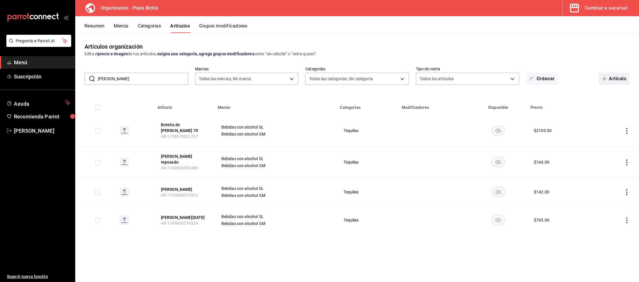
click at [615, 78] on button "Artículo" at bounding box center [614, 79] width 31 height 12
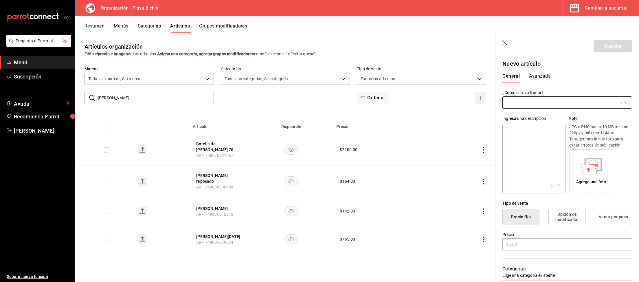
type input "AR-1758833631143"
click at [539, 102] on input "text" at bounding box center [559, 103] width 115 height 12
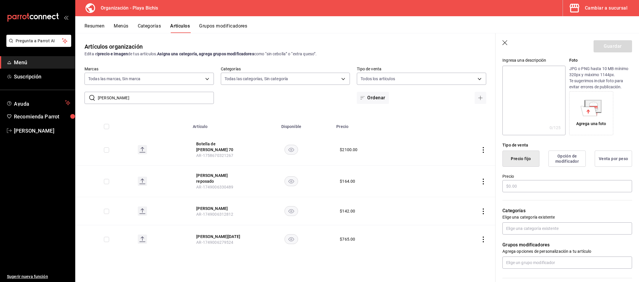
scroll to position [60, 0]
type input "[PERSON_NAME] 70"
click at [526, 180] on input "text" at bounding box center [567, 184] width 130 height 12
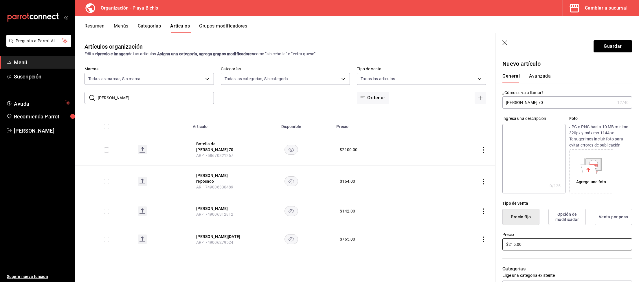
type input "$215.00"
click at [539, 74] on button "Avanzada" at bounding box center [540, 78] width 22 height 10
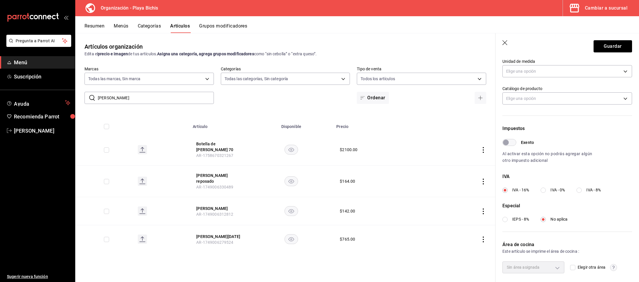
scroll to position [127, 0]
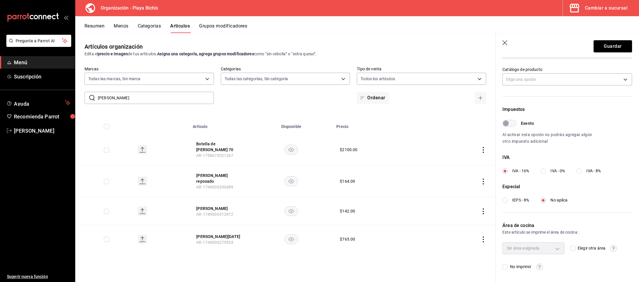
click at [594, 170] on span "IVA - 8%" at bounding box center [593, 171] width 14 height 6
click at [582, 170] on input "IVA - 8%" at bounding box center [579, 170] width 5 height 5
radio input "true"
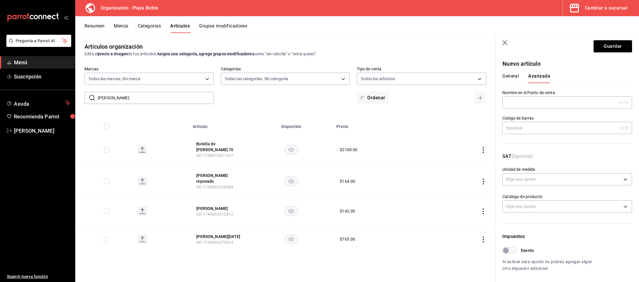
click at [518, 75] on button "General" at bounding box center [510, 78] width 16 height 10
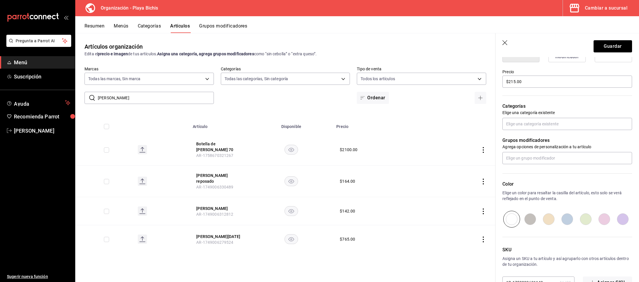
scroll to position [150, 0]
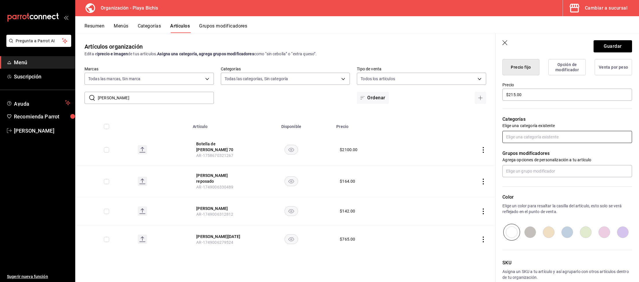
click at [537, 135] on input "text" at bounding box center [567, 137] width 130 height 12
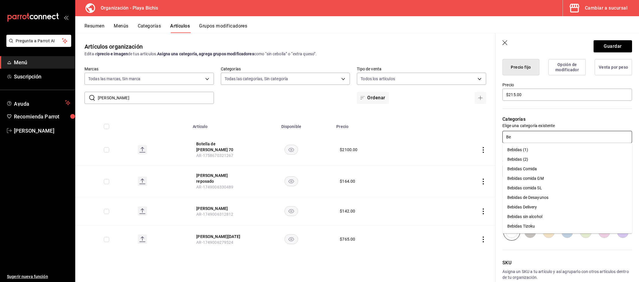
type input "B"
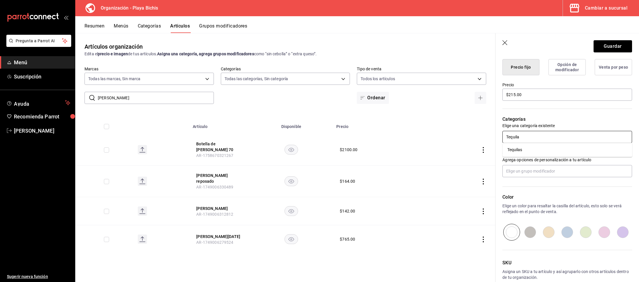
type input "Tequilas"
click at [520, 151] on li "Tequilas" at bounding box center [568, 150] width 130 height 10
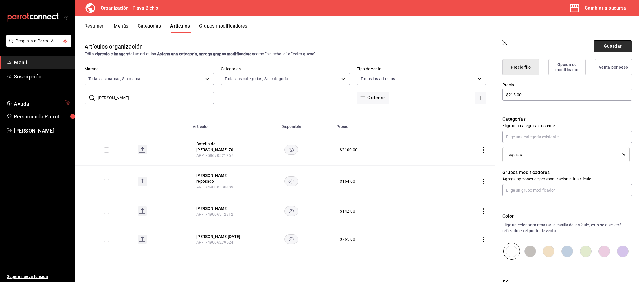
click at [609, 47] on button "Guardar" at bounding box center [613, 46] width 38 height 12
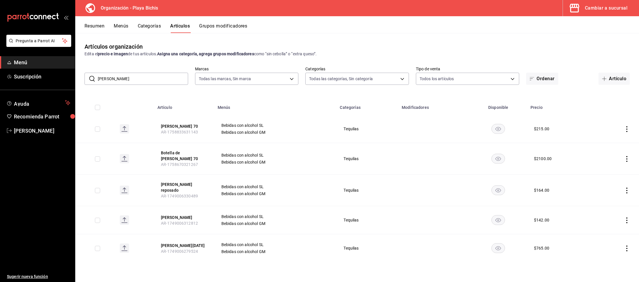
drag, startPoint x: 133, startPoint y: 85, endPoint x: 0, endPoint y: 55, distance: 135.9
click at [75, 57] on div "Artículos organización Edita el precio e imagen de tus artículos. Asigna una ca…" at bounding box center [357, 157] width 564 height 249
click at [138, 79] on input "[PERSON_NAME]" at bounding box center [143, 79] width 90 height 12
drag, startPoint x: 137, startPoint y: 77, endPoint x: 14, endPoint y: 70, distance: 124.1
click at [98, 73] on input "[PERSON_NAME]" at bounding box center [143, 79] width 90 height 12
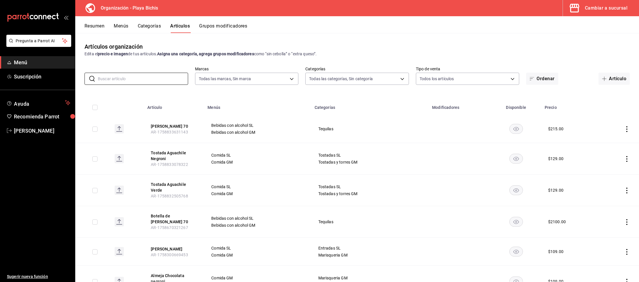
click at [586, 37] on div "Artículos organización Edita el precio e imagen de tus artículos. Asigna una ca…" at bounding box center [357, 157] width 564 height 249
click at [614, 80] on button "Artículo" at bounding box center [614, 79] width 31 height 12
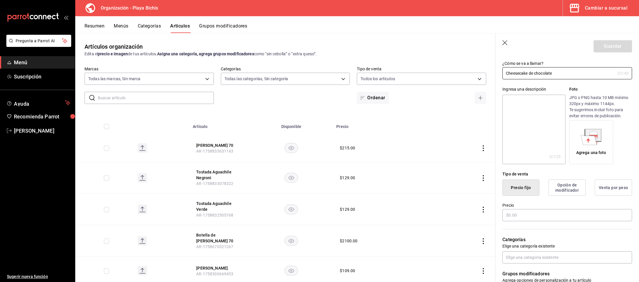
scroll to position [60, 0]
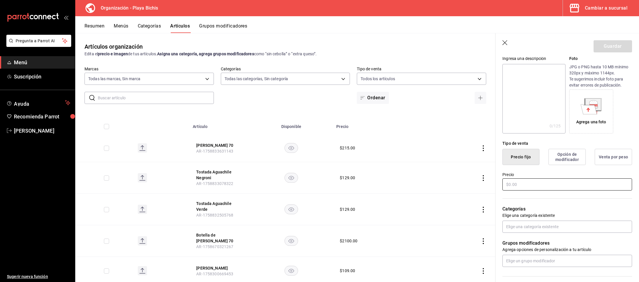
type input "Cheesecake de chocolate"
click at [523, 183] on input "text" at bounding box center [567, 184] width 130 height 12
type input "$189.00"
click at [543, 226] on input "text" at bounding box center [567, 227] width 130 height 12
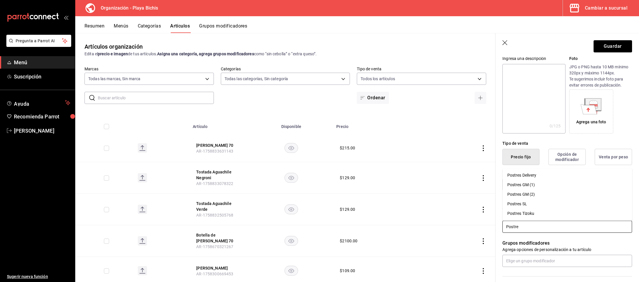
type input "Postres"
click at [539, 204] on li "Postres SL" at bounding box center [568, 204] width 130 height 10
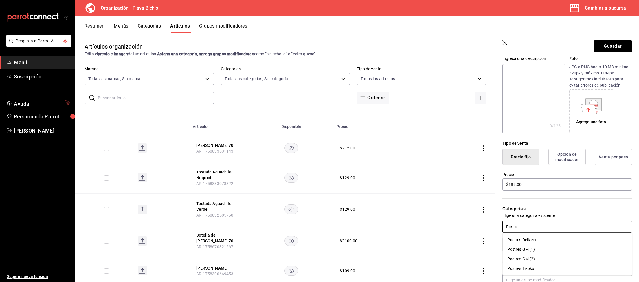
type input "Postres"
click at [539, 247] on li "Postres GM (1)" at bounding box center [568, 250] width 130 height 10
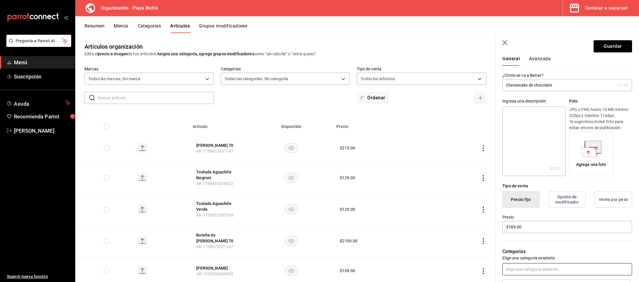
scroll to position [0, 0]
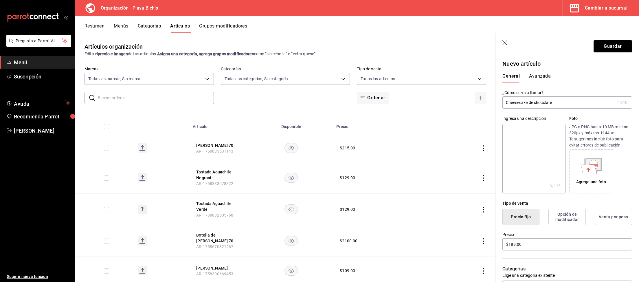
click at [537, 69] on div "General [PERSON_NAME]" at bounding box center [564, 75] width 137 height 15
click at [540, 77] on button "Avanzada" at bounding box center [540, 78] width 22 height 10
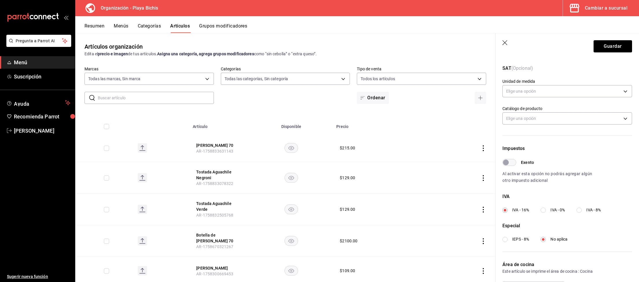
scroll to position [90, 0]
click at [589, 211] on span "IVA - 8%" at bounding box center [593, 208] width 14 height 6
click at [582, 211] on input "IVA - 8%" at bounding box center [579, 208] width 5 height 5
radio input "true"
click at [603, 42] on button "Guardar" at bounding box center [613, 46] width 38 height 12
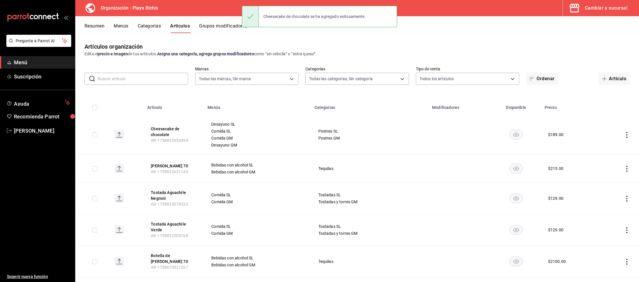
click at [160, 79] on input "text" at bounding box center [143, 79] width 90 height 12
paste input "Cheesecake de pistache"
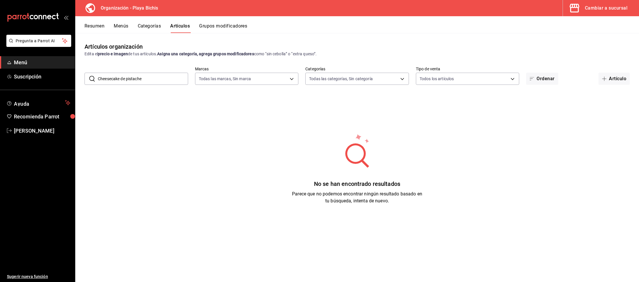
drag, startPoint x: 126, startPoint y: 78, endPoint x: 0, endPoint y: 56, distance: 128.4
click at [98, 73] on input "Cheesecake de pistache" at bounding box center [143, 79] width 90 height 12
click at [131, 78] on input "pistache" at bounding box center [143, 79] width 90 height 12
type input "pistache"
drag, startPoint x: 76, startPoint y: 71, endPoint x: 0, endPoint y: 69, distance: 75.9
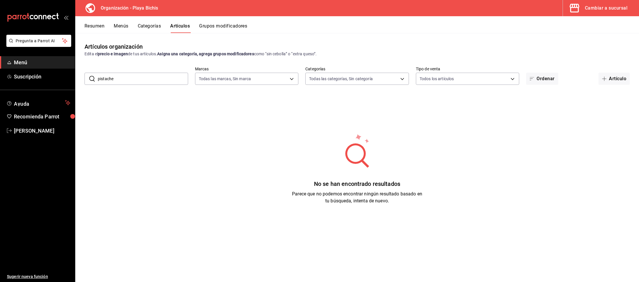
click at [98, 73] on input "pistache" at bounding box center [143, 79] width 90 height 12
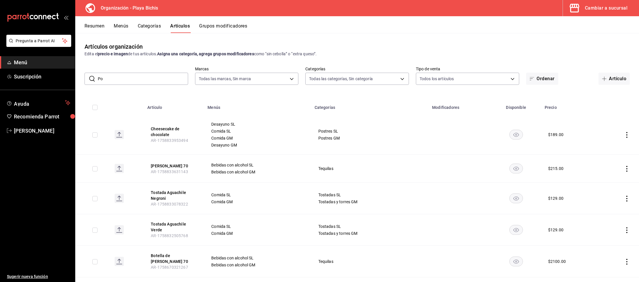
type input "P"
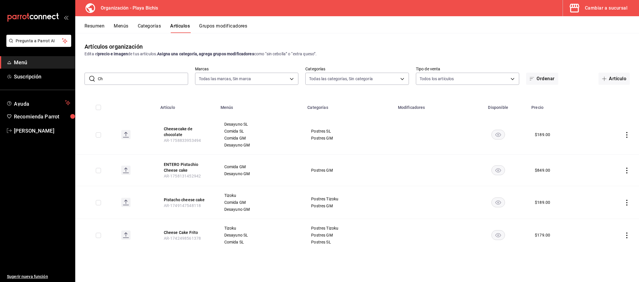
type input "C"
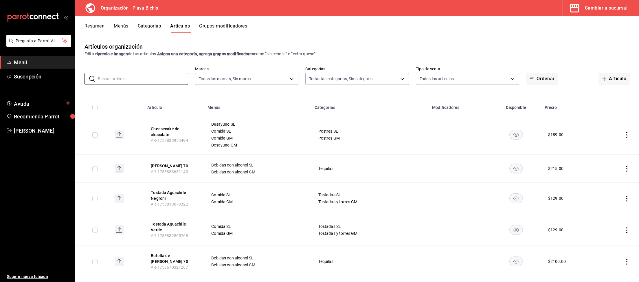
click at [618, 7] on div "Cambiar a sucursal" at bounding box center [606, 8] width 43 height 8
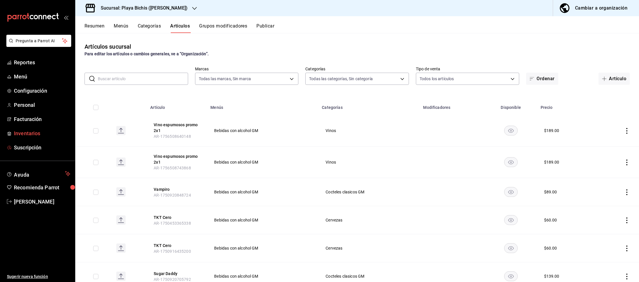
type input "4ba3d68a-2a71-4bf4-8272-d27f8f663470,fbc14f8a-a0c0-448e-9dac-7011cab8a3fb"
type input "fe36cced-a852-4f1a-8271-09aa1de54485,c69fb537-4ad6-4f35-a5e7-7409f99e9dd5,64073…"
click at [25, 135] on span "Inventarios" at bounding box center [42, 133] width 56 height 8
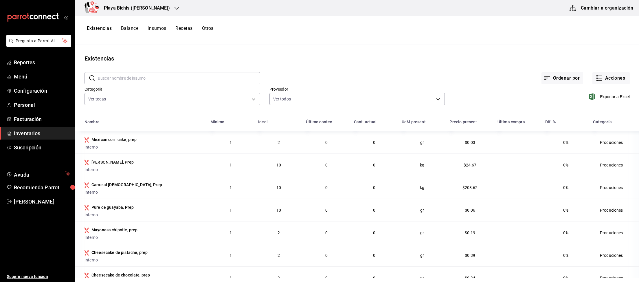
click at [182, 27] on button "Recetas" at bounding box center [183, 30] width 17 height 10
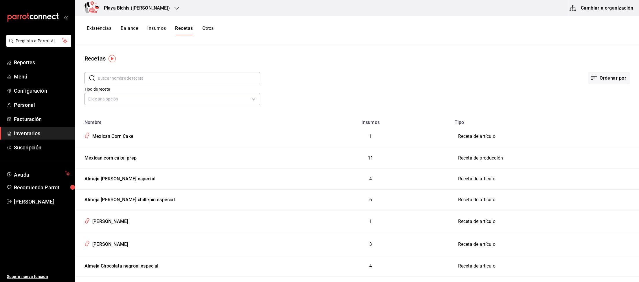
click at [160, 29] on button "Insumos" at bounding box center [156, 30] width 19 height 10
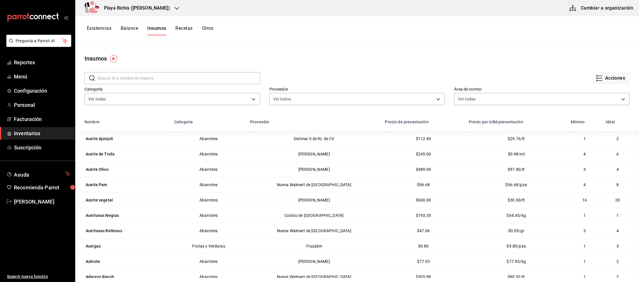
click at [619, 9] on button "Cambiar a organización" at bounding box center [601, 8] width 65 height 16
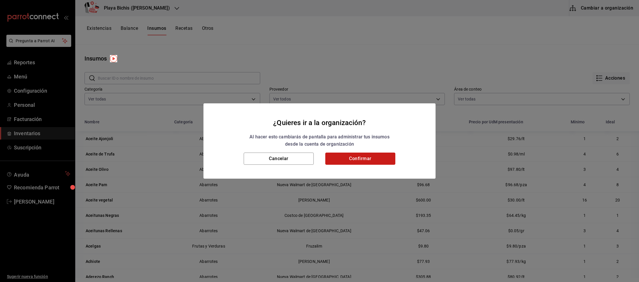
click at [382, 160] on button "Confirmar" at bounding box center [360, 159] width 70 height 12
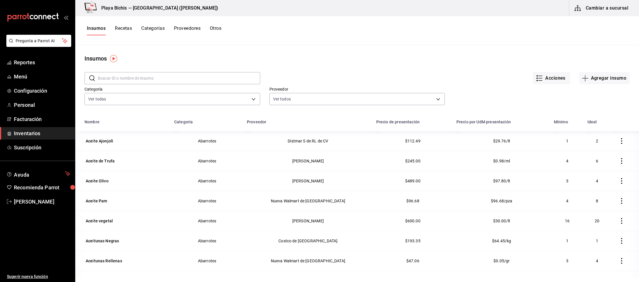
click at [120, 30] on button "Recetas" at bounding box center [123, 30] width 17 height 10
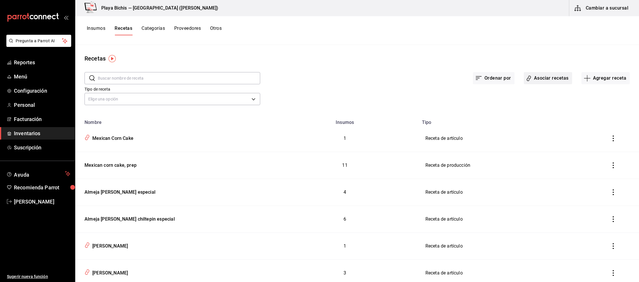
click at [558, 79] on button "Asociar recetas" at bounding box center [548, 78] width 48 height 12
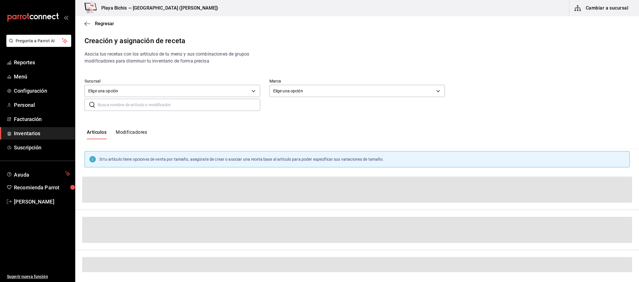
click at [135, 102] on input "text" at bounding box center [179, 105] width 162 height 12
type input "C"
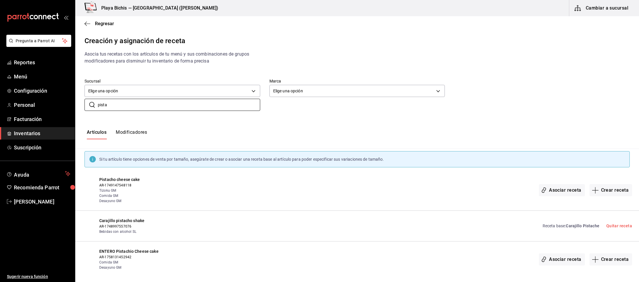
scroll to position [5, 0]
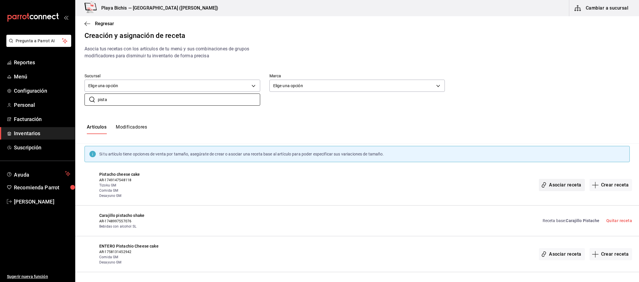
type input "pista"
click at [570, 184] on button "Asociar receta" at bounding box center [562, 185] width 46 height 12
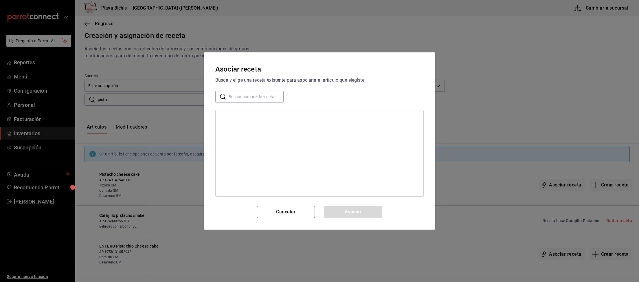
click at [241, 98] on input "text" at bounding box center [256, 97] width 55 height 12
type input "Pista"
click at [257, 114] on div "Cheesecake de pistache" at bounding box center [320, 117] width 208 height 11
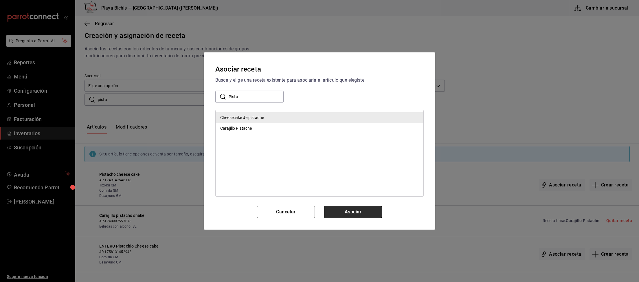
click at [355, 211] on button "Asociar" at bounding box center [353, 212] width 58 height 12
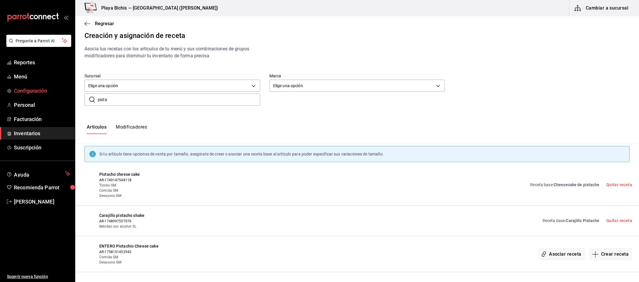
click at [98, 94] on input "pista" at bounding box center [179, 100] width 162 height 12
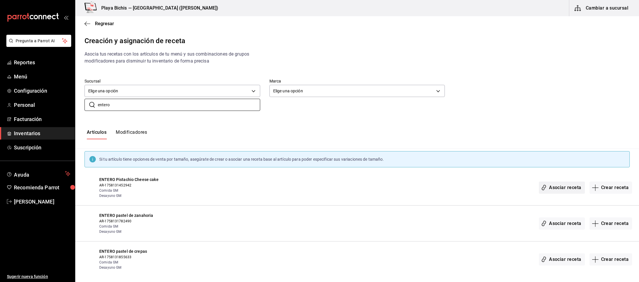
type input "entero"
click at [565, 190] on button "Asociar receta" at bounding box center [562, 187] width 46 height 12
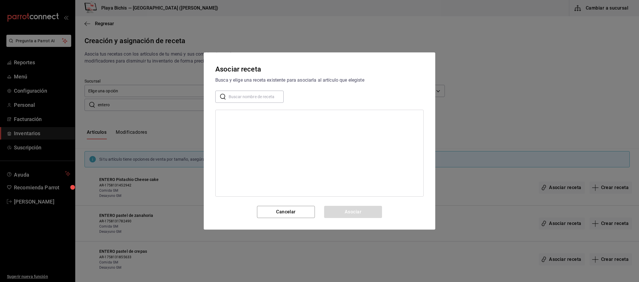
click at [249, 100] on input "text" at bounding box center [256, 97] width 55 height 12
type input "E"
type input "C"
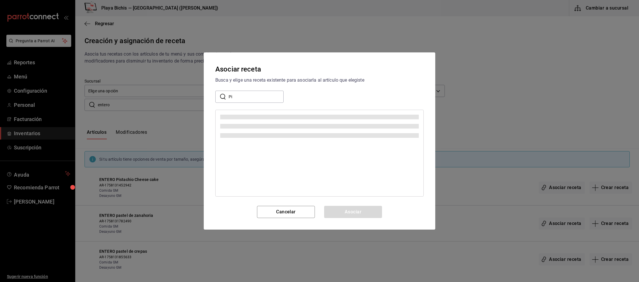
type input "P"
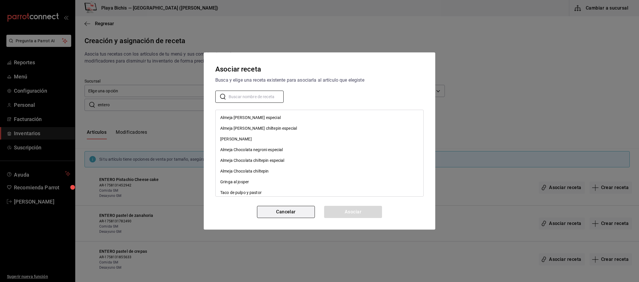
click at [296, 213] on button "Cancelar" at bounding box center [286, 212] width 58 height 12
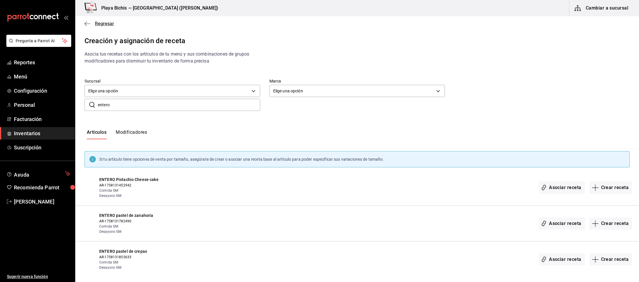
click at [104, 24] on span "Regresar" at bounding box center [104, 23] width 19 height 5
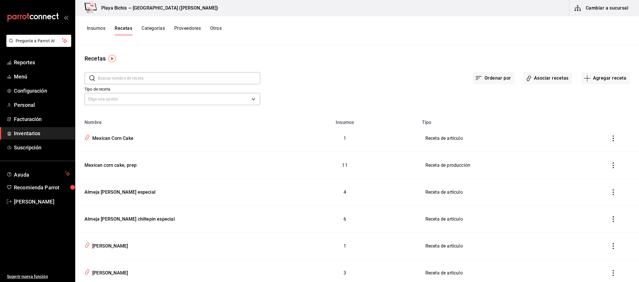
click at [113, 79] on input "text" at bounding box center [179, 78] width 162 height 12
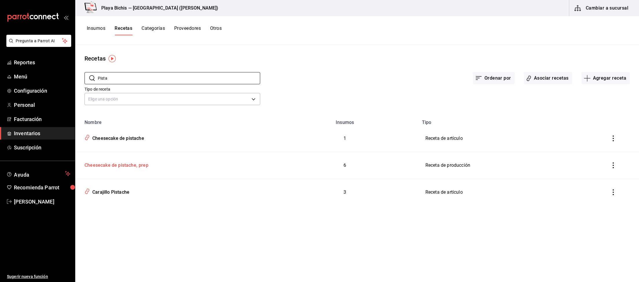
type input "Pista"
click at [131, 166] on div "Cheesecake de pistache, prep" at bounding box center [115, 164] width 66 height 9
type input "Cheesecake de pistache, prep"
type input "1,981"
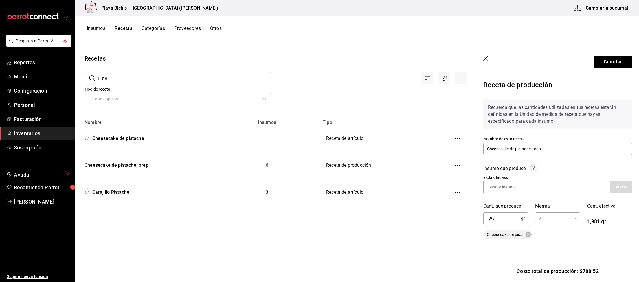
click at [487, 57] on icon "button" at bounding box center [485, 58] width 5 height 5
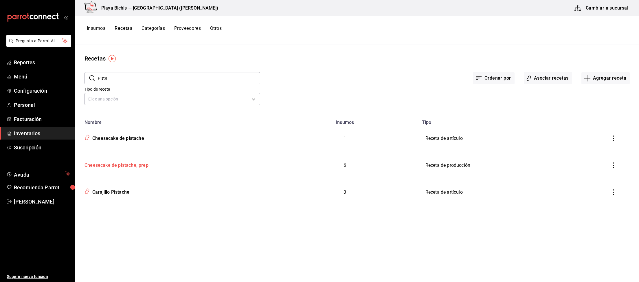
click at [122, 165] on div "Cheesecake de pistache, prep" at bounding box center [115, 164] width 66 height 9
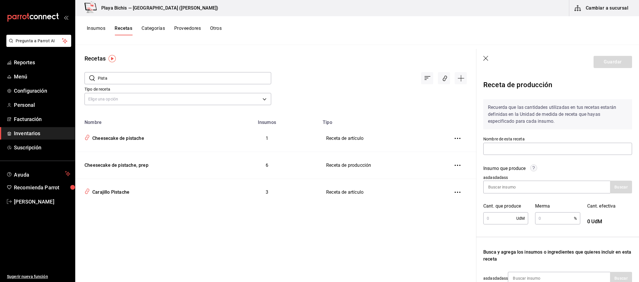
type input "Cheesecake de pistache, prep"
type input "1,981"
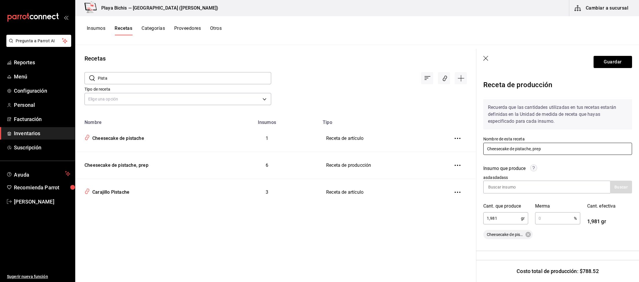
drag, startPoint x: 549, startPoint y: 149, endPoint x: 423, endPoint y: 142, distance: 125.5
click at [483, 144] on input "Cheesecake de pistache, prep" at bounding box center [557, 149] width 149 height 12
click at [484, 58] on icon "button" at bounding box center [486, 59] width 6 height 6
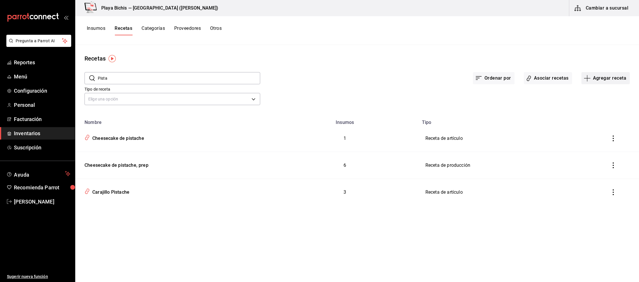
click at [604, 77] on button "Agregar receta" at bounding box center [605, 78] width 48 height 12
click at [587, 92] on span "Receta" at bounding box center [605, 94] width 49 height 6
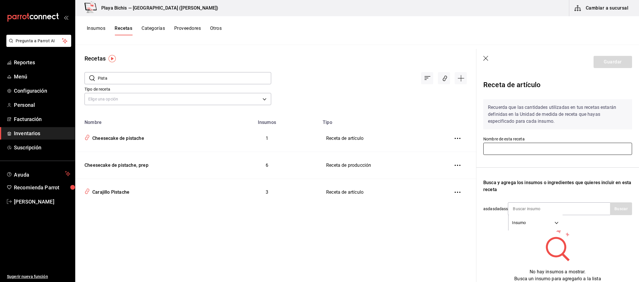
click at [520, 147] on input "text" at bounding box center [557, 149] width 149 height 12
paste input "Cheesecake de pistache, prep"
drag, startPoint x: 537, startPoint y: 148, endPoint x: 577, endPoint y: 147, distance: 39.4
click at [577, 147] on input "Cheesecake de pistache, prep" at bounding box center [557, 149] width 149 height 12
type input "Cheesecake de pistache completo"
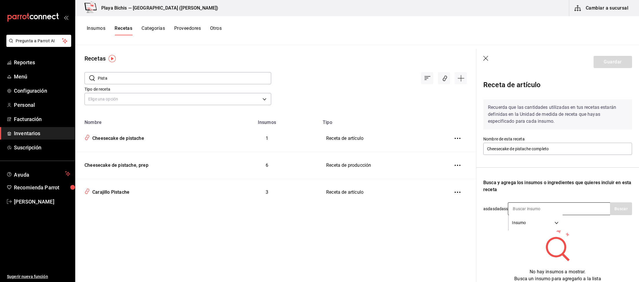
click at [583, 206] on div "Insumo SUPPLY" at bounding box center [559, 208] width 102 height 13
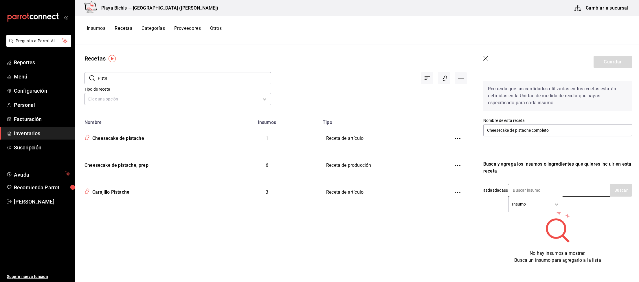
scroll to position [23, 0]
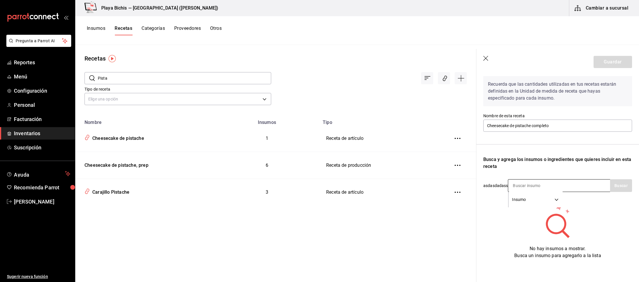
click at [554, 186] on input at bounding box center [537, 185] width 58 height 12
type input "C"
type input "Pista"
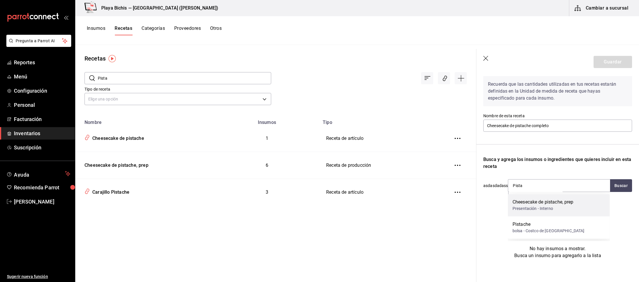
click at [543, 205] on div "Cheesecake de pistache, prep" at bounding box center [543, 202] width 61 height 7
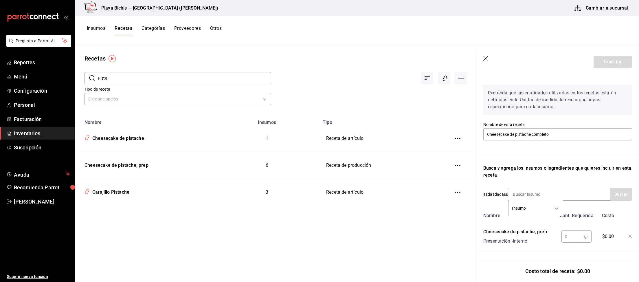
scroll to position [14, 0]
click at [575, 238] on input "text" at bounding box center [572, 237] width 23 height 12
type input "1,981"
click at [612, 66] on button "Guardar" at bounding box center [613, 62] width 38 height 12
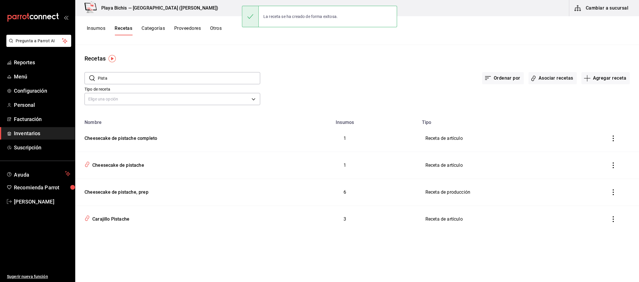
scroll to position [4, 0]
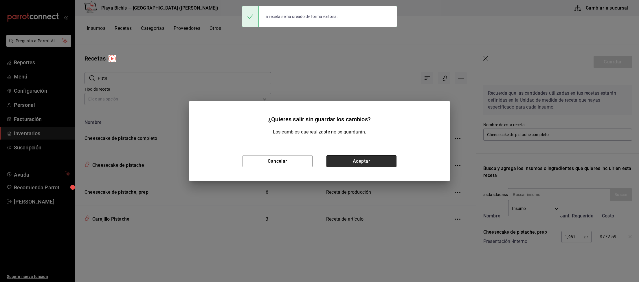
click at [368, 164] on button "Aceptar" at bounding box center [361, 161] width 70 height 12
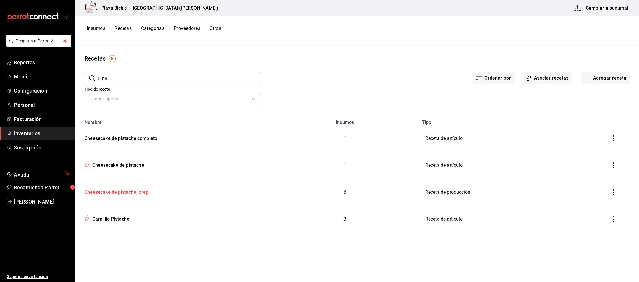
click at [141, 191] on div "Cheesecake de pistache, prep" at bounding box center [115, 191] width 66 height 9
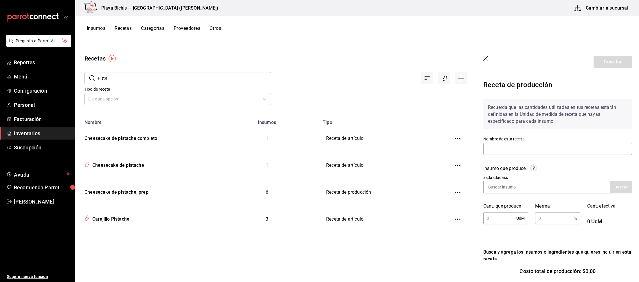
type input "Cheesecake de pistache, prep"
type input "1,981"
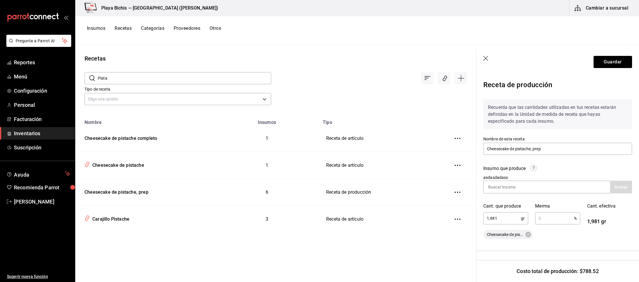
click at [485, 58] on icon "button" at bounding box center [486, 59] width 6 height 6
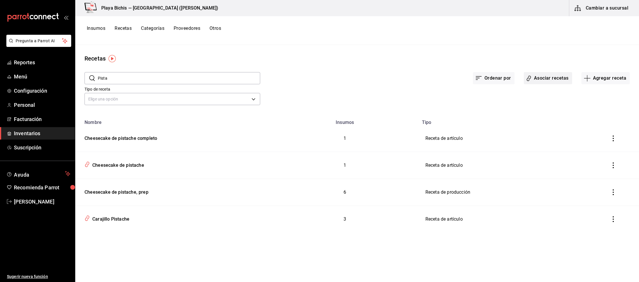
click at [550, 76] on button "Asociar recetas" at bounding box center [548, 78] width 48 height 12
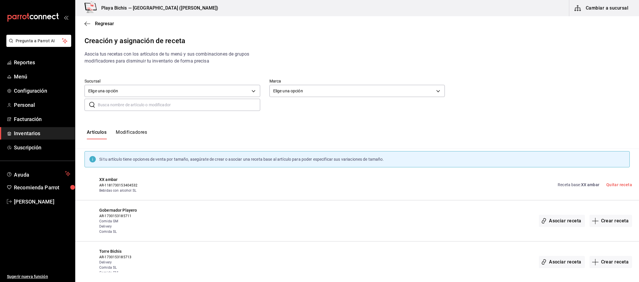
click at [119, 104] on input "text" at bounding box center [179, 105] width 162 height 12
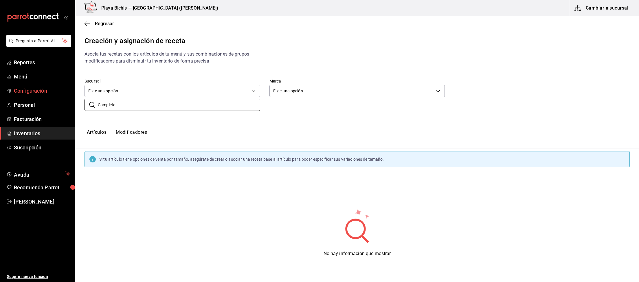
drag, startPoint x: 141, startPoint y: 104, endPoint x: 27, endPoint y: 93, distance: 114.6
click at [98, 99] on input "Completo" at bounding box center [179, 105] width 162 height 12
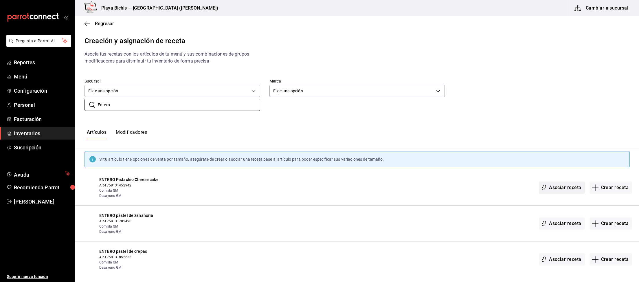
type input "Entero"
click at [568, 186] on button "Asociar receta" at bounding box center [562, 187] width 46 height 12
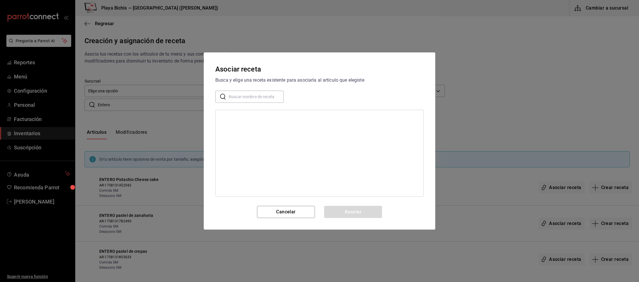
click at [255, 101] on input "text" at bounding box center [256, 97] width 55 height 12
type input "Completo"
click at [276, 118] on div "Cheesecake de pistache completo" at bounding box center [251, 118] width 62 height 6
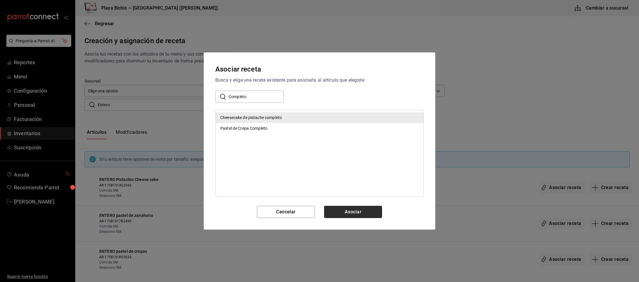
click at [351, 213] on button "Asociar" at bounding box center [353, 212] width 58 height 12
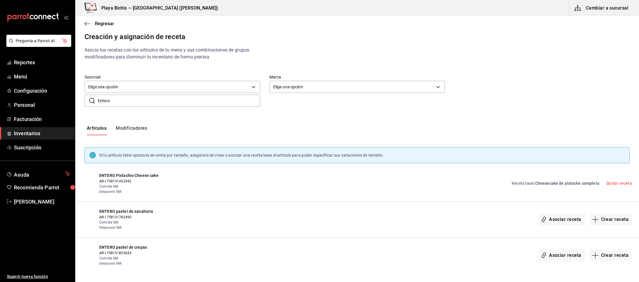
scroll to position [5, 0]
drag, startPoint x: 132, startPoint y: 100, endPoint x: 15, endPoint y: 78, distance: 119.0
click at [98, 94] on input "Entero" at bounding box center [179, 100] width 162 height 12
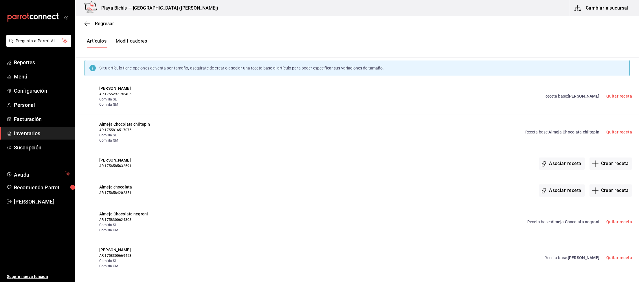
scroll to position [95, 0]
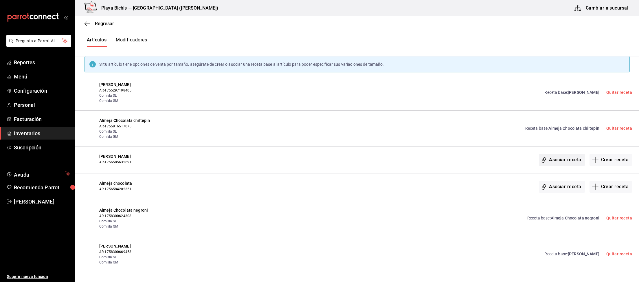
type input "almeja"
click at [563, 160] on button "Asociar receta" at bounding box center [562, 160] width 46 height 12
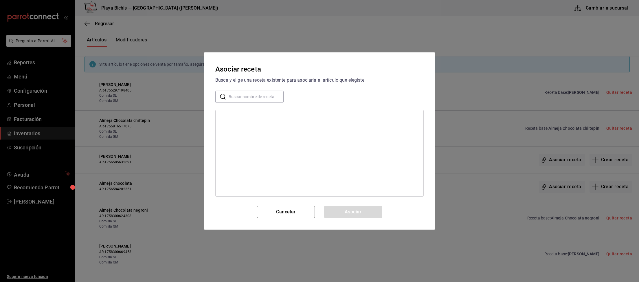
click at [270, 98] on input "text" at bounding box center [256, 97] width 55 height 12
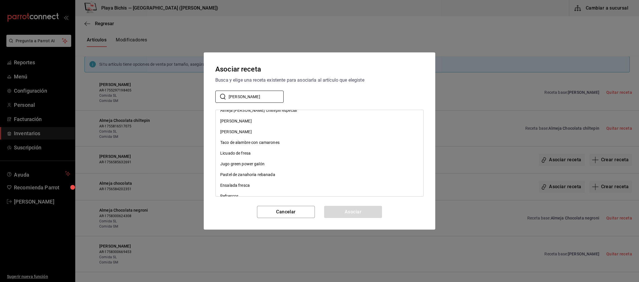
scroll to position [0, 0]
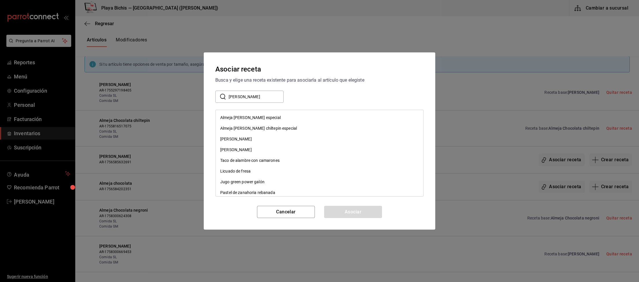
drag, startPoint x: 258, startPoint y: 99, endPoint x: 109, endPoint y: 87, distance: 149.6
click at [229, 91] on input "[PERSON_NAME]" at bounding box center [256, 97] width 55 height 12
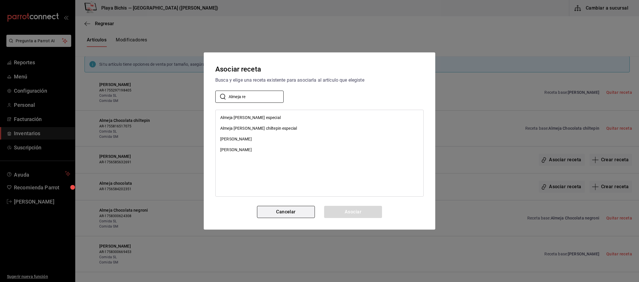
type input "Almeja re"
click at [285, 212] on button "Cancelar" at bounding box center [286, 212] width 58 height 12
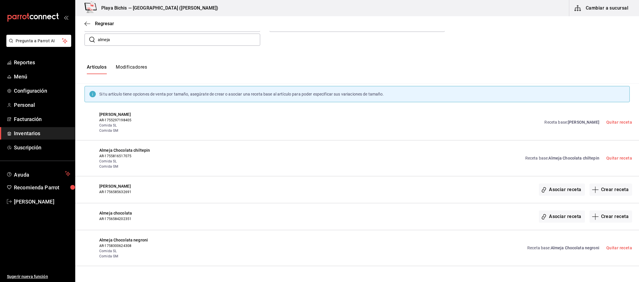
scroll to position [95, 0]
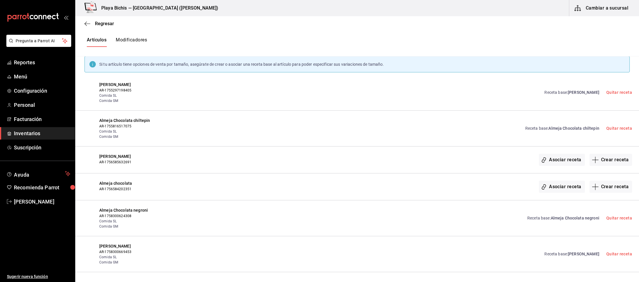
click at [595, 4] on button "Cambiar a sucursal" at bounding box center [601, 8] width 65 height 16
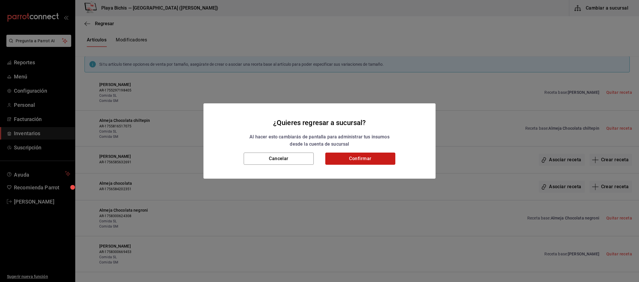
click at [350, 162] on button "Confirmar" at bounding box center [360, 159] width 70 height 12
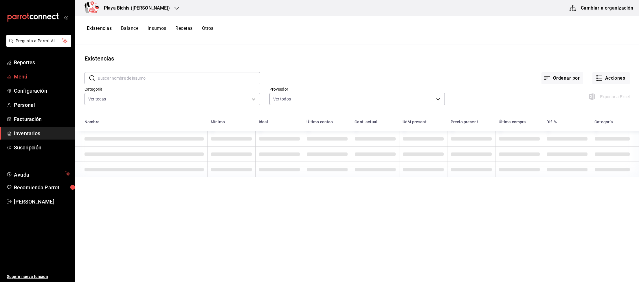
click at [22, 74] on span "Menú" at bounding box center [42, 77] width 56 height 8
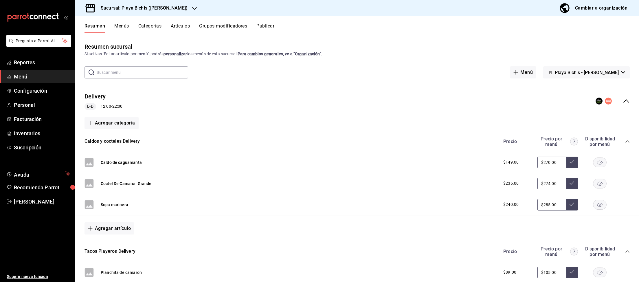
click at [122, 30] on button "Menús" at bounding box center [121, 28] width 14 height 10
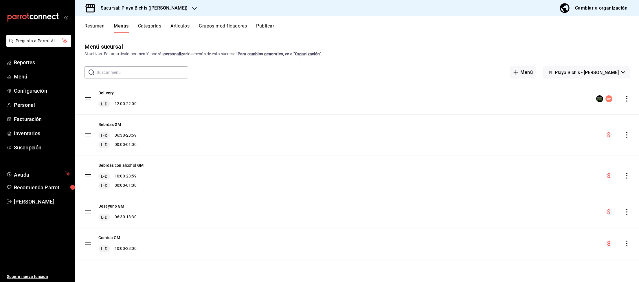
click at [591, 10] on div "Cambiar a organización" at bounding box center [601, 8] width 52 height 8
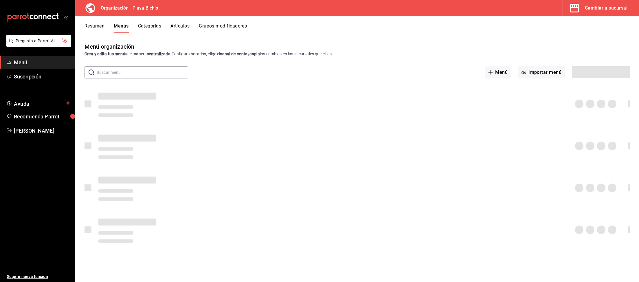
click at [190, 31] on button "Artículos" at bounding box center [179, 28] width 19 height 10
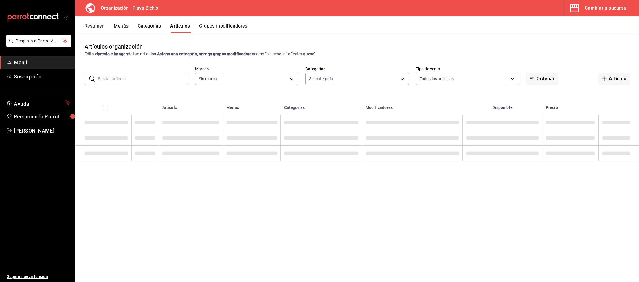
type input "2b6203e3-68c9-492c-8139-d2404e68bc4d,5cffe0c5-1d87-45c7-8974-ad5cddc46f5f"
type input "8ebe99e7-8ccb-42e5-9a90-2c7c819c0618,2a1bdb06-3383-4ba0-a971-51aee5cfb993,28e32…"
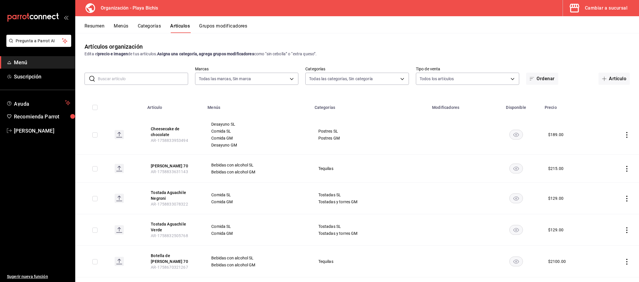
click at [177, 79] on input "text" at bounding box center [143, 79] width 90 height 12
type input "Almeja"
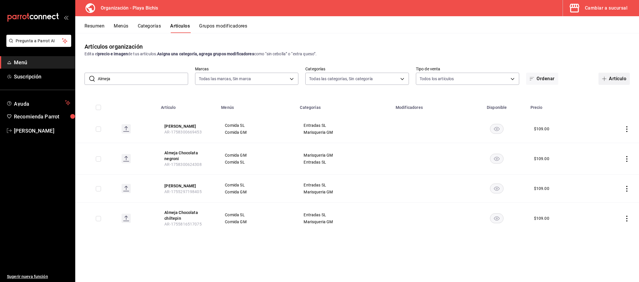
click at [614, 81] on button "Artículo" at bounding box center [614, 79] width 31 height 12
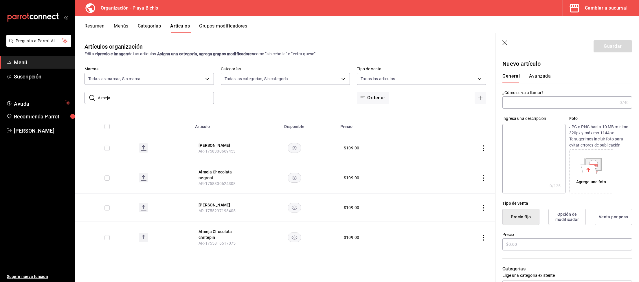
click at [521, 105] on input "text" at bounding box center [559, 103] width 115 height 12
drag, startPoint x: 541, startPoint y: 100, endPoint x: 466, endPoint y: 107, distance: 75.5
click at [502, 98] on input "[PERSON_NAME]" at bounding box center [558, 103] width 113 height 12
paste input "Chocolata chiltepin especial"
click at [529, 243] on input "text" at bounding box center [567, 244] width 130 height 12
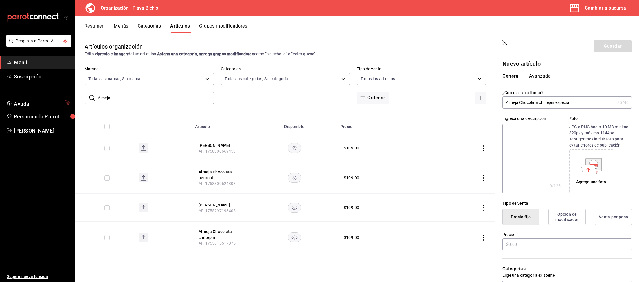
click at [577, 101] on input "Almeja Chocolata chiltepin especial" at bounding box center [558, 103] width 113 height 12
click at [581, 104] on input "Almeja Chocolata chiltepin especial" at bounding box center [558, 103] width 113 height 12
type input "Almeja Chocolata chiltepin especial"
click at [540, 244] on input "text" at bounding box center [567, 244] width 130 height 12
type input "$129.00"
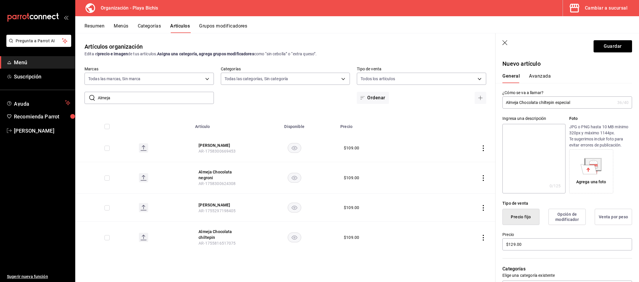
click at [533, 76] on button "Avanzada" at bounding box center [540, 78] width 22 height 10
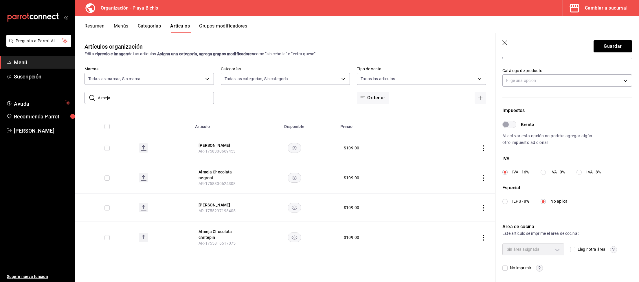
scroll to position [127, 0]
click at [588, 159] on div "IVA" at bounding box center [567, 157] width 130 height 7
click at [586, 175] on div "Impuestos Exento Al activar esta opción no podrás agregar algún otro impuesto a…" at bounding box center [567, 154] width 130 height 97
click at [586, 170] on label "IVA - 8%" at bounding box center [589, 171] width 24 height 6
click at [582, 170] on input "IVA - 8%" at bounding box center [579, 170] width 5 height 5
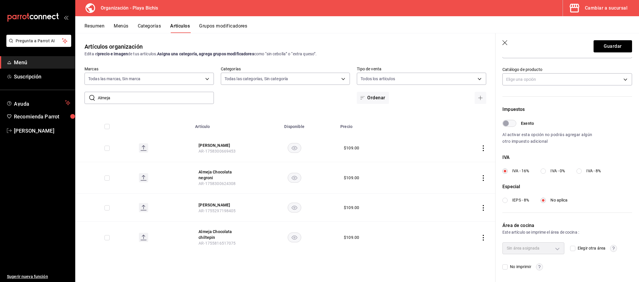
radio input "true"
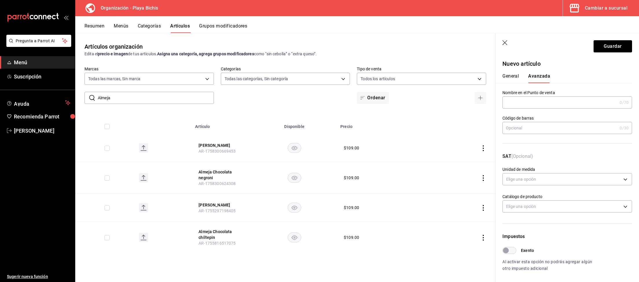
click at [513, 77] on button "General" at bounding box center [510, 78] width 16 height 10
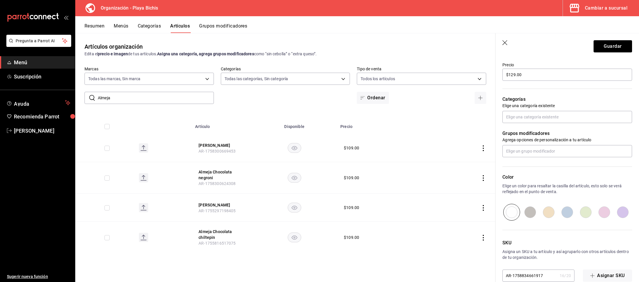
scroll to position [180, 0]
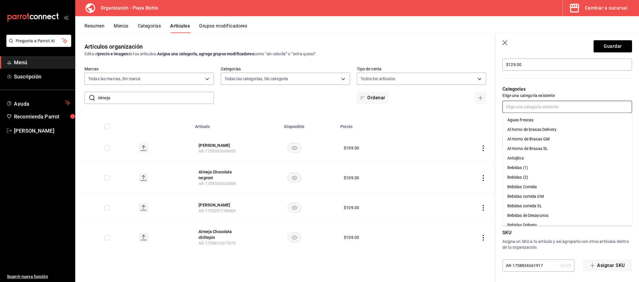
click at [534, 107] on input "text" at bounding box center [567, 107] width 130 height 12
type input "A"
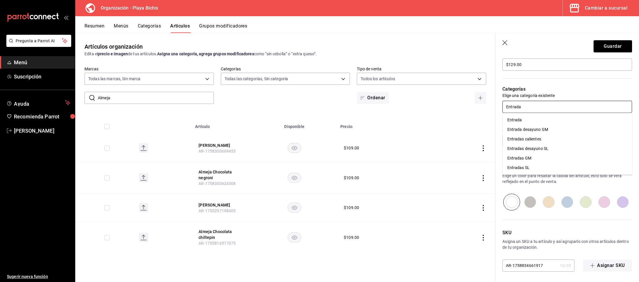
type input "Entrada"
click at [502, 42] on header "Guardar" at bounding box center [568, 45] width 144 height 24
click at [503, 44] on icon "button" at bounding box center [505, 43] width 6 height 6
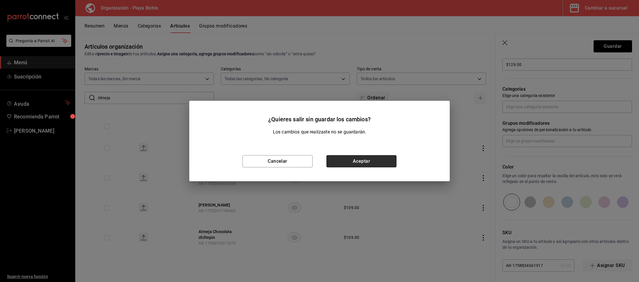
click at [372, 166] on button "Aceptar" at bounding box center [361, 161] width 70 height 12
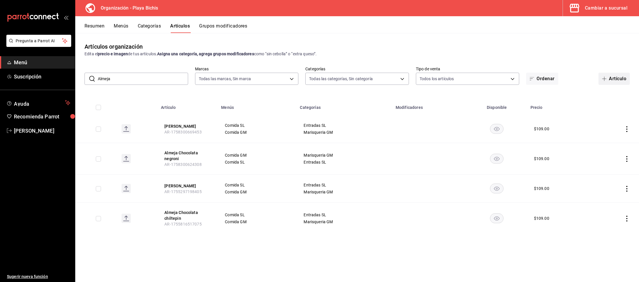
click at [613, 78] on button "Artículo" at bounding box center [614, 79] width 31 height 12
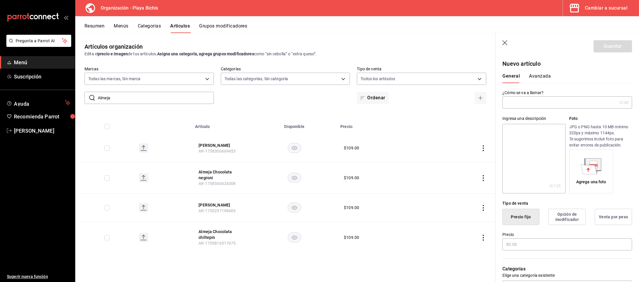
click at [533, 104] on input "text" at bounding box center [559, 103] width 115 height 12
type input "Almeja Chocolata chiltepin especial"
click at [522, 245] on input "text" at bounding box center [567, 244] width 130 height 12
type input "$129.00"
click at [546, 78] on button "Avanzada" at bounding box center [540, 78] width 22 height 10
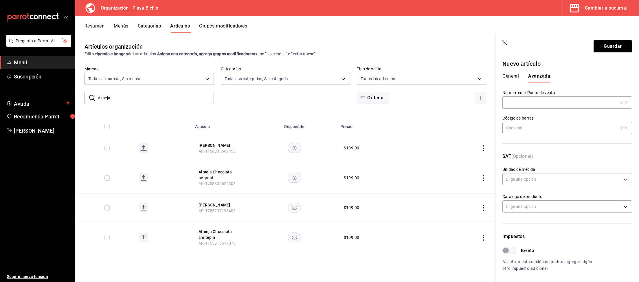
scroll to position [60, 0]
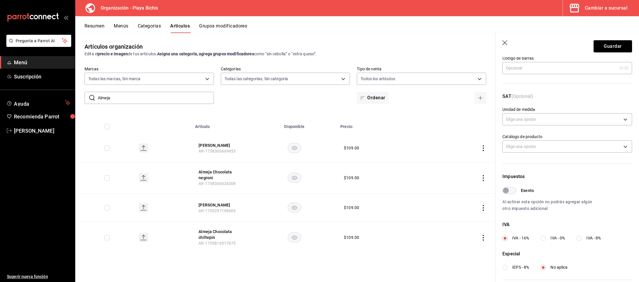
click at [585, 239] on label "IVA - 8%" at bounding box center [589, 238] width 24 height 6
click at [582, 239] on input "IVA - 8%" at bounding box center [579, 238] width 5 height 5
radio input "true"
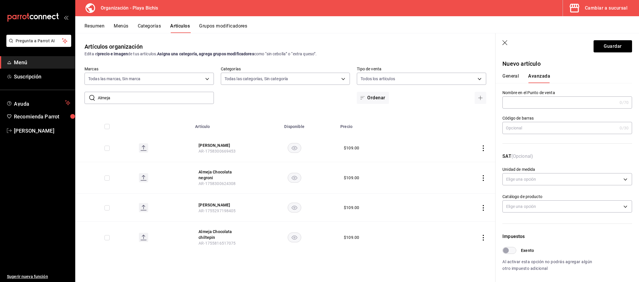
click at [513, 74] on button "General" at bounding box center [510, 78] width 16 height 10
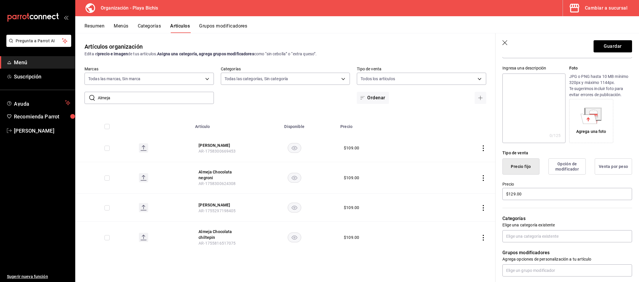
scroll to position [90, 0]
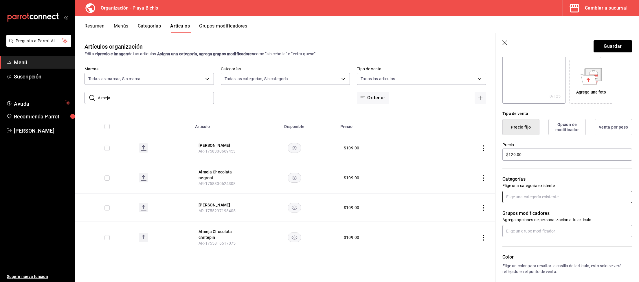
click at [533, 195] on input "text" at bounding box center [567, 197] width 130 height 12
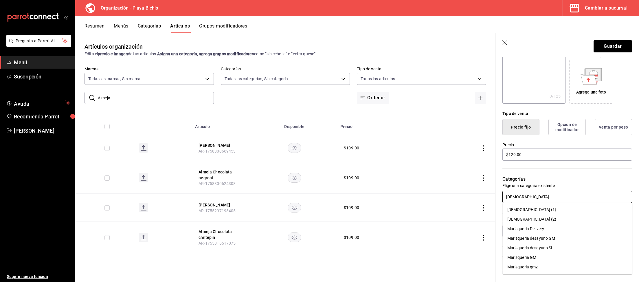
type input "[DEMOGRAPHIC_DATA]"
click at [545, 256] on li "Marisqueria GM" at bounding box center [568, 258] width 130 height 10
type input "Entradas"
click at [521, 239] on li "Entradas SL" at bounding box center [568, 239] width 130 height 10
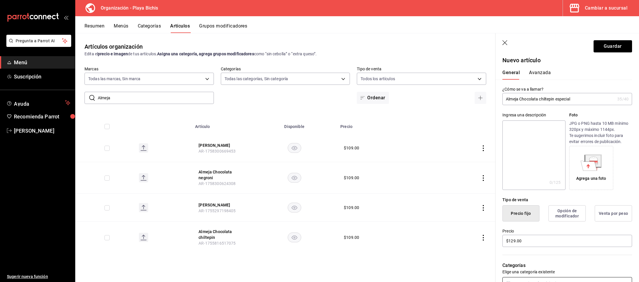
scroll to position [0, 0]
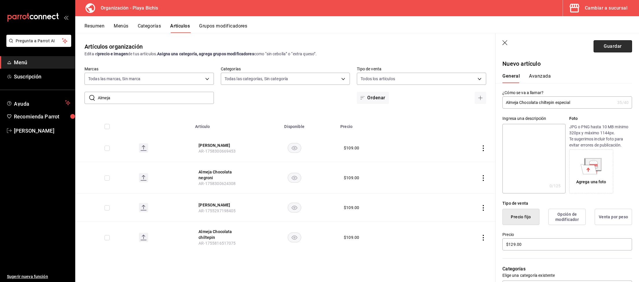
click at [615, 51] on button "Guardar" at bounding box center [613, 46] width 38 height 12
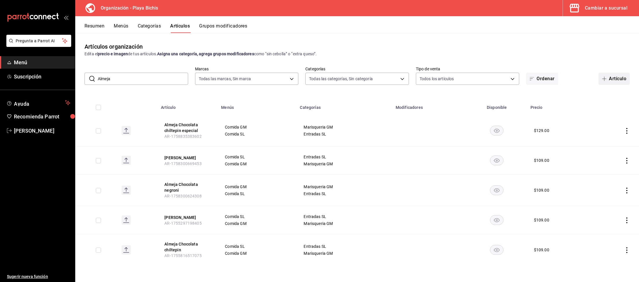
click at [619, 82] on button "Artículo" at bounding box center [614, 79] width 31 height 12
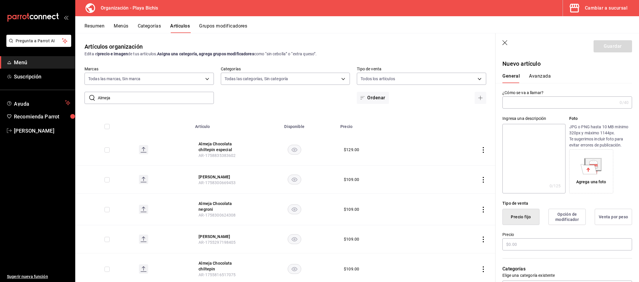
click at [530, 102] on input "text" at bounding box center [559, 103] width 115 height 12
drag, startPoint x: 553, startPoint y: 100, endPoint x: 480, endPoint y: 85, distance: 75.0
click at [502, 97] on input "Almeja Chocolata negroni" at bounding box center [558, 103] width 113 height 12
paste input "especial"
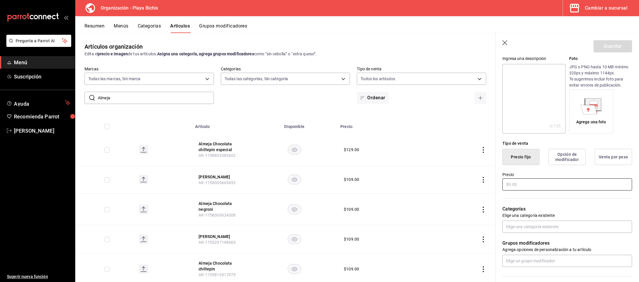
type input "Almeja Chocolata negroni especial"
click at [524, 186] on input "text" at bounding box center [567, 184] width 130 height 12
type input "$129.00"
click at [537, 226] on input "text" at bounding box center [567, 227] width 130 height 12
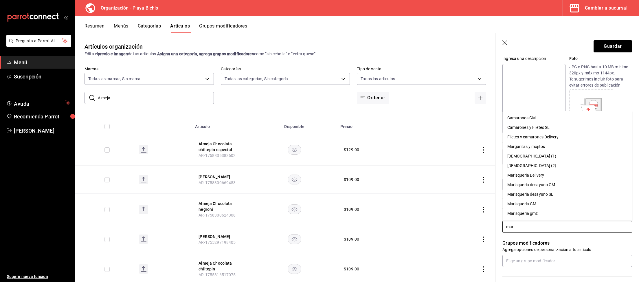
type input "mari"
click at [540, 200] on li "Marisqueria GM" at bounding box center [568, 204] width 130 height 10
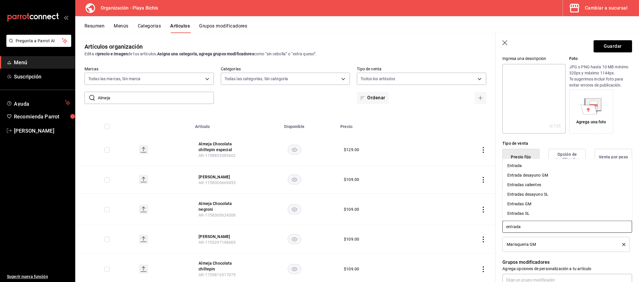
type input "entradas"
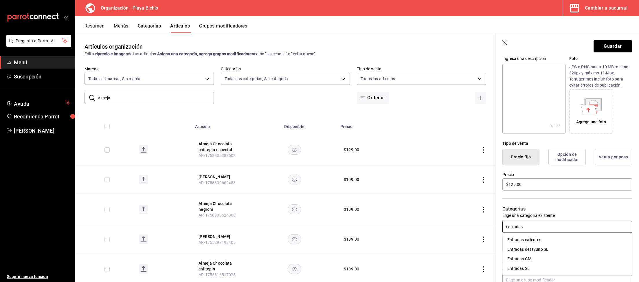
click at [529, 270] on li "Entradas SL" at bounding box center [568, 269] width 130 height 10
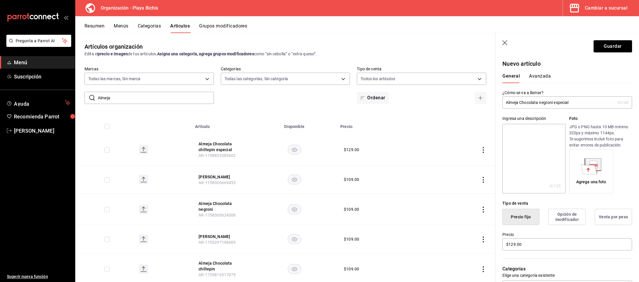
click at [542, 79] on button "Avanzada" at bounding box center [540, 78] width 22 height 10
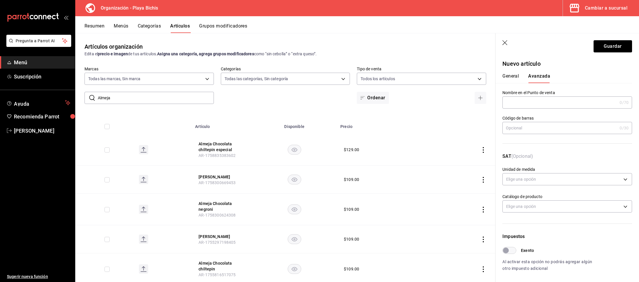
scroll to position [60, 0]
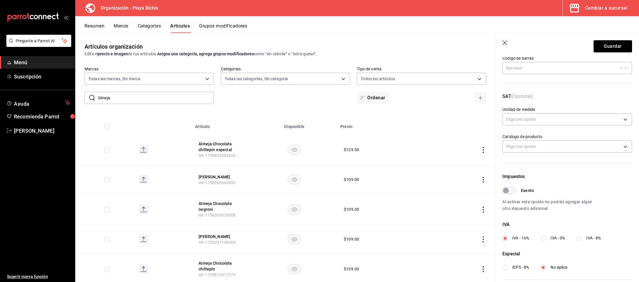
click at [591, 238] on span "IVA - 8%" at bounding box center [593, 238] width 14 height 6
click at [582, 238] on input "IVA - 8%" at bounding box center [579, 238] width 5 height 5
radio input "true"
click at [609, 46] on button "Guardar" at bounding box center [613, 46] width 38 height 12
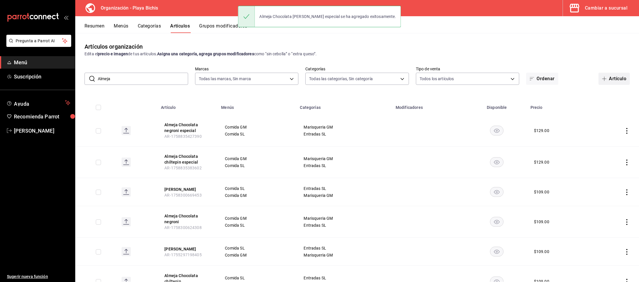
click at [622, 80] on button "Artículo" at bounding box center [614, 79] width 31 height 12
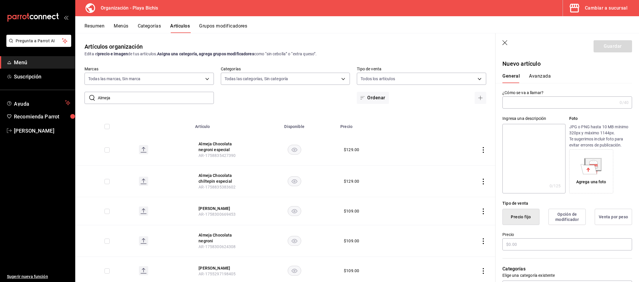
click at [525, 101] on input "text" at bounding box center [559, 103] width 115 height 12
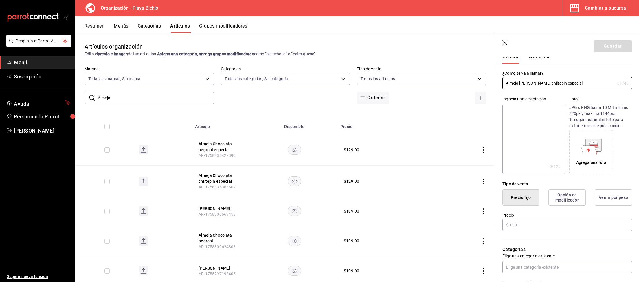
scroll to position [30, 0]
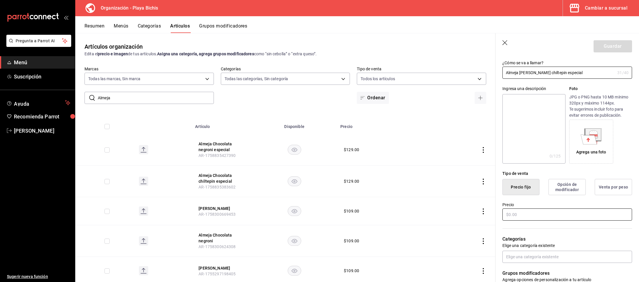
type input "Almeja [PERSON_NAME] chiltepin especial"
click at [537, 211] on input "text" at bounding box center [567, 214] width 130 height 12
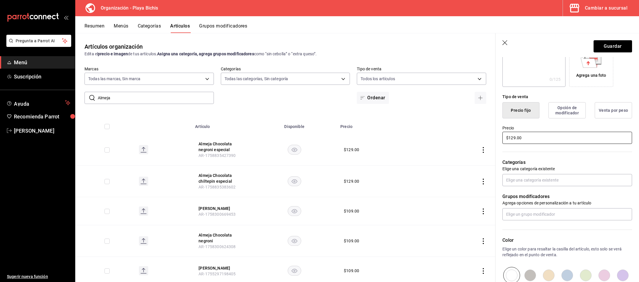
scroll to position [120, 0]
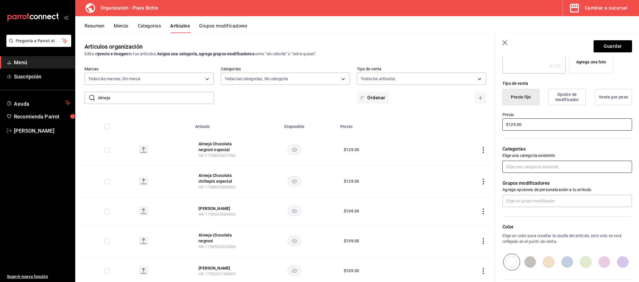
type input "$129.00"
click at [515, 167] on input "text" at bounding box center [567, 167] width 130 height 12
type input "Entrad"
click at [520, 226] on li "Entradas SL" at bounding box center [568, 228] width 130 height 10
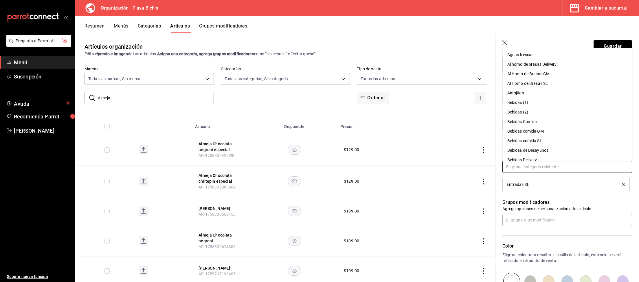
click at [527, 167] on input "text" at bounding box center [567, 167] width 130 height 12
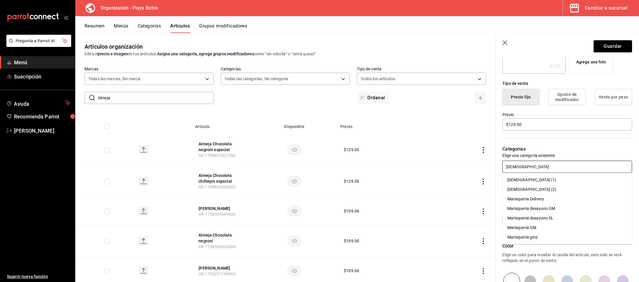
type input "[DEMOGRAPHIC_DATA]"
click at [532, 230] on li "Marisqueria GM" at bounding box center [568, 228] width 130 height 10
type input "55187645-9bbc-42c7-a101-4bf651cea86e"
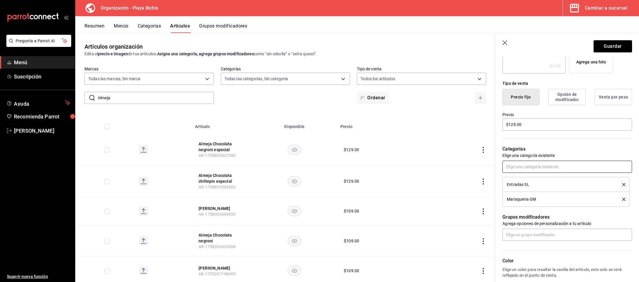
scroll to position [0, 0]
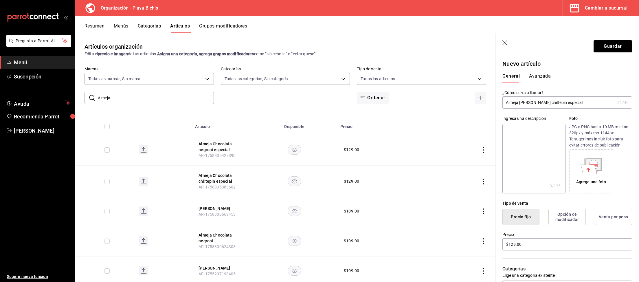
click at [546, 79] on button "Avanzada" at bounding box center [540, 78] width 22 height 10
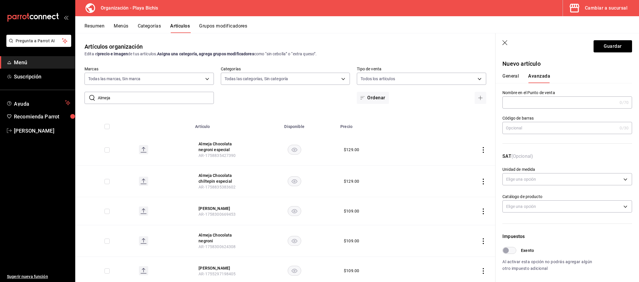
scroll to position [127, 0]
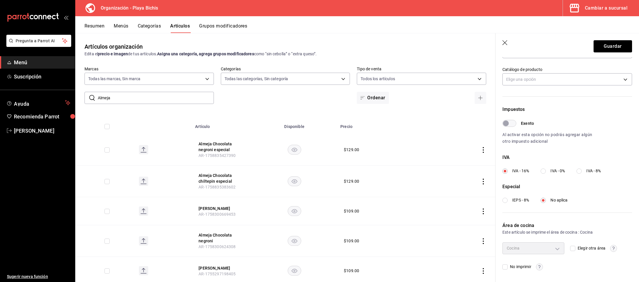
click at [586, 170] on label "IVA - 8%" at bounding box center [589, 171] width 24 height 6
click at [582, 170] on input "IVA - 8%" at bounding box center [579, 170] width 5 height 5
radio input "true"
click at [608, 47] on button "Guardar" at bounding box center [613, 46] width 38 height 12
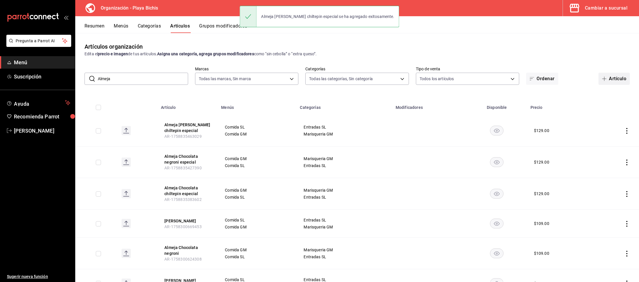
click at [617, 83] on button "Artículo" at bounding box center [614, 79] width 31 height 12
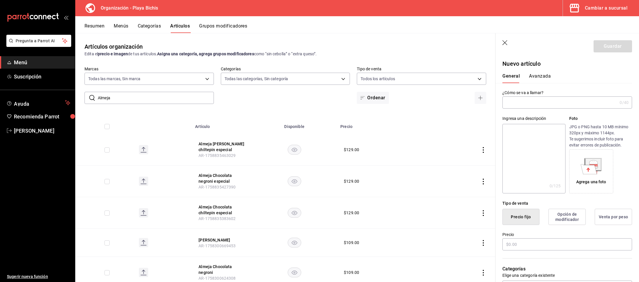
click at [543, 102] on input "text" at bounding box center [559, 103] width 115 height 12
type input "Almeja [PERSON_NAME] especial"
click at [528, 246] on input "text" at bounding box center [567, 244] width 130 height 12
type input "$129.00"
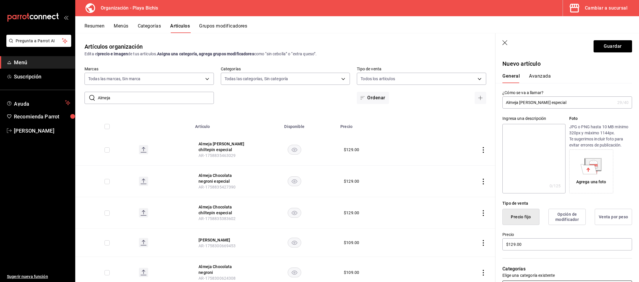
scroll to position [120, 0]
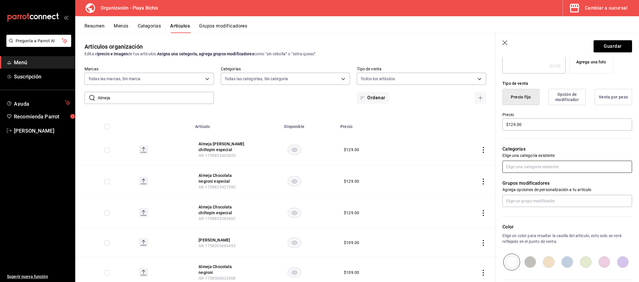
type input "$129.00"
click at [538, 167] on input "text" at bounding box center [567, 167] width 130 height 12
type input "Marisquer"
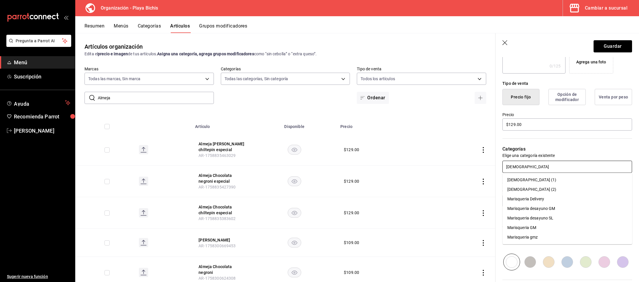
click at [538, 224] on li "Marisqueria GM" at bounding box center [568, 228] width 130 height 10
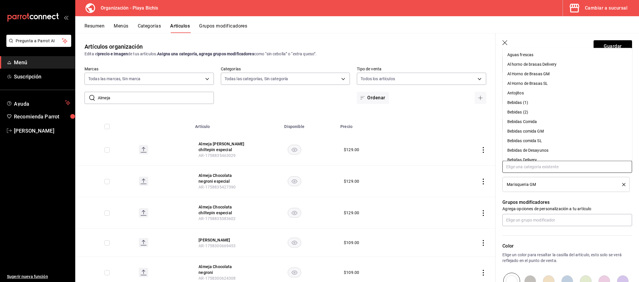
click at [533, 166] on input "text" at bounding box center [567, 167] width 130 height 12
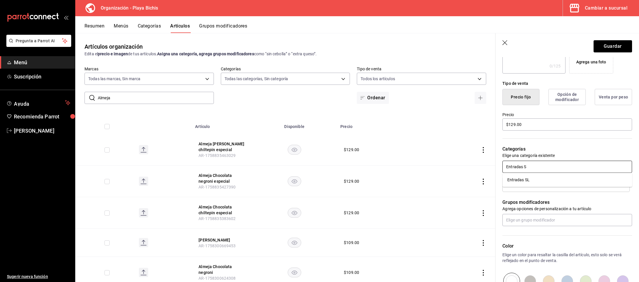
type input "Entradas SL"
click at [531, 181] on li "Entradas SL" at bounding box center [568, 180] width 130 height 10
type input "55187645-9bbc-42c7-a101-4bf651cea86e"
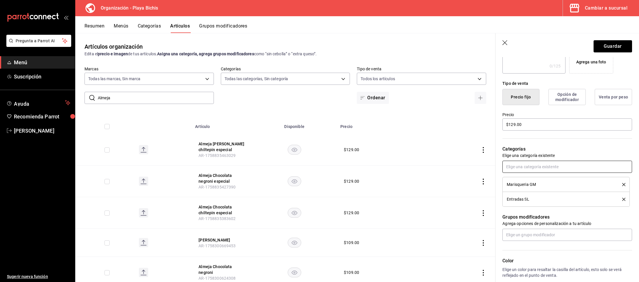
scroll to position [0, 0]
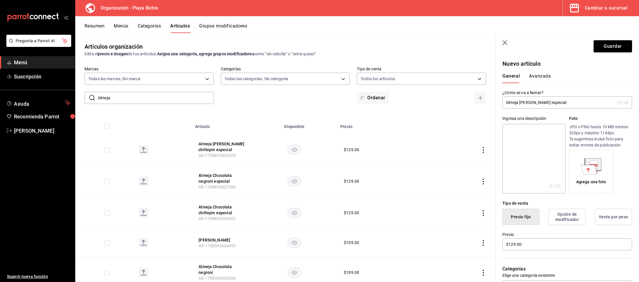
click at [532, 77] on button "Avanzada" at bounding box center [540, 78] width 22 height 10
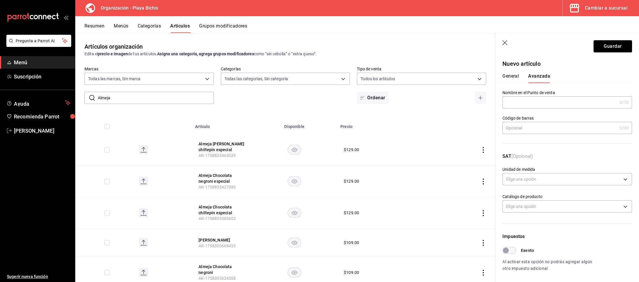
scroll to position [120, 0]
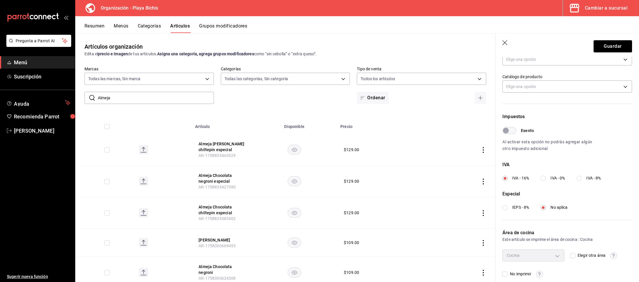
click at [593, 175] on div "IVA IVA - 16% IVA - 0% IVA - 8%" at bounding box center [567, 171] width 130 height 20
click at [594, 179] on span "IVA - 8%" at bounding box center [593, 178] width 14 height 6
click at [582, 179] on input "IVA - 8%" at bounding box center [579, 178] width 5 height 5
radio input "true"
click at [608, 51] on button "Guardar" at bounding box center [613, 46] width 38 height 12
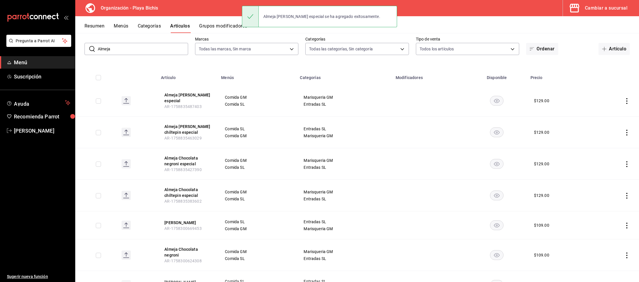
scroll to position [60, 0]
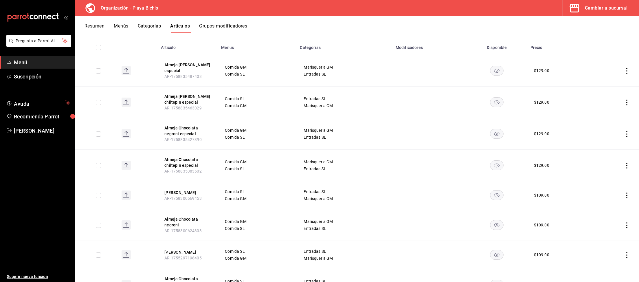
click at [605, 6] on div "Cambiar a sucursal" at bounding box center [606, 8] width 43 height 8
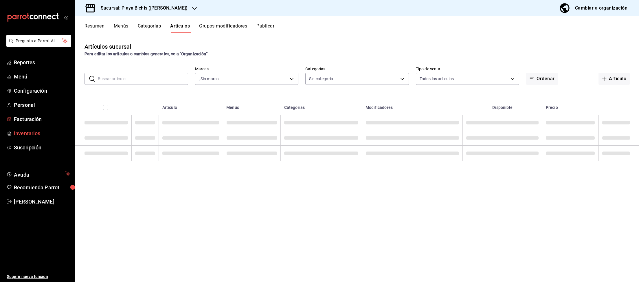
click at [32, 133] on span "Inventarios" at bounding box center [42, 133] width 56 height 8
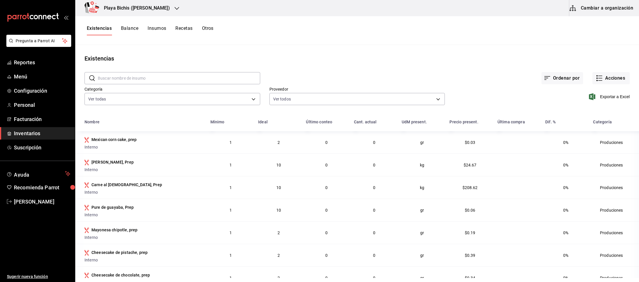
click at [612, 11] on button "Cambiar a organización" at bounding box center [601, 8] width 65 height 16
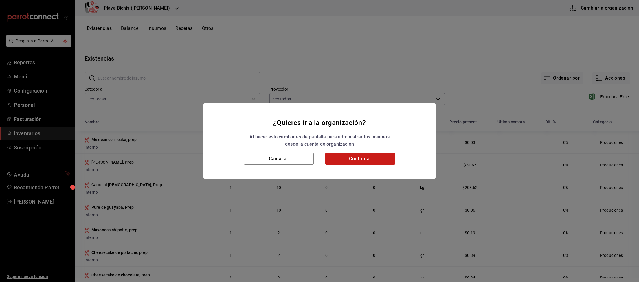
click at [374, 161] on button "Confirmar" at bounding box center [360, 159] width 70 height 12
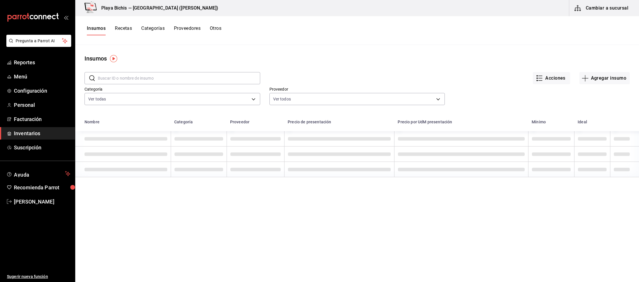
click at [128, 29] on button "Recetas" at bounding box center [123, 30] width 17 height 10
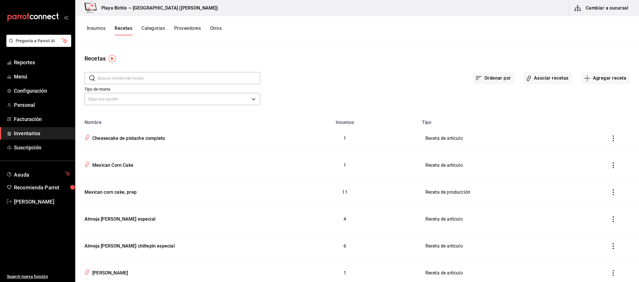
click at [175, 77] on input "text" at bounding box center [179, 78] width 162 height 12
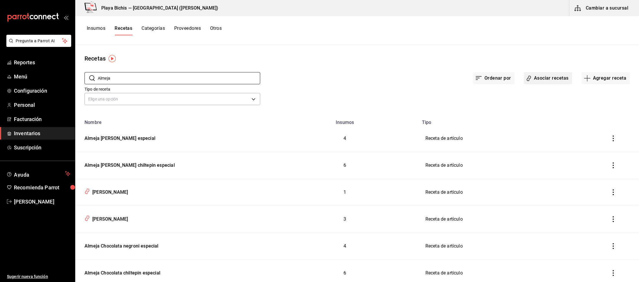
type input "Almeja"
click at [540, 78] on button "Asociar recetas" at bounding box center [548, 78] width 48 height 12
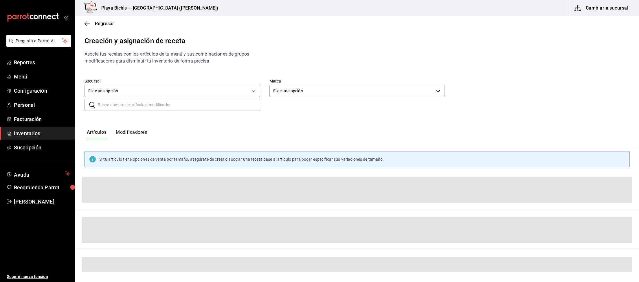
click at [144, 103] on input "text" at bounding box center [179, 105] width 162 height 12
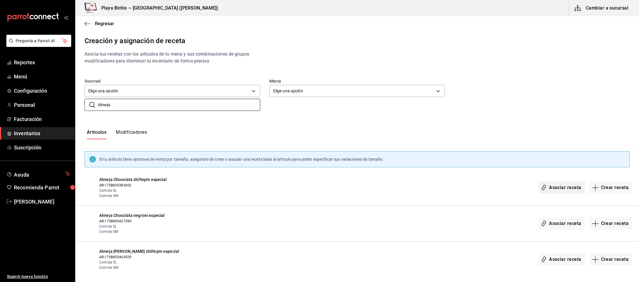
type input "Almeja"
click at [570, 188] on button "Asociar receta" at bounding box center [562, 187] width 46 height 12
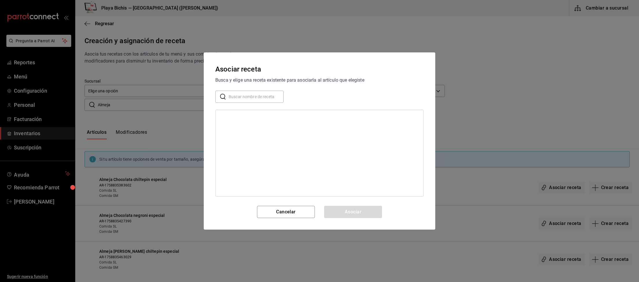
click at [258, 100] on input "text" at bounding box center [256, 97] width 55 height 12
type input "Almeja cho"
click at [274, 126] on div "Almeja Chocolata chiltepin especial" at bounding box center [252, 128] width 64 height 6
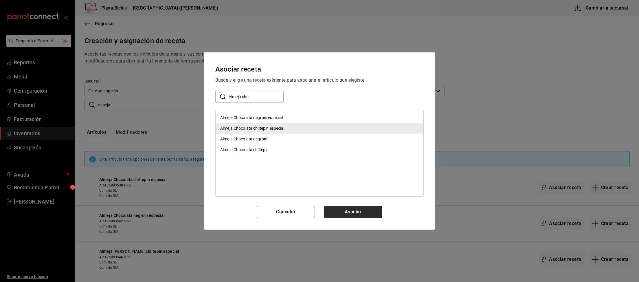
click at [348, 212] on button "Asociar" at bounding box center [353, 212] width 58 height 12
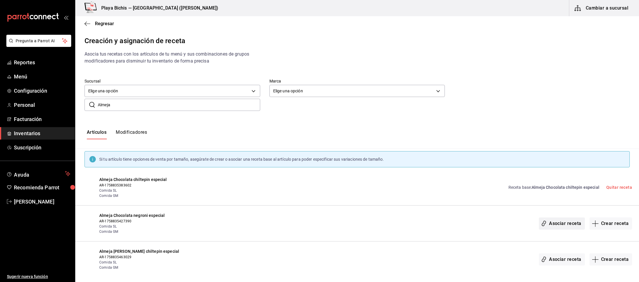
click at [564, 222] on button "Asociar receta" at bounding box center [562, 223] width 46 height 12
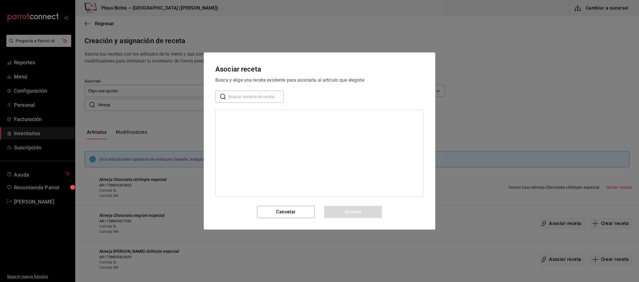
click at [251, 96] on input "text" at bounding box center [256, 97] width 55 height 12
click at [276, 97] on input "Almeja chocolata negro" at bounding box center [256, 97] width 55 height 12
type input "Almeja chocolata negro"
click at [271, 117] on div "Almeja Chocolata negroni especial" at bounding box center [251, 118] width 63 height 6
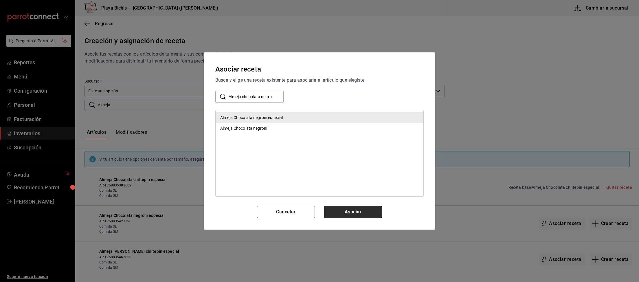
click at [354, 211] on button "Asociar" at bounding box center [353, 212] width 58 height 12
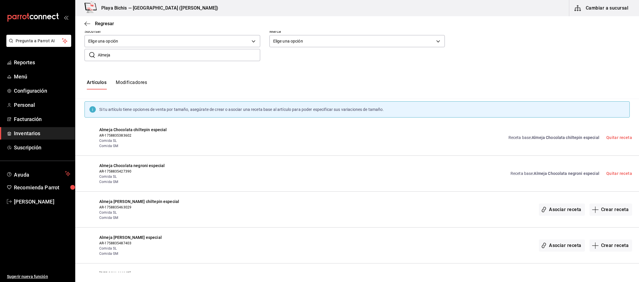
scroll to position [60, 0]
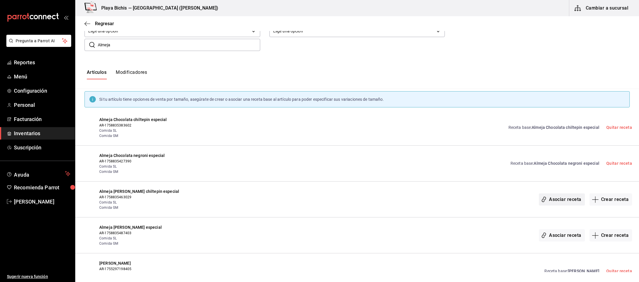
click at [561, 200] on button "Asociar receta" at bounding box center [562, 199] width 46 height 12
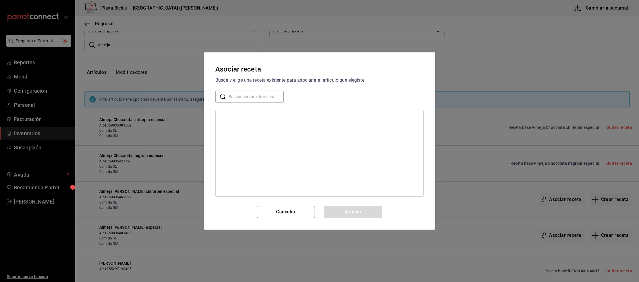
click at [249, 93] on input "text" at bounding box center [256, 97] width 55 height 12
type input "l"
type input "[PERSON_NAME]"
click at [278, 128] on div "Almeja [PERSON_NAME] chiltepin especial" at bounding box center [320, 128] width 208 height 11
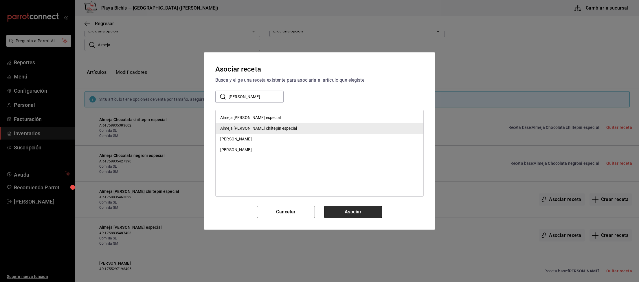
click at [372, 214] on button "Asociar" at bounding box center [353, 212] width 58 height 12
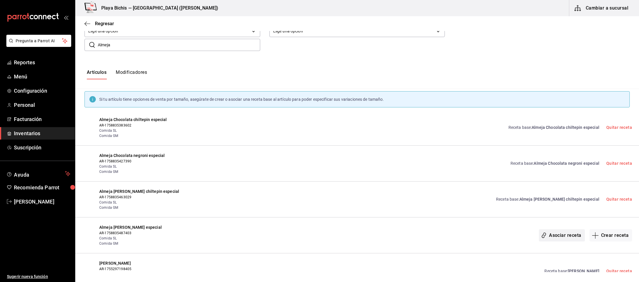
click at [561, 234] on button "Asociar receta" at bounding box center [562, 235] width 46 height 12
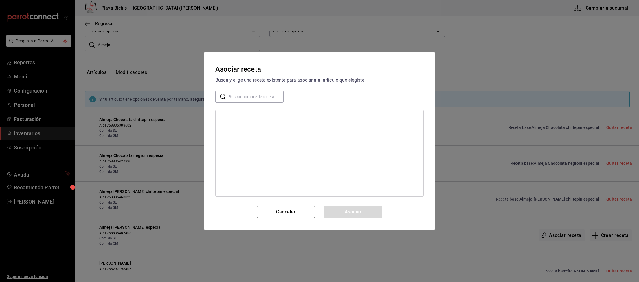
click at [251, 94] on input "text" at bounding box center [256, 97] width 55 height 12
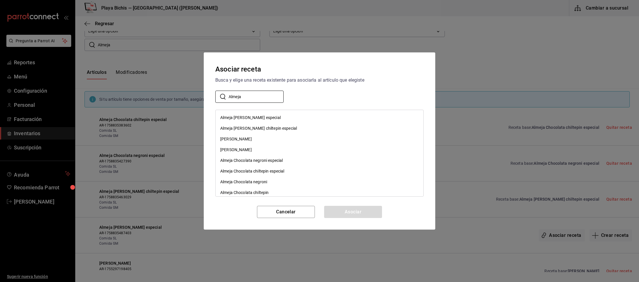
type input "Almeja"
click at [252, 118] on div "Almeja [PERSON_NAME] especial" at bounding box center [250, 118] width 60 height 6
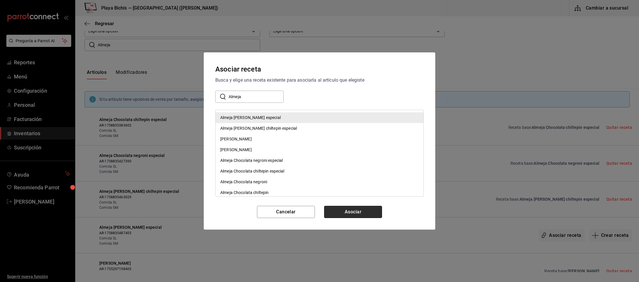
click at [350, 216] on button "Asociar" at bounding box center [353, 212] width 58 height 12
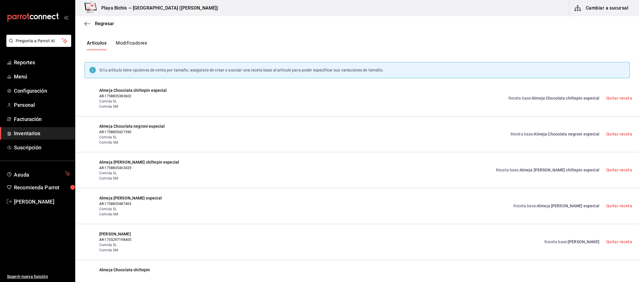
scroll to position [0, 0]
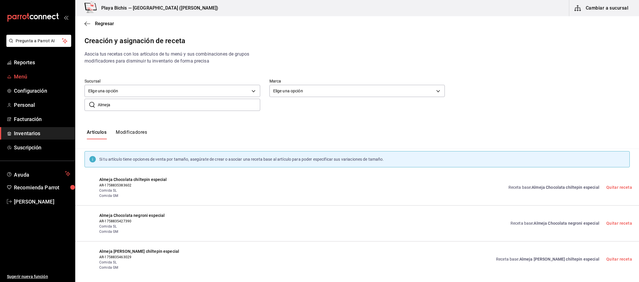
click at [24, 75] on span "Menú" at bounding box center [42, 77] width 56 height 8
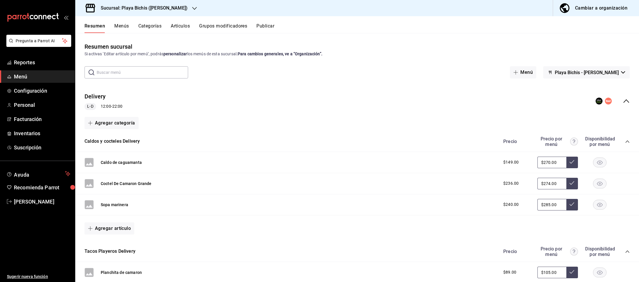
click at [595, 11] on div "Cambiar a organización" at bounding box center [601, 8] width 52 height 8
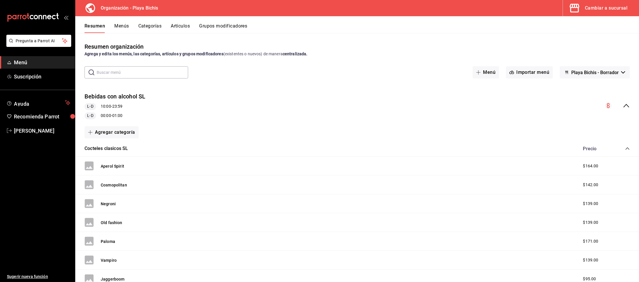
click at [122, 27] on button "Menús" at bounding box center [121, 28] width 14 height 10
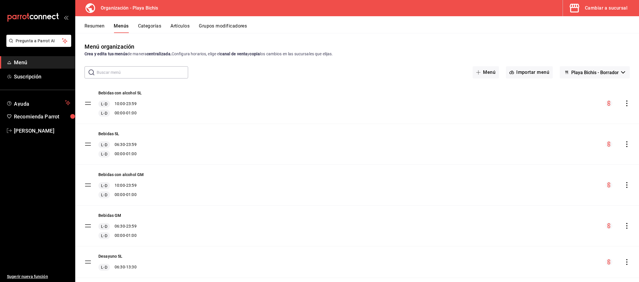
click at [628, 105] on icon "actions" at bounding box center [627, 103] width 6 height 6
click at [567, 138] on span "Copiar en otra sucursal" at bounding box center [581, 140] width 71 height 6
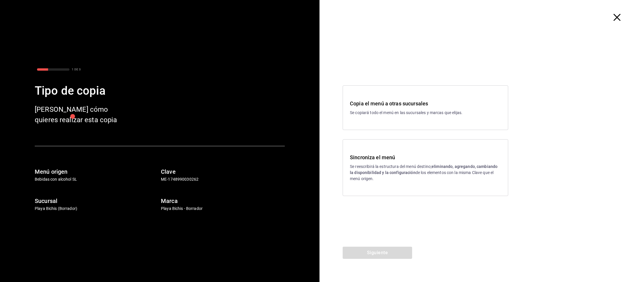
click at [410, 177] on p "Se reescribirá la estructura del menú destino; eliminando, agregando, cambiando…" at bounding box center [425, 173] width 151 height 18
click at [368, 254] on button "Siguiente" at bounding box center [377, 253] width 69 height 12
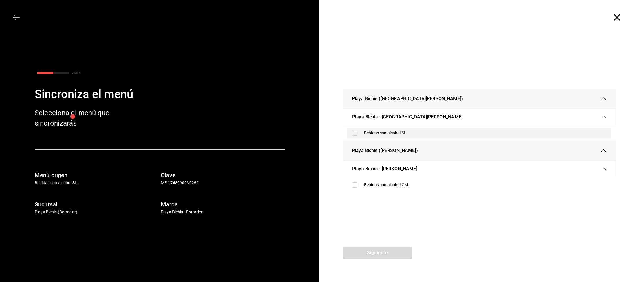
click at [355, 135] on input "checkbox" at bounding box center [354, 133] width 5 height 5
checkbox input "true"
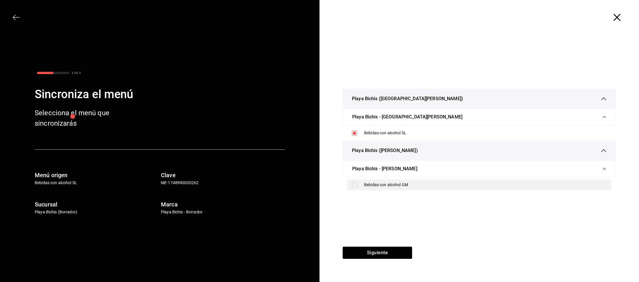
click at [357, 184] on input "checkbox" at bounding box center [354, 184] width 5 height 5
checkbox input "true"
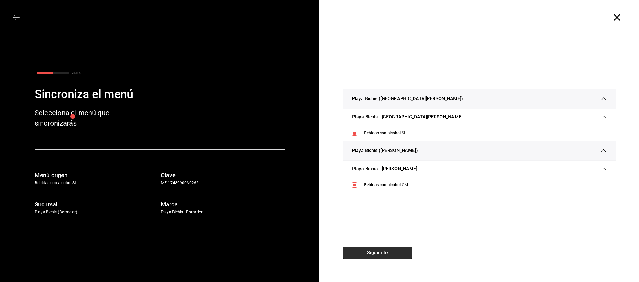
click at [380, 252] on button "Siguiente" at bounding box center [377, 253] width 69 height 12
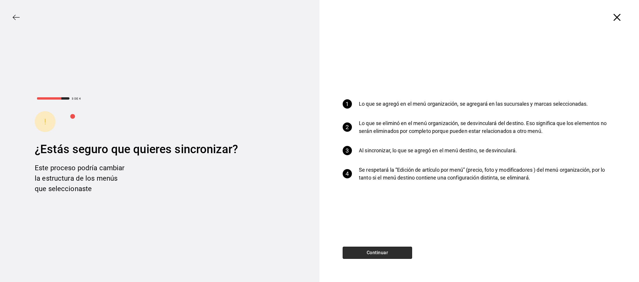
click at [387, 251] on button "Continuar" at bounding box center [377, 253] width 69 height 12
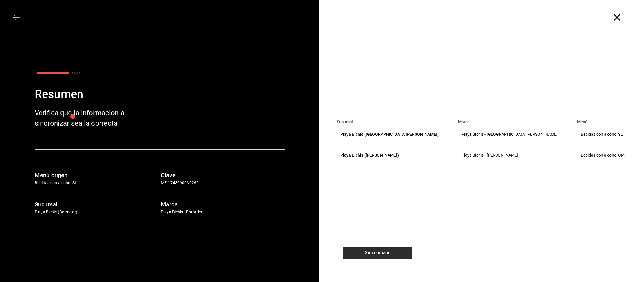
click at [381, 256] on button "Sincronizar" at bounding box center [377, 253] width 69 height 12
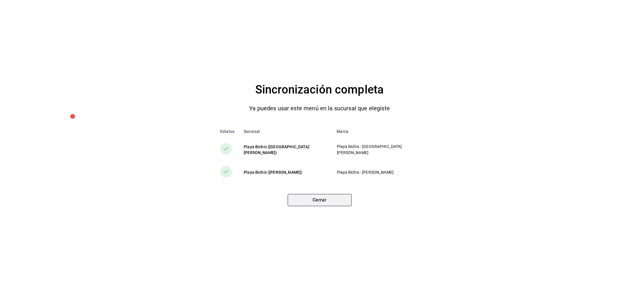
click at [291, 199] on button "Cerrar" at bounding box center [320, 200] width 64 height 12
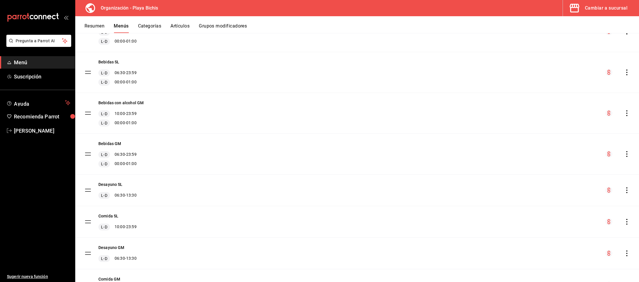
scroll to position [90, 0]
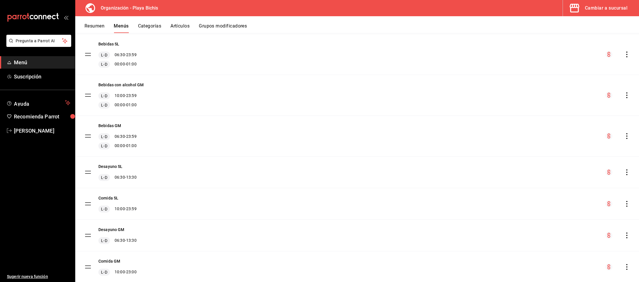
click at [626, 173] on icon "actions" at bounding box center [627, 172] width 6 height 6
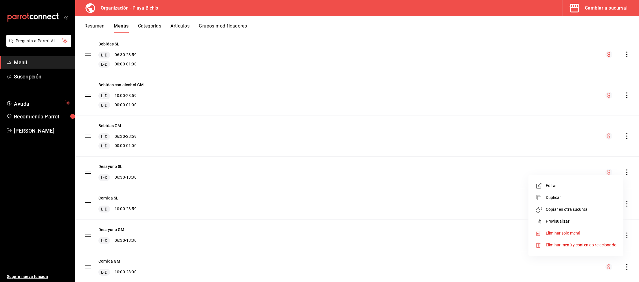
click at [575, 210] on span "Copiar en otra sucursal" at bounding box center [581, 209] width 71 height 6
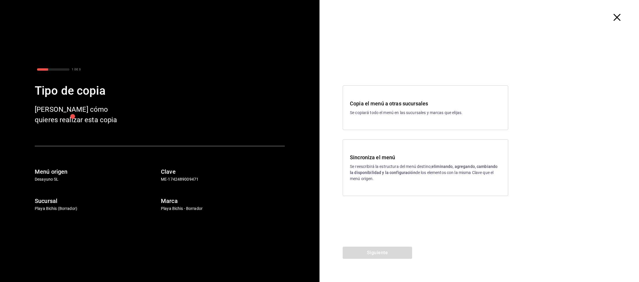
click at [414, 162] on div "Sincroniza el menú Se reescribirá la estructura del menú destino; eliminando, a…" at bounding box center [425, 167] width 151 height 28
click at [386, 255] on button "Siguiente" at bounding box center [377, 253] width 69 height 12
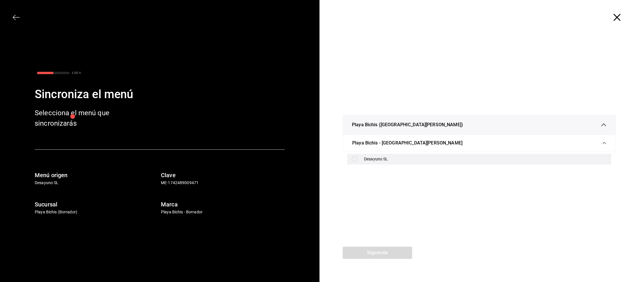
click at [366, 157] on div "Desayuno SL" at bounding box center [485, 159] width 243 height 6
checkbox input "true"
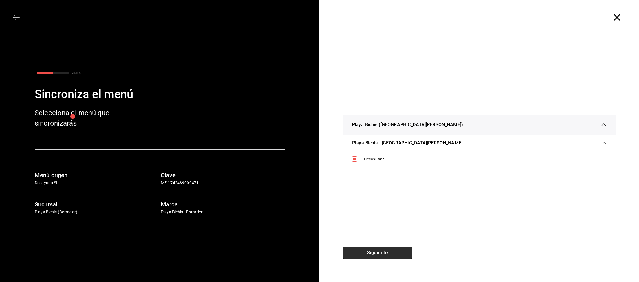
click at [399, 252] on button "Siguiente" at bounding box center [377, 253] width 69 height 12
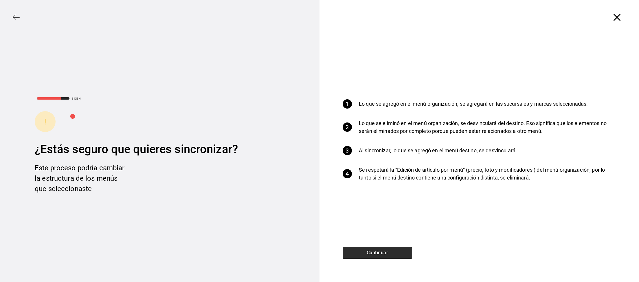
click at [392, 247] on button "Continuar" at bounding box center [377, 253] width 69 height 12
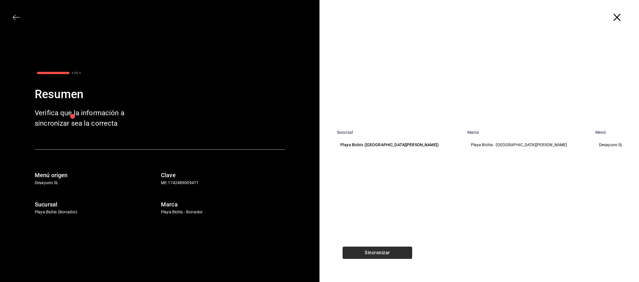
click at [382, 250] on button "Sincronizar" at bounding box center [377, 253] width 69 height 12
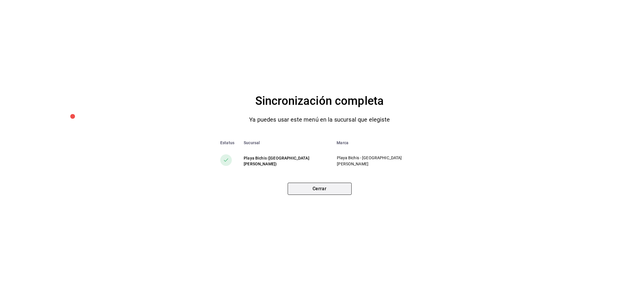
click at [323, 193] on button "Cerrar" at bounding box center [320, 189] width 64 height 12
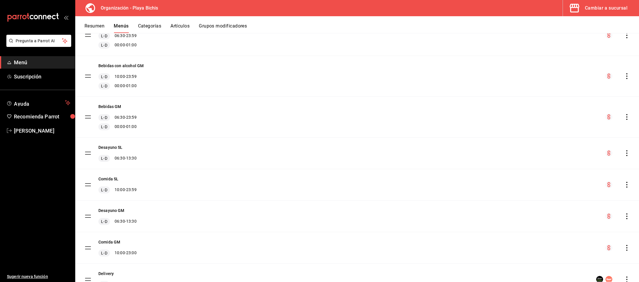
scroll to position [120, 0]
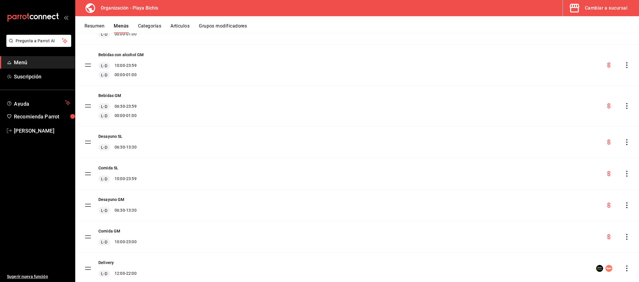
click at [626, 171] on icon "actions" at bounding box center [627, 174] width 6 height 6
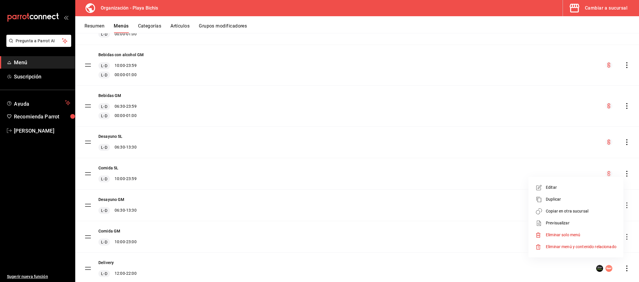
click at [580, 211] on span "Copiar en otra sucursal" at bounding box center [581, 211] width 71 height 6
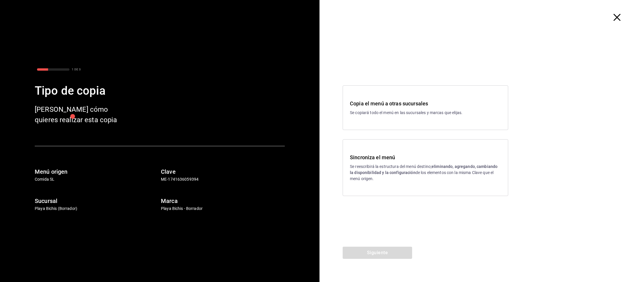
click at [386, 168] on p "Se reescribirá la estructura del menú destino; eliminando, agregando, cambiando…" at bounding box center [425, 173] width 151 height 18
click at [365, 251] on button "Siguiente" at bounding box center [377, 253] width 69 height 12
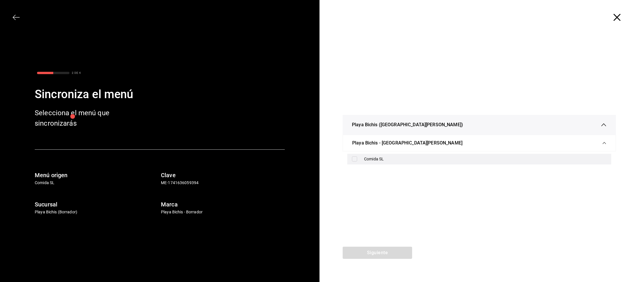
click at [364, 157] on div "Comida SL" at bounding box center [485, 159] width 243 height 6
checkbox input "true"
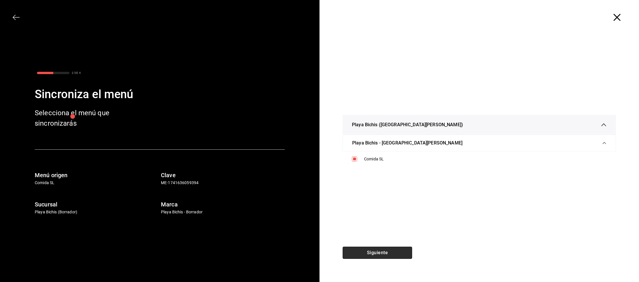
click at [383, 251] on button "Siguiente" at bounding box center [377, 253] width 69 height 12
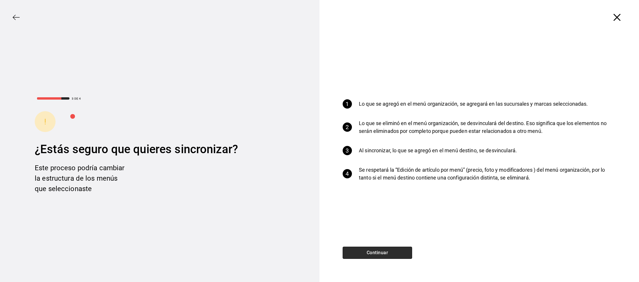
click at [380, 252] on button "Continuar" at bounding box center [377, 253] width 69 height 12
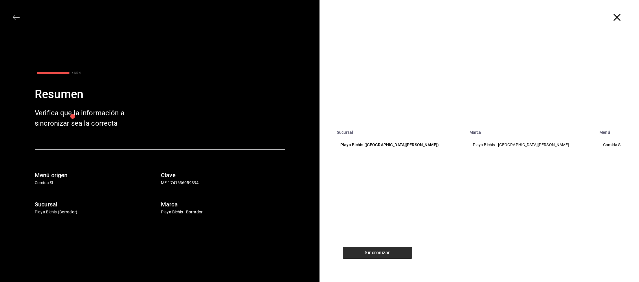
click at [395, 249] on button "Sincronizar" at bounding box center [377, 253] width 69 height 12
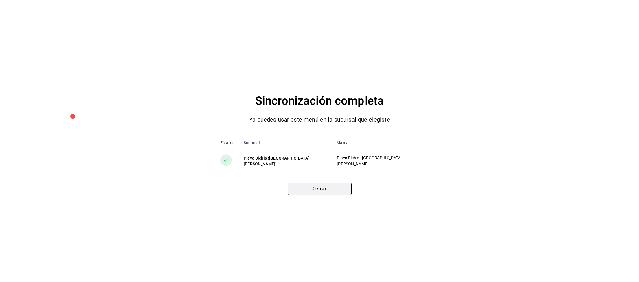
click at [321, 188] on button "Cerrar" at bounding box center [320, 189] width 64 height 12
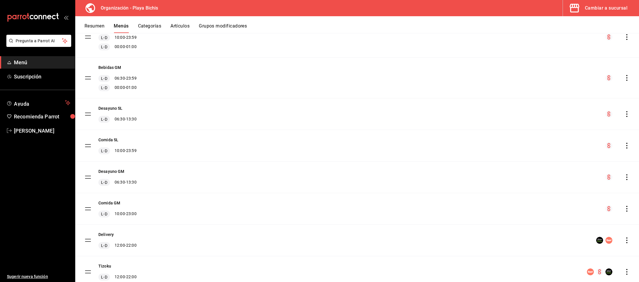
scroll to position [170, 0]
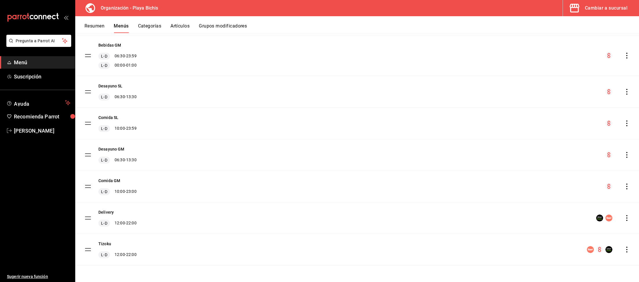
click at [624, 155] on icon "actions" at bounding box center [627, 155] width 6 height 6
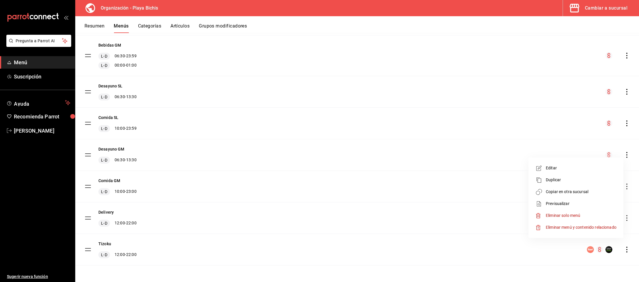
click at [563, 192] on span "Copiar en otra sucursal" at bounding box center [581, 192] width 71 height 6
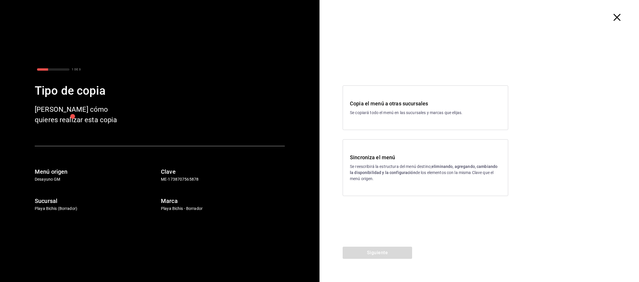
click at [395, 175] on strong "eliminando, agregando, cambiando la disponibilidad y la configuración" at bounding box center [424, 169] width 148 height 11
click at [388, 250] on button "Siguiente" at bounding box center [377, 253] width 69 height 12
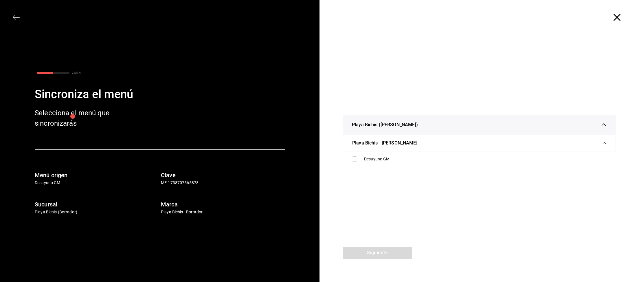
click at [413, 154] on div "Desayuno GM" at bounding box center [479, 159] width 264 height 11
checkbox input "true"
click at [385, 251] on button "Siguiente" at bounding box center [377, 253] width 69 height 12
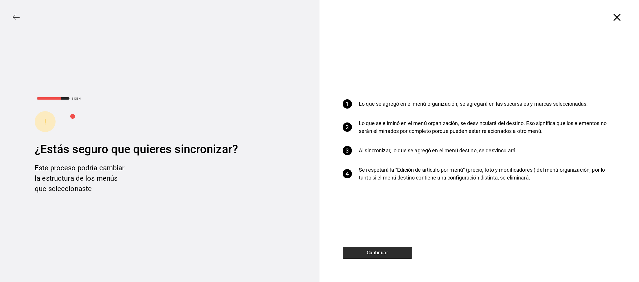
click at [370, 254] on button "Continuar" at bounding box center [377, 253] width 69 height 12
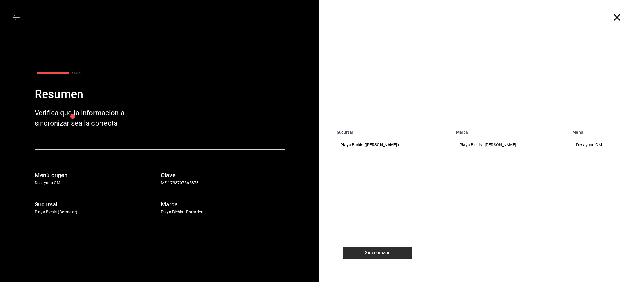
click at [387, 249] on button "Sincronizar" at bounding box center [377, 253] width 69 height 12
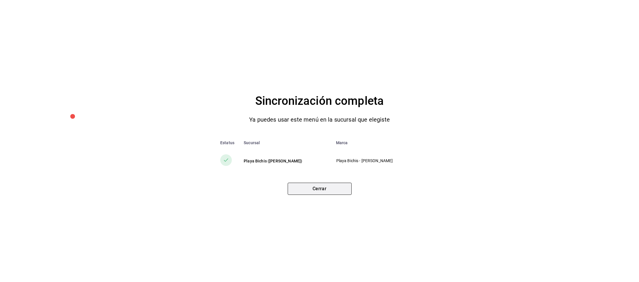
click at [340, 188] on button "Cerrar" at bounding box center [320, 189] width 64 height 12
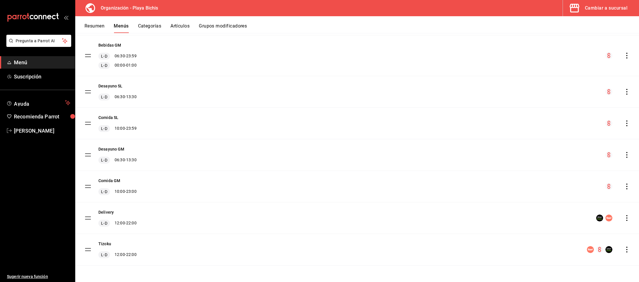
click at [627, 156] on icon "actions" at bounding box center [627, 155] width 6 height 6
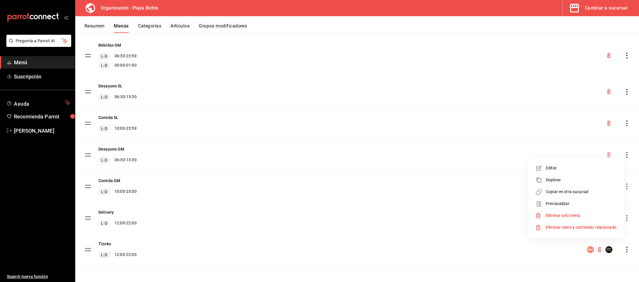
click at [568, 191] on span "Copiar en otra sucursal" at bounding box center [581, 192] width 71 height 6
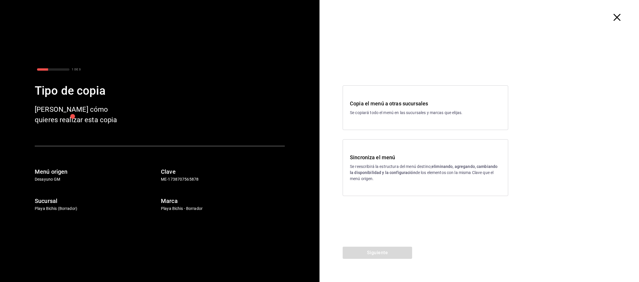
click at [383, 169] on p "Se reescribirá la estructura del menú destino; eliminando, agregando, cambiando…" at bounding box center [425, 173] width 151 height 18
click at [382, 249] on button "Siguiente" at bounding box center [377, 253] width 69 height 12
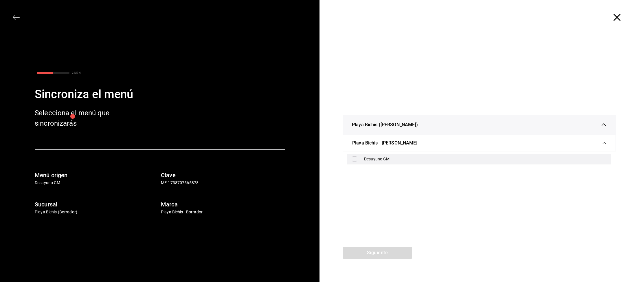
click at [388, 158] on div "Desayuno GM" at bounding box center [485, 159] width 243 height 6
checkbox input "true"
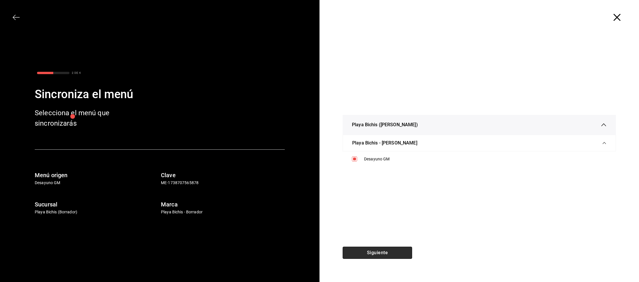
click at [390, 253] on button "Siguiente" at bounding box center [377, 253] width 69 height 12
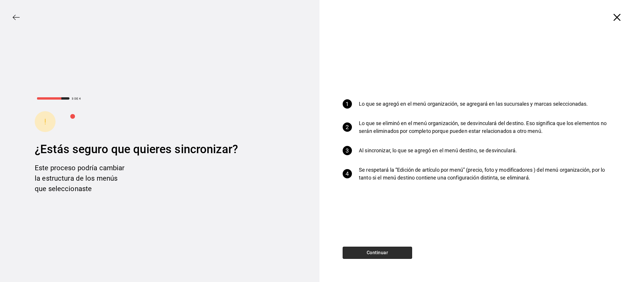
click at [394, 250] on button "Continuar" at bounding box center [377, 253] width 69 height 12
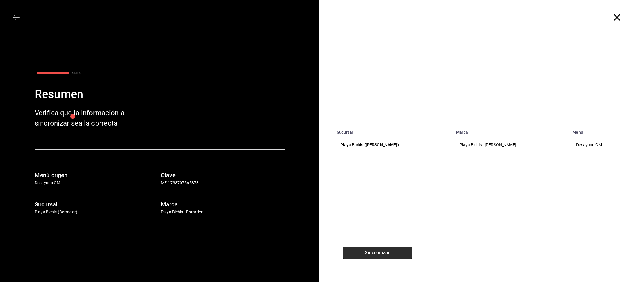
click at [366, 250] on button "Sincronizar" at bounding box center [377, 253] width 69 height 12
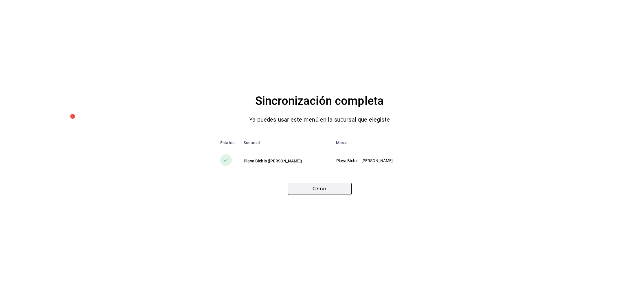
click at [306, 191] on button "Cerrar" at bounding box center [320, 189] width 64 height 12
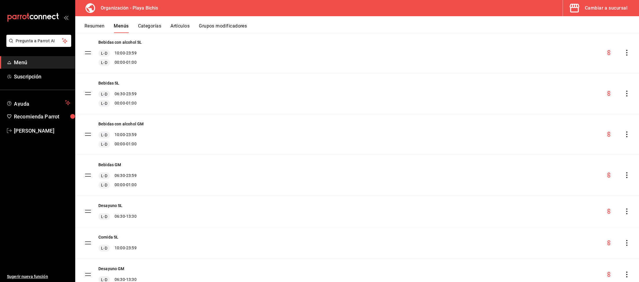
scroll to position [0, 0]
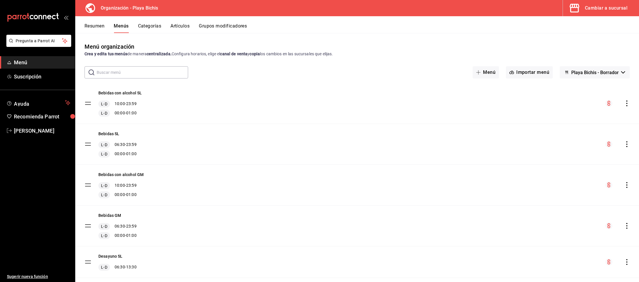
click at [183, 25] on button "Artículos" at bounding box center [179, 28] width 19 height 10
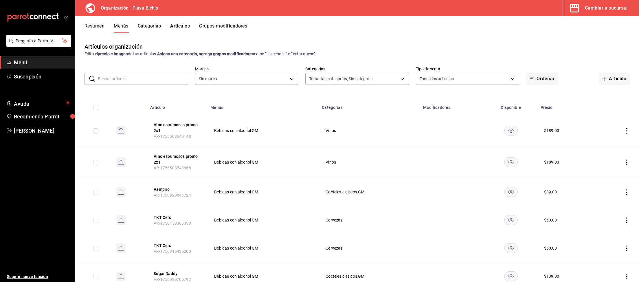
click at [162, 82] on input "text" at bounding box center [143, 79] width 90 height 12
type input "Especial"
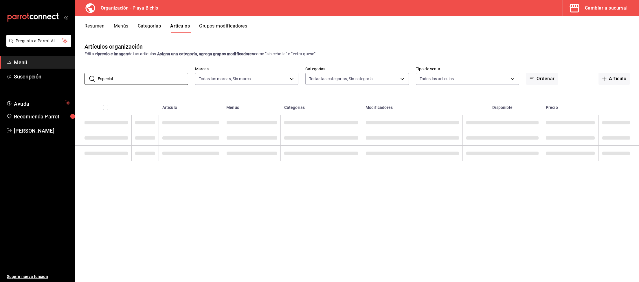
type input "2b6203e3-68c9-492c-8139-d2404e68bc4d,5cffe0c5-1d87-45c7-8974-ad5cddc46f5f"
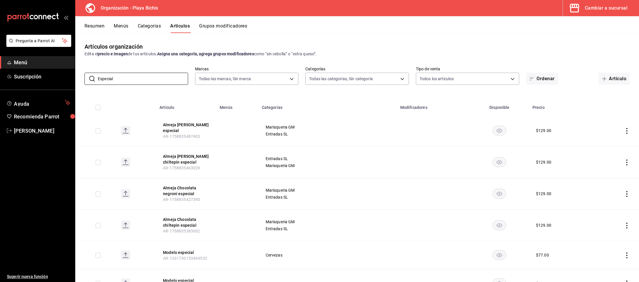
type input "Especial"
click at [129, 25] on div "Resumen Menús Categorías Artículos Grupos modificadores" at bounding box center [362, 28] width 555 height 10
click at [124, 28] on button "Menús" at bounding box center [121, 28] width 14 height 10
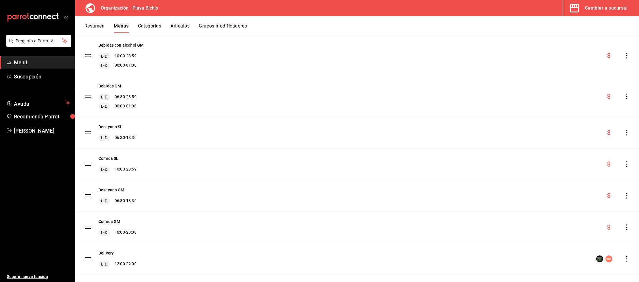
scroll to position [170, 0]
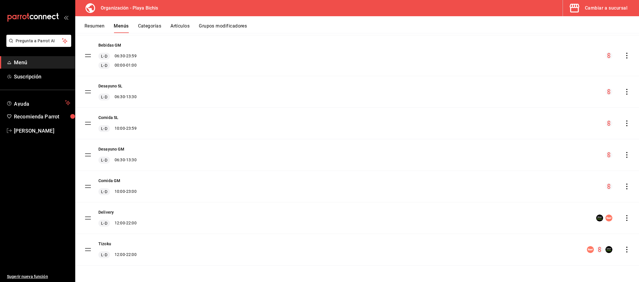
click at [625, 182] on div "Comida GM L-D 10:00 - 23:00" at bounding box center [357, 186] width 564 height 31
click at [625, 186] on icon "actions" at bounding box center [627, 186] width 6 height 6
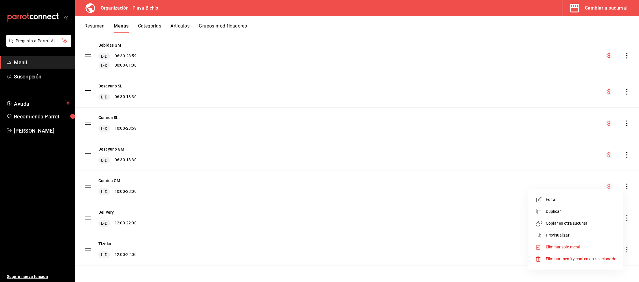
click at [558, 224] on span "Copiar en otra sucursal" at bounding box center [581, 223] width 71 height 6
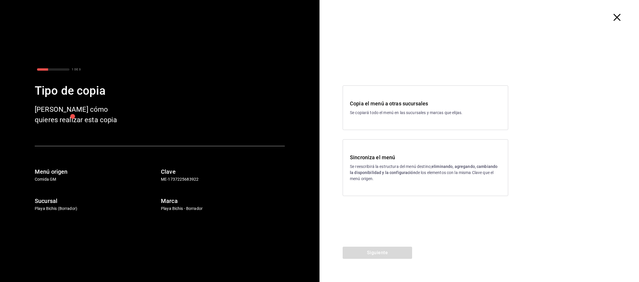
click at [382, 167] on p "Se reescribirá la estructura del menú destino; eliminando, agregando, cambiando…" at bounding box center [425, 173] width 151 height 18
click at [384, 252] on button "Siguiente" at bounding box center [377, 253] width 69 height 12
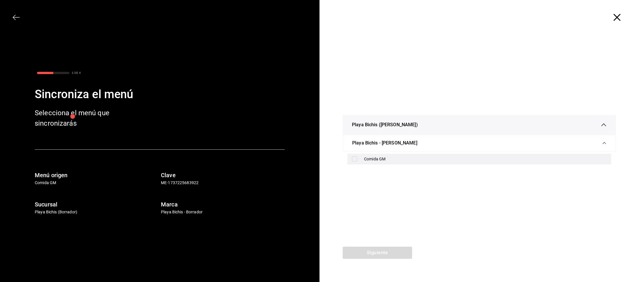
click at [357, 161] on input "checkbox" at bounding box center [354, 158] width 5 height 5
checkbox input "true"
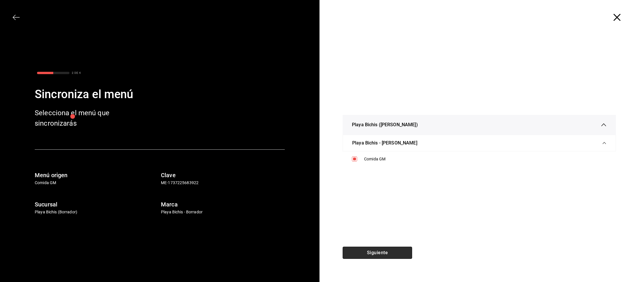
click at [393, 252] on button "Siguiente" at bounding box center [377, 253] width 69 height 12
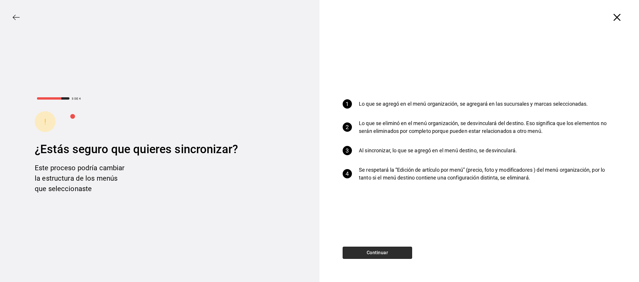
click at [379, 254] on button "Continuar" at bounding box center [377, 253] width 69 height 12
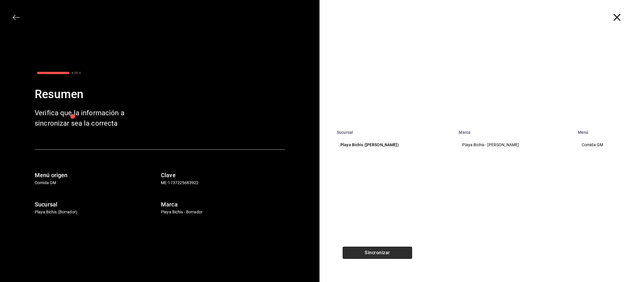
click at [377, 257] on button "Sincronizar" at bounding box center [377, 253] width 69 height 12
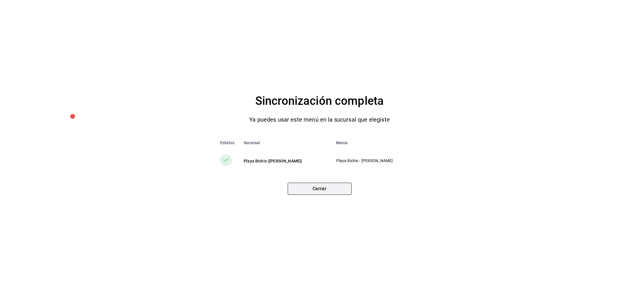
click at [332, 191] on button "Cerrar" at bounding box center [320, 189] width 64 height 12
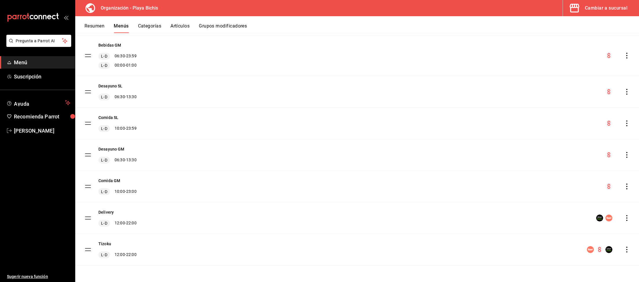
click at [626, 124] on icon "actions" at bounding box center [627, 123] width 6 height 6
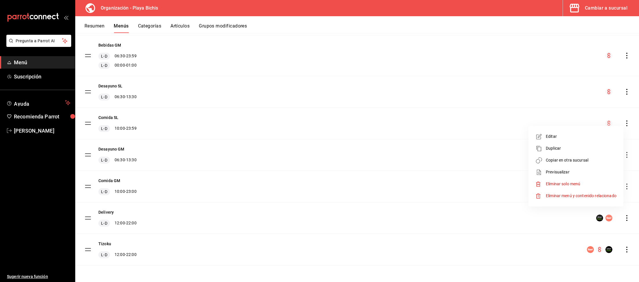
click at [576, 159] on span "Copiar en otra sucursal" at bounding box center [581, 160] width 71 height 6
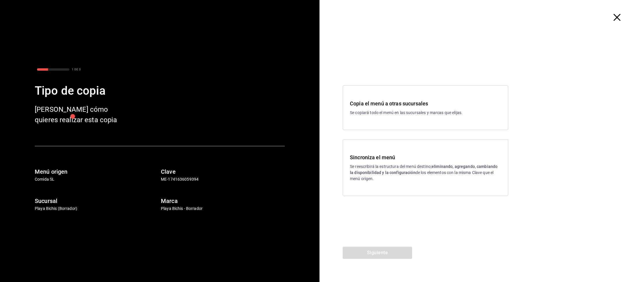
click at [380, 171] on strong "eliminando, agregando, cambiando la disponibilidad y la configuración" at bounding box center [424, 169] width 148 height 11
click at [381, 253] on button "Siguiente" at bounding box center [377, 253] width 69 height 12
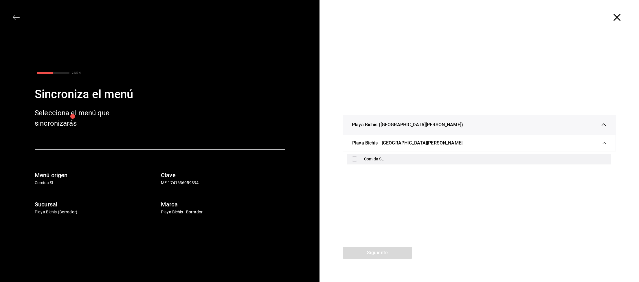
click at [391, 156] on div "Comida SL" at bounding box center [485, 159] width 243 height 6
checkbox input "true"
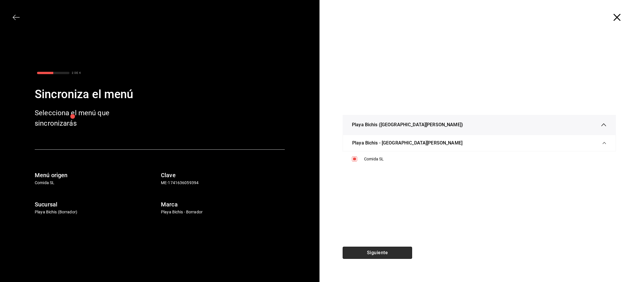
click at [386, 251] on button "Siguiente" at bounding box center [377, 253] width 69 height 12
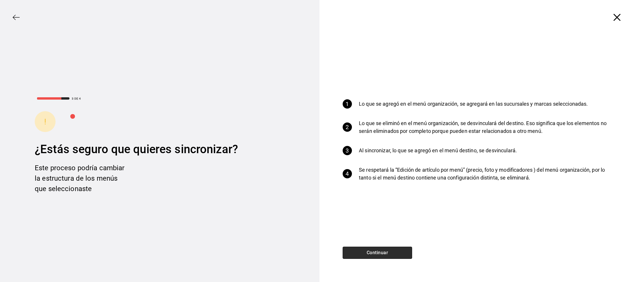
click at [378, 252] on button "Continuar" at bounding box center [377, 253] width 69 height 12
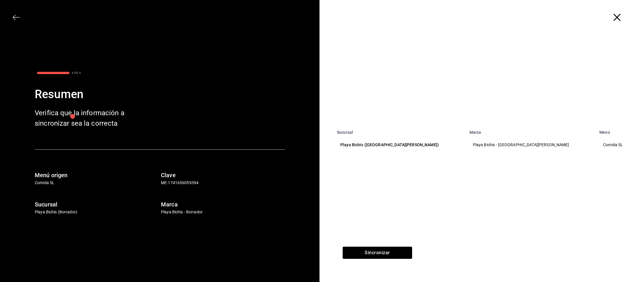
click at [379, 260] on div "Sincronizar" at bounding box center [378, 264] width 116 height 35
click at [382, 255] on button "Sincronizar" at bounding box center [377, 253] width 69 height 12
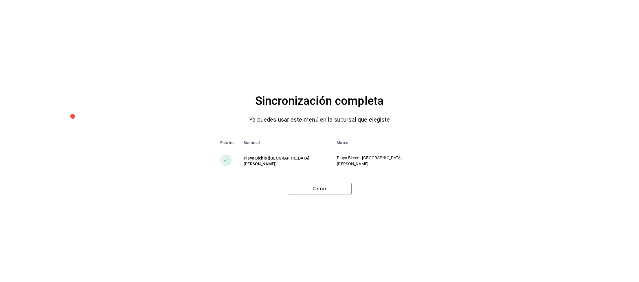
click at [313, 196] on div "Sincronización completa Ya puedes usar este menú en la sucursal que elegiste Es…" at bounding box center [319, 141] width 639 height 282
click at [317, 189] on button "Cerrar" at bounding box center [320, 189] width 64 height 12
